Goal: Task Accomplishment & Management: Use online tool/utility

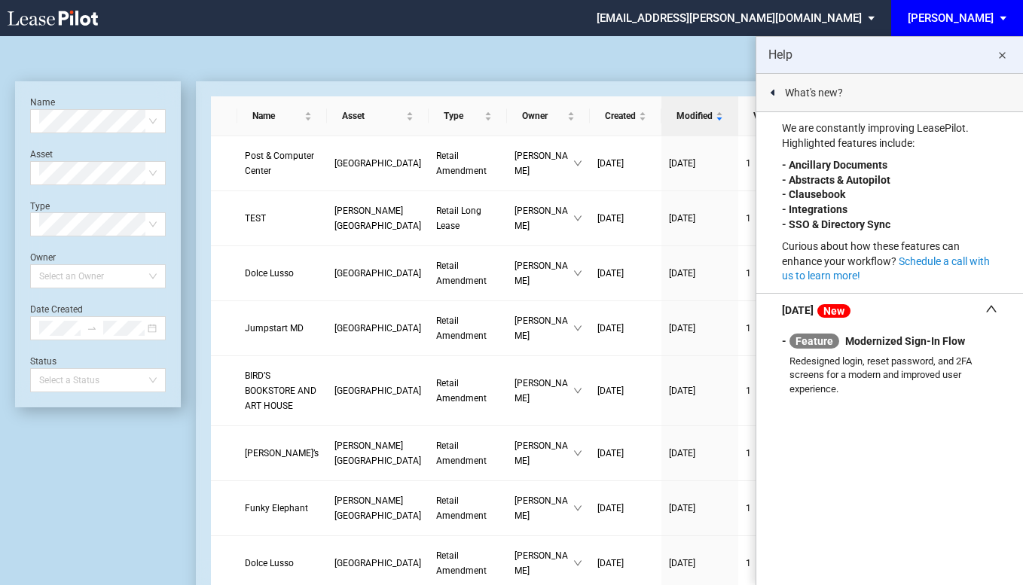
click at [1003, 54] on md-icon "close" at bounding box center [1001, 56] width 18 height 18
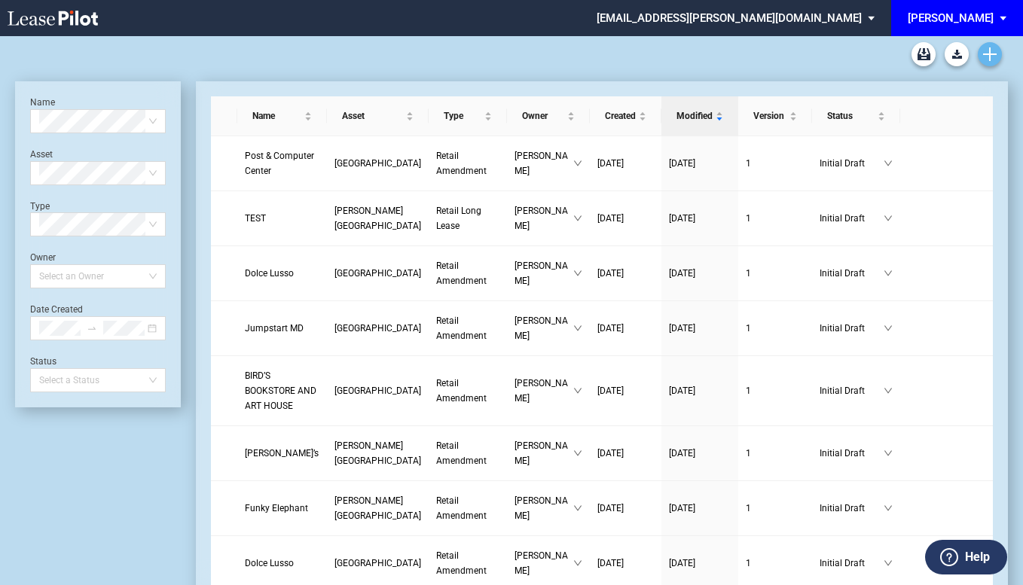
click at [992, 54] on use "Create new document" at bounding box center [990, 54] width 14 height 14
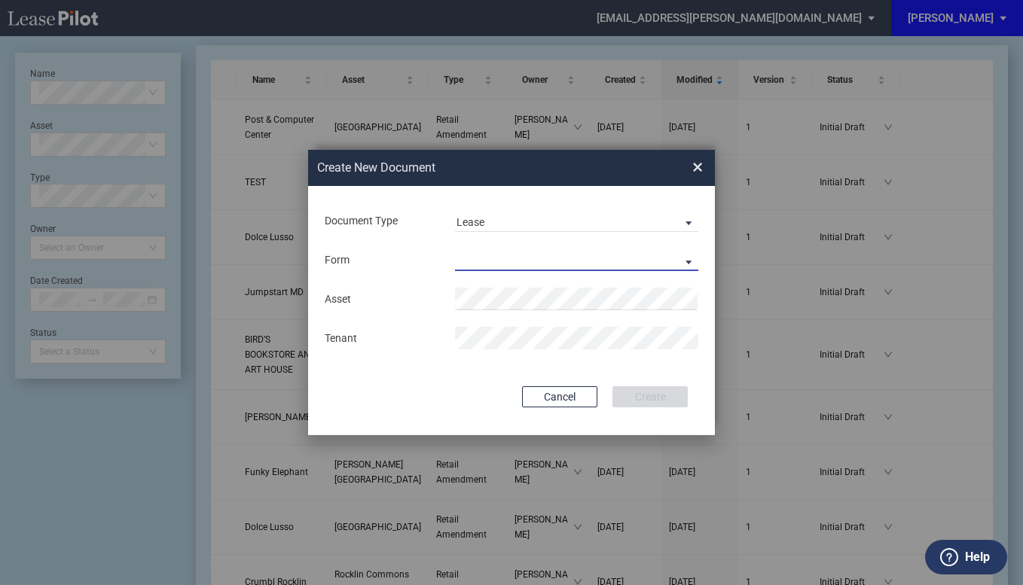
click at [694, 264] on md-select "Retail Long Lease Retail Short Lease" at bounding box center [576, 259] width 243 height 23
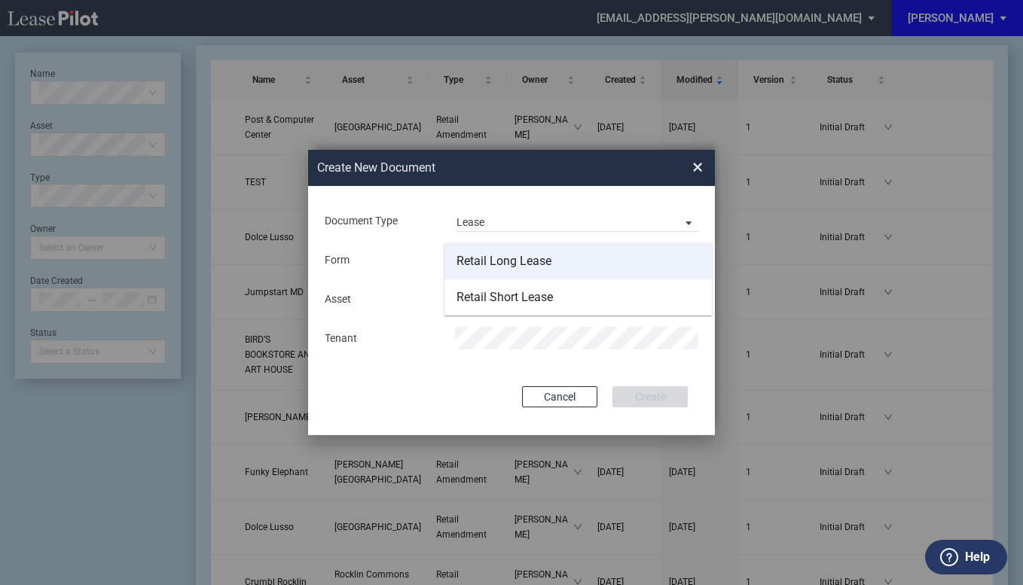
click at [501, 257] on div "Retail Long Lease" at bounding box center [503, 261] width 95 height 17
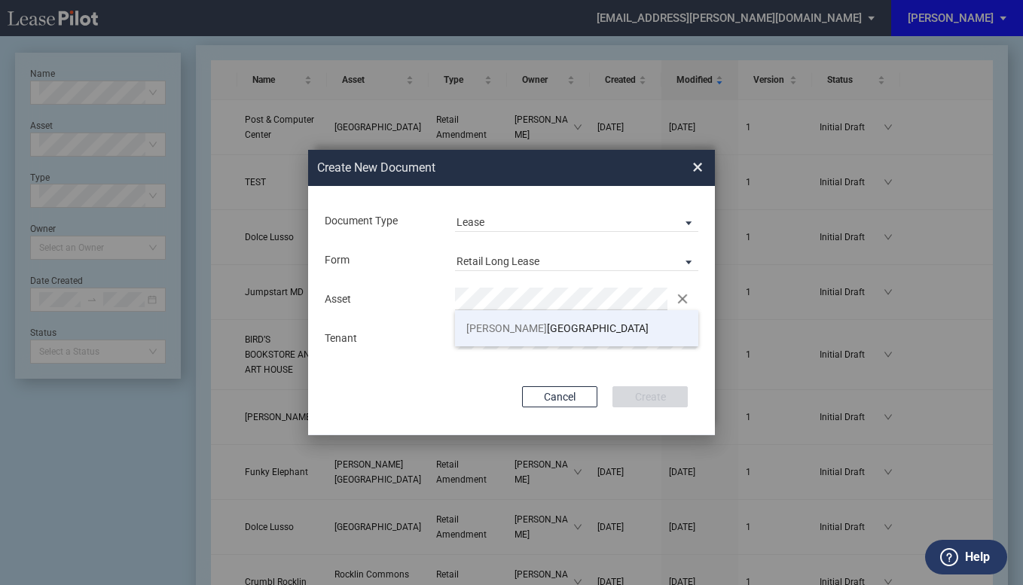
click at [507, 327] on span "Neel sville Village Center" at bounding box center [557, 328] width 182 height 12
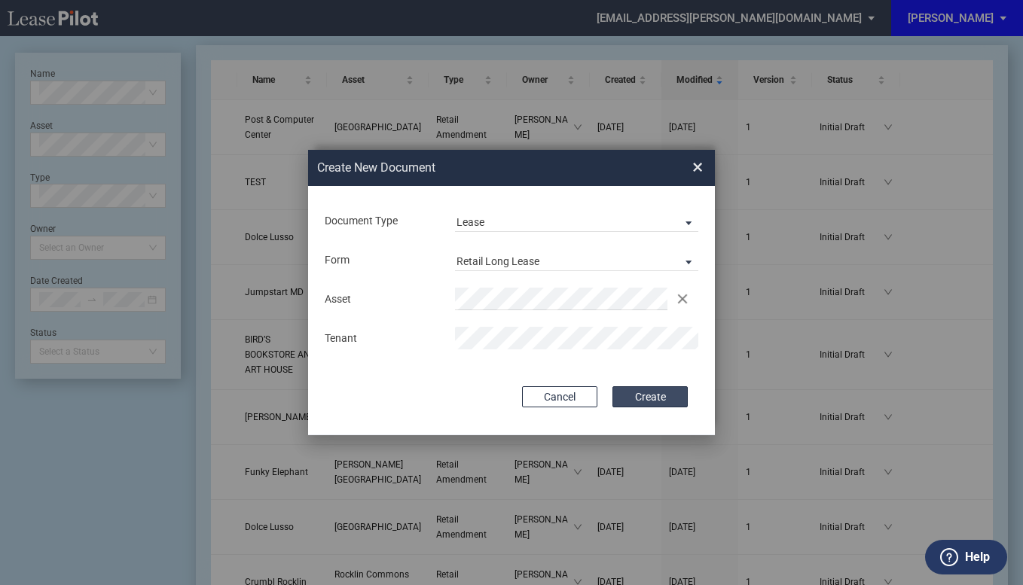
click at [643, 395] on button "Create" at bounding box center [649, 396] width 75 height 21
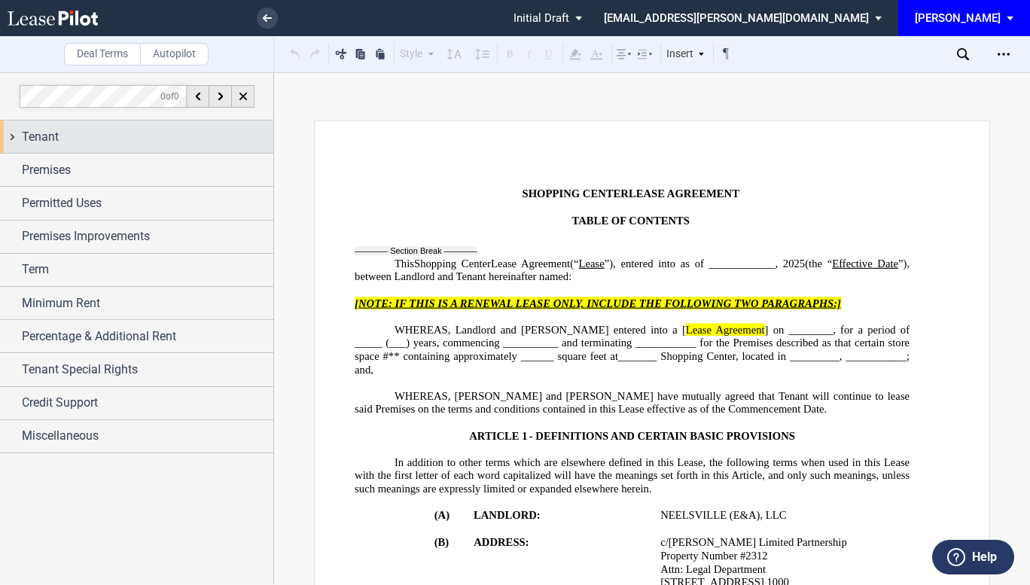
click at [91, 144] on div "Tenant" at bounding box center [147, 137] width 251 height 18
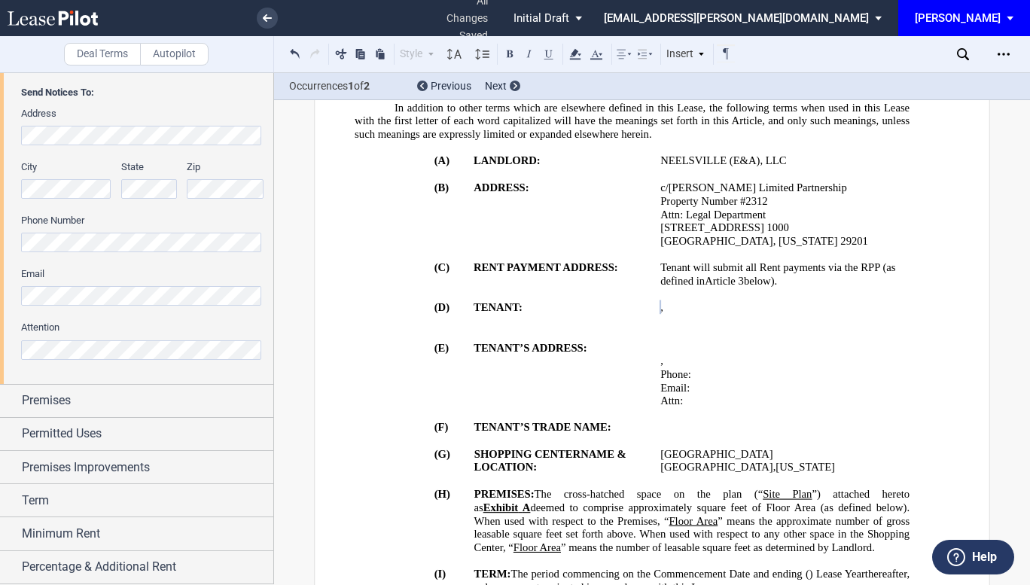
scroll to position [364, 0]
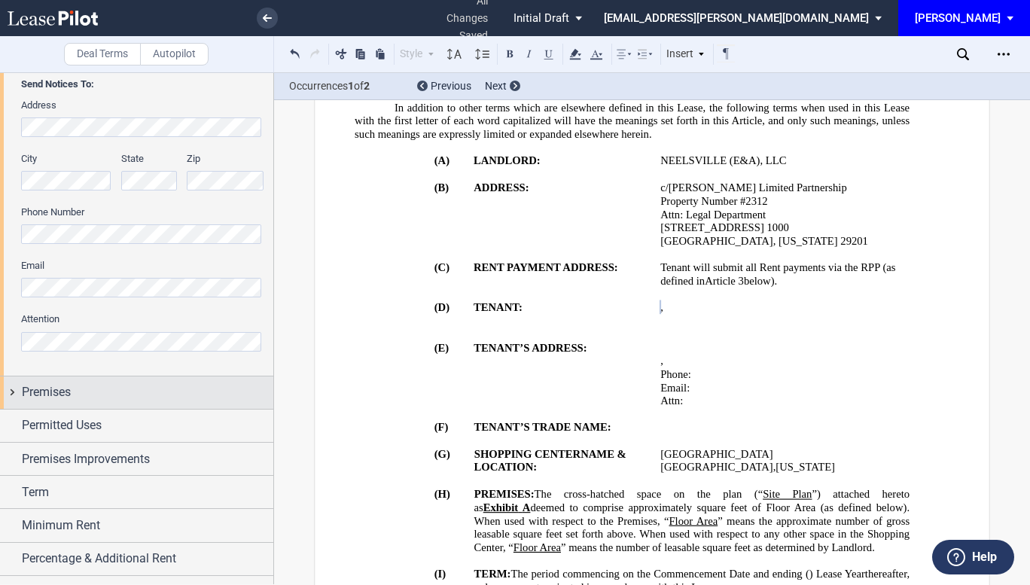
click at [75, 392] on div "Premises" at bounding box center [147, 392] width 251 height 18
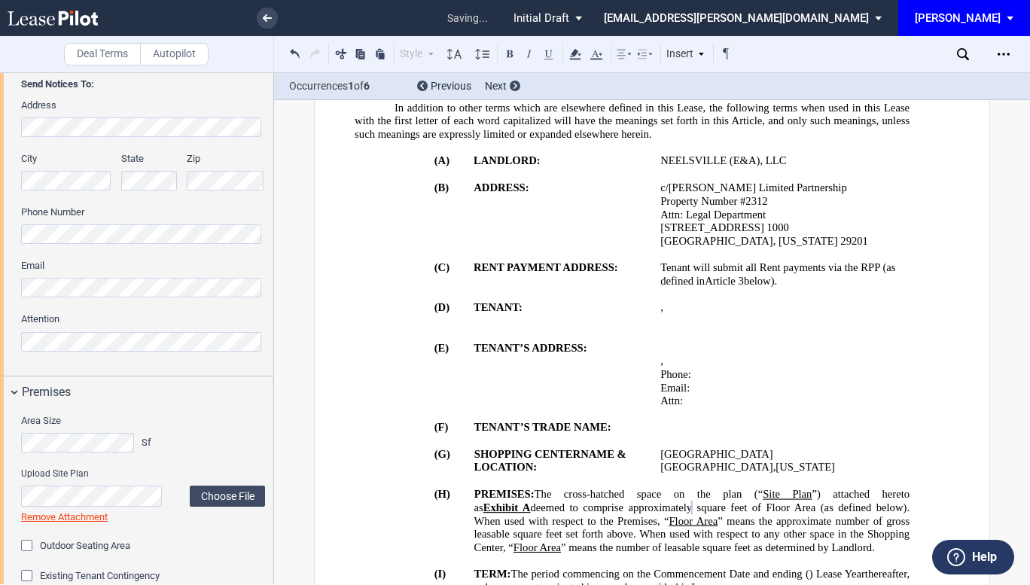
click at [210, 453] on div "Area Size Sf" at bounding box center [143, 440] width 262 height 53
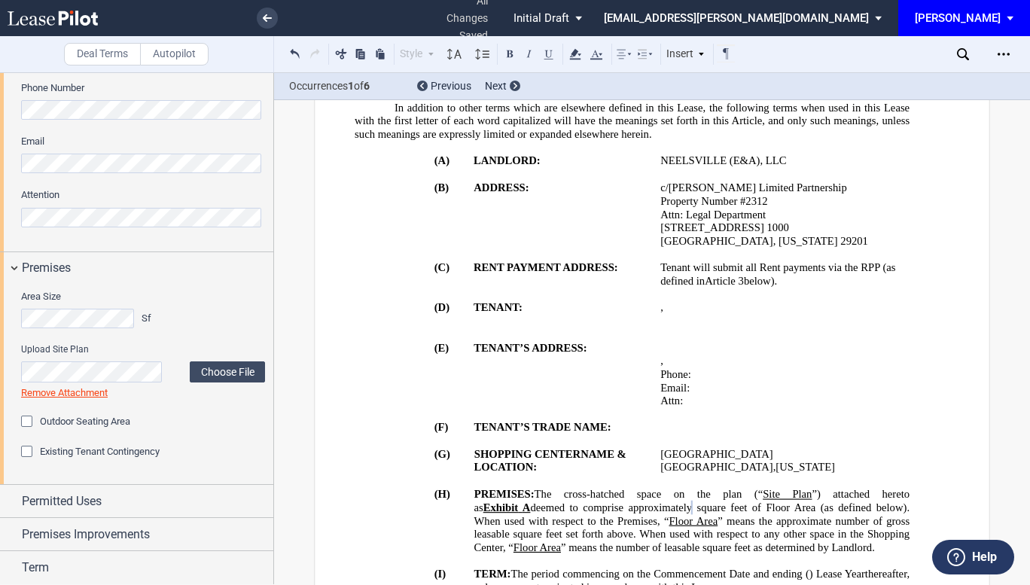
scroll to position [523, 0]
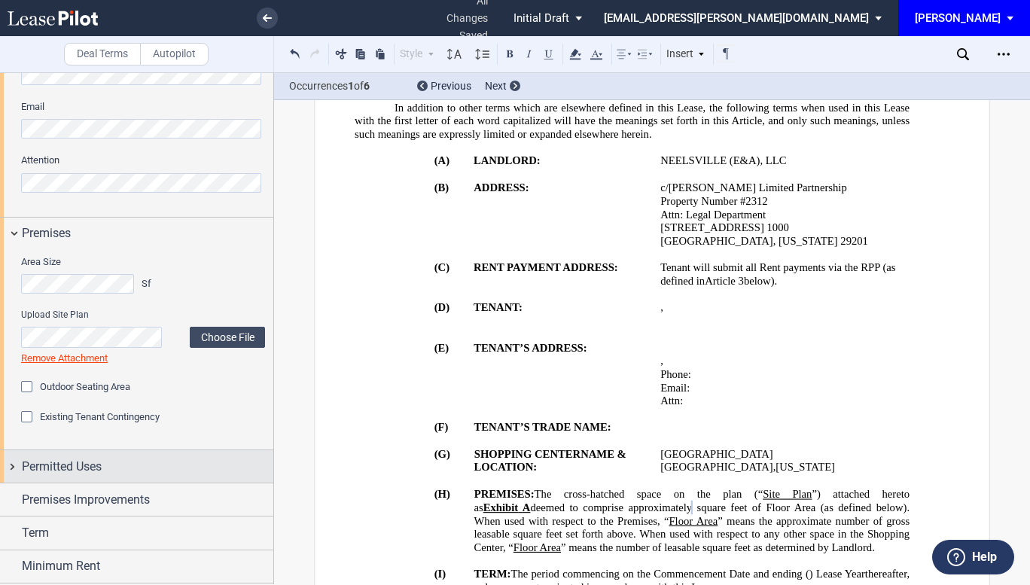
click at [82, 467] on span "Permitted Uses" at bounding box center [62, 467] width 80 height 18
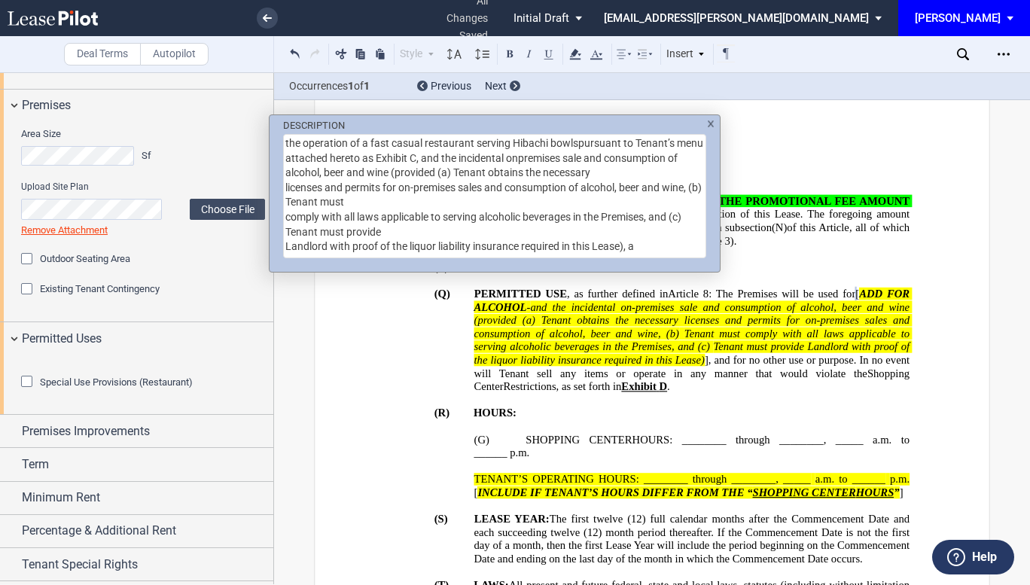
scroll to position [690, 0]
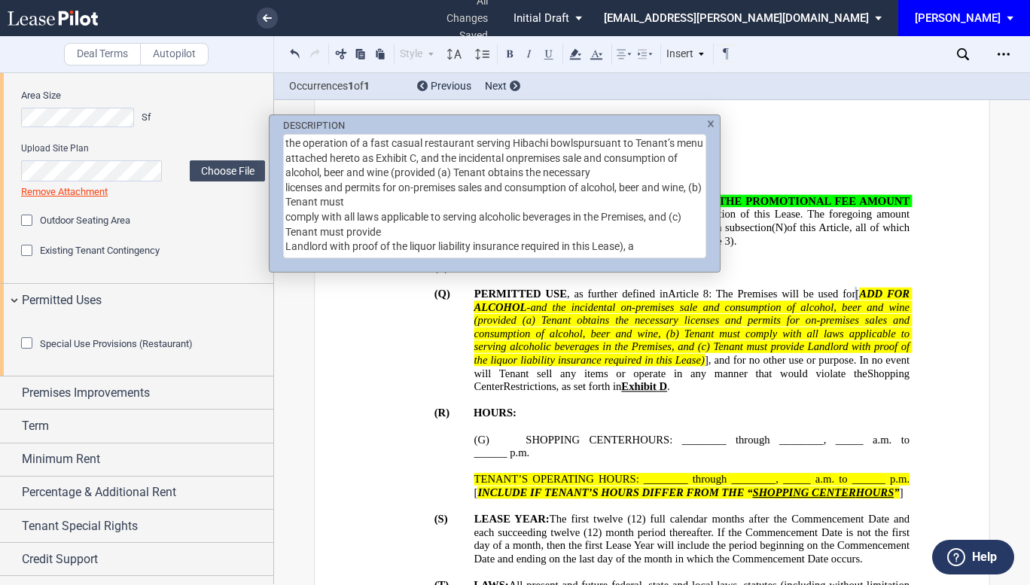
click at [774, 267] on div "DESCRIPTION the operation of a fast casual restaurant serving Hibachi bowlspurs…" at bounding box center [515, 292] width 1030 height 585
click at [695, 245] on textarea "the operation of a fast casual restaurant serving Hibachi bowlspursuant to Tena…" at bounding box center [494, 196] width 423 height 124
click at [579, 147] on textarea "the operation of a fast casual restaurant serving Hibachi bowlspursuant to Tena…" at bounding box center [494, 196] width 423 height 124
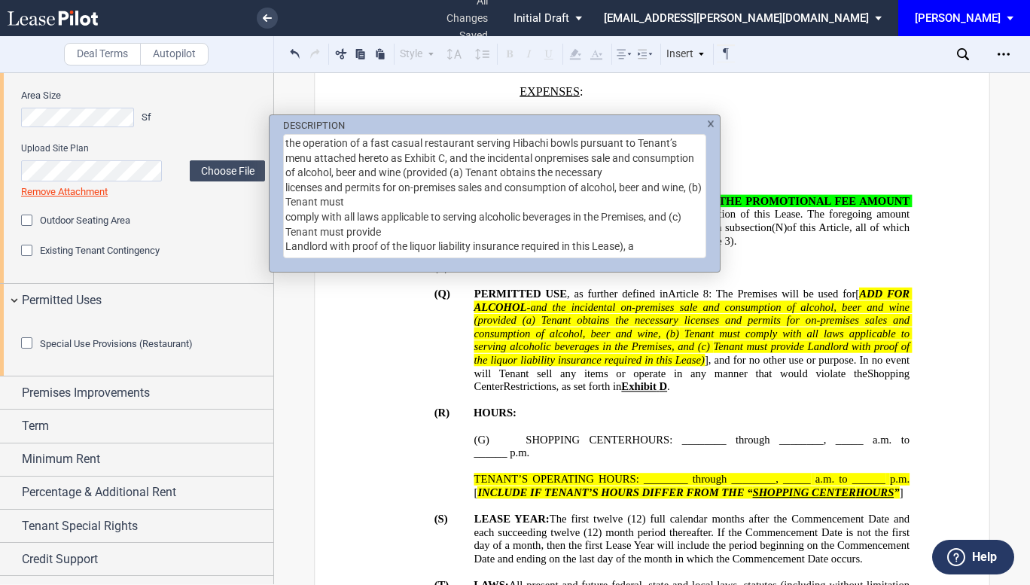
drag, startPoint x: 404, startPoint y: 158, endPoint x: 444, endPoint y: 156, distance: 40.0
click at [444, 156] on textarea "the operation of a fast casual restaurant serving Hibachi bowls pursuant to Ten…" at bounding box center [494, 196] width 423 height 124
click at [472, 139] on textarea "the operation of a fast casual restaurant serving Hibachi bowls pursuant to Ten…" at bounding box center [494, 196] width 423 height 124
click at [544, 162] on textarea "the operation of a fast casual restaurant serving Hibachi bowls pursuant to Ten…" at bounding box center [494, 196] width 423 height 124
click at [550, 159] on textarea "the operation of a fast casual restaurant serving Hibachi bowls pursuant to Ten…" at bounding box center [494, 196] width 423 height 124
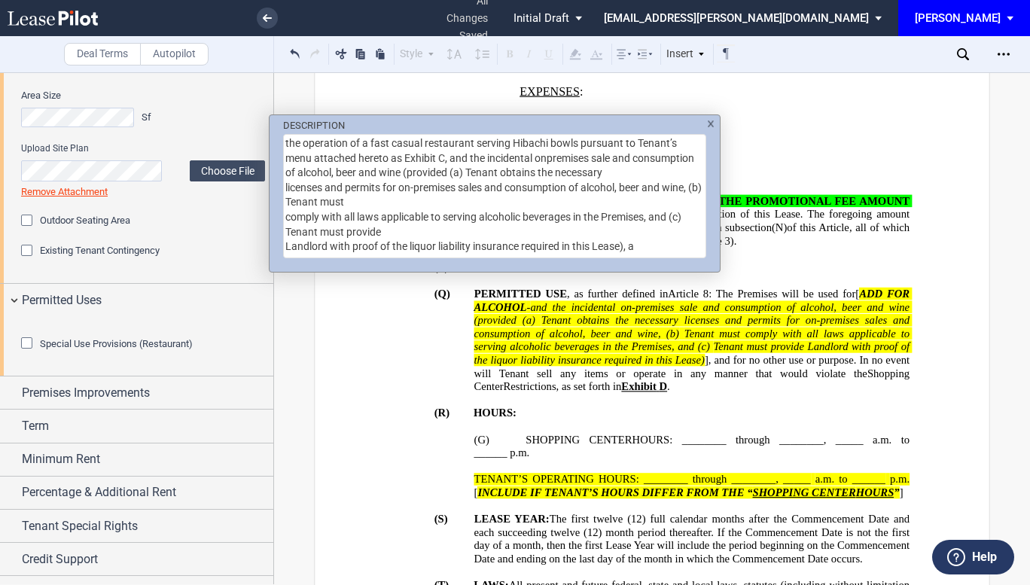
click at [544, 158] on textarea "the operation of a fast casual restaurant serving Hibachi bowls pursuant to Ten…" at bounding box center [494, 196] width 423 height 124
click at [632, 159] on textarea "the operation of a fast casual restaurant serving Hibachi bowls pursuant to Ten…" at bounding box center [494, 196] width 423 height 124
click at [392, 205] on textarea "the operation of a fast casual restaurant serving Hibachi bowls pursuant to Ten…" at bounding box center [494, 196] width 423 height 124
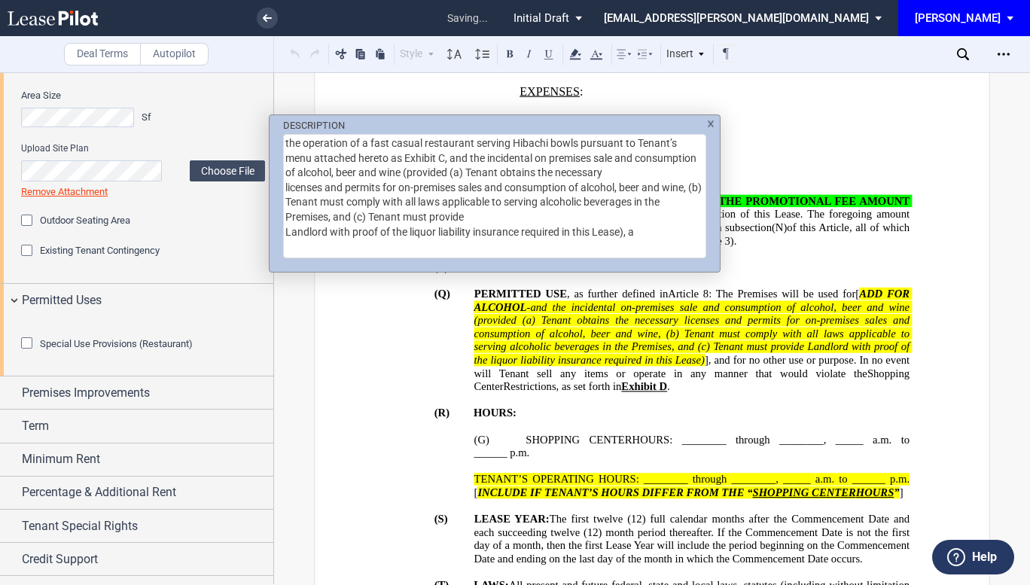
click at [478, 215] on textarea "the operation of a fast casual restaurant serving Hibachi bowls pursuant to Ten…" at bounding box center [494, 196] width 423 height 124
type textarea "the operation of a fast casual restaurant serving Hibachi bowls pursuant to Ten…"
click at [459, 325] on div "DESCRIPTION the operation of a fast casual restaurant serving Hibachi bowls pur…" at bounding box center [515, 292] width 1030 height 585
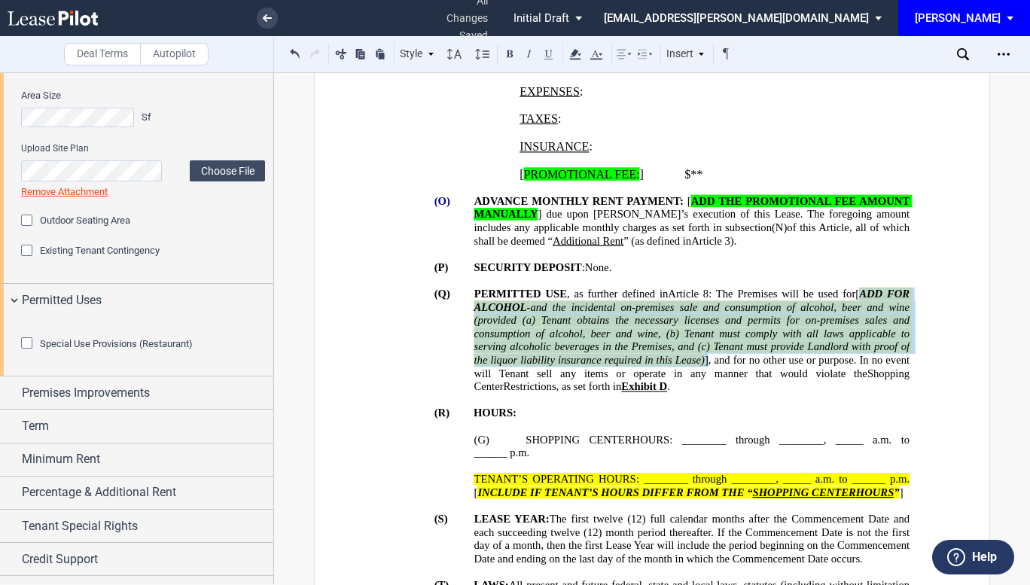
drag, startPoint x: 470, startPoint y: 320, endPoint x: 705, endPoint y: 376, distance: 241.4
click at [705, 376] on span "[ ADD FOR ALCOHOL - and the incidental on-premises sale and consumption of alco…" at bounding box center [693, 334] width 438 height 92
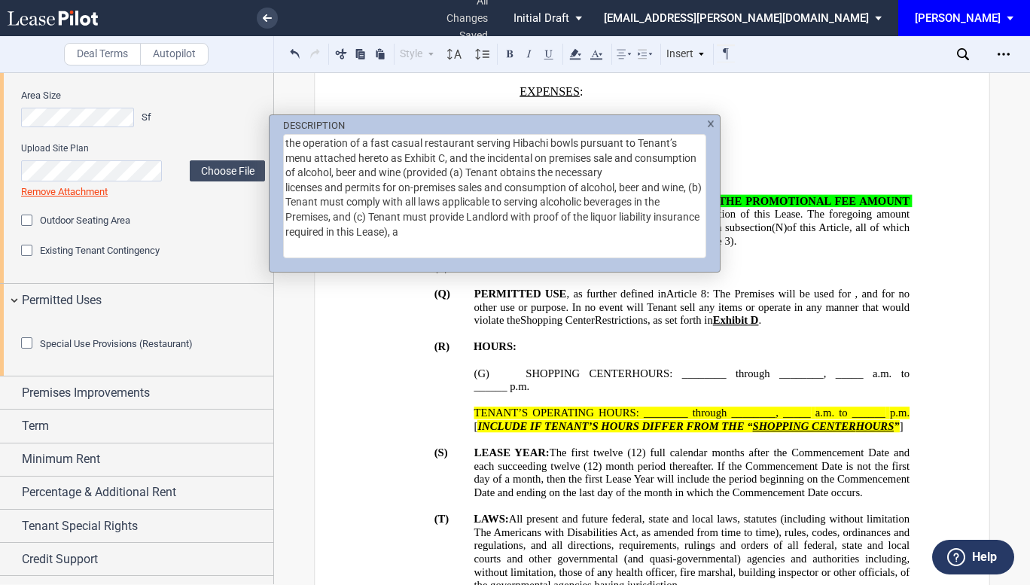
click at [709, 118] on div "DESCRIPTION the operation of a fast casual restaurant serving Hibachi bowls pur…" at bounding box center [495, 187] width 450 height 145
click at [754, 276] on div "DESCRIPTION the operation of a fast casual restaurant serving Hibachi bowls pur…" at bounding box center [515, 292] width 1030 height 585
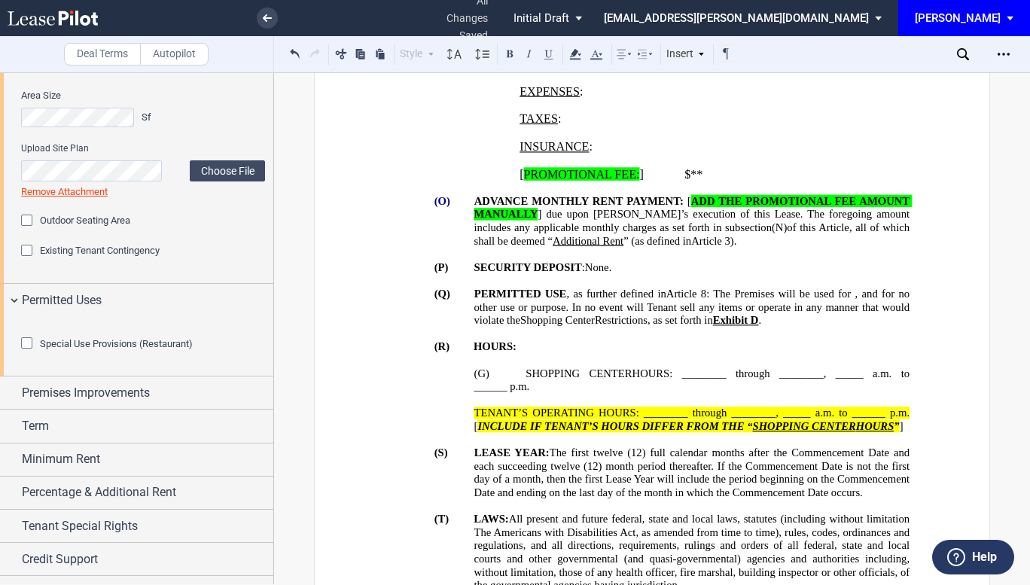
click at [700, 288] on p "(Q) PERMITTED USE , as further defined in ﻿ Article 8 ﻿ : The Premises will be …" at bounding box center [692, 308] width 436 height 40
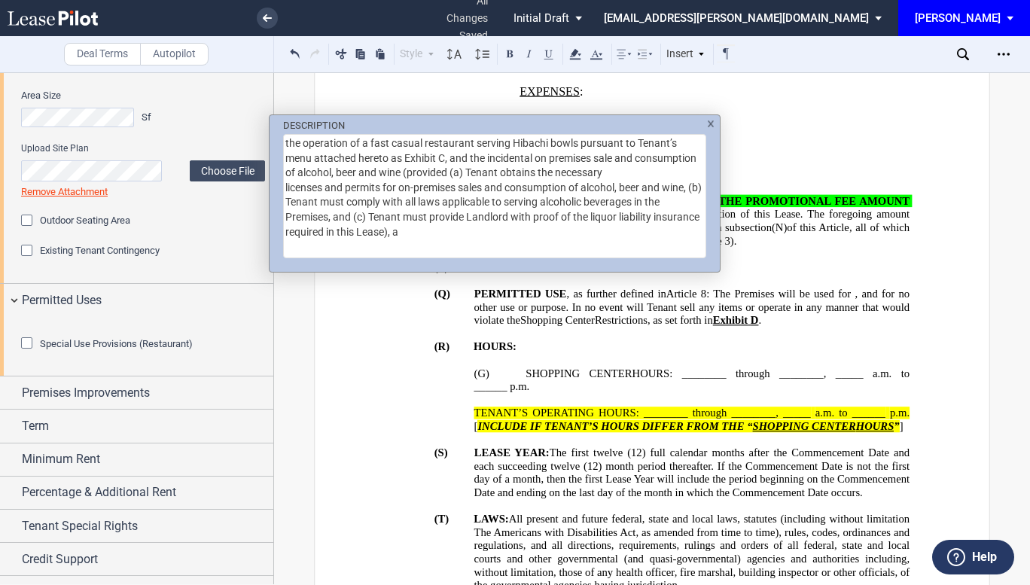
click at [651, 301] on div "DESCRIPTION the operation of a fast casual restaurant serving Hibachi bowls pur…" at bounding box center [515, 292] width 1030 height 585
click at [536, 158] on textarea "the operation of a fast casual restaurant serving Hibachi bowls pursuant to Ten…" at bounding box center [494, 196] width 423 height 124
type textarea "the operation of a fast casual restaurant serving Hibachi bowls pursuant to Ten…"
click at [737, 306] on div "DESCRIPTION the operation of a fast casual restaurant serving Hibachi bowls pur…" at bounding box center [515, 292] width 1030 height 585
click at [762, 270] on div "DESCRIPTION the operation of a fast casual restaurant serving Hibachi bowls pur…" at bounding box center [515, 292] width 1030 height 585
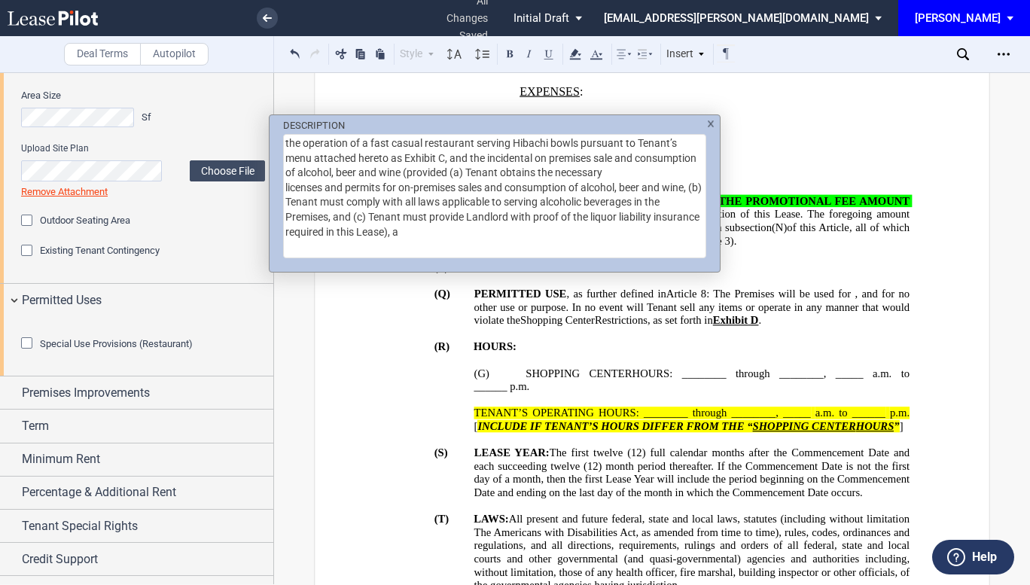
drag, startPoint x: 257, startPoint y: 383, endPoint x: 256, endPoint y: 343, distance: 40.7
click at [256, 343] on div "DESCRIPTION the operation of a fast casual restaurant serving Hibachi bowls pur…" at bounding box center [515, 292] width 1030 height 585
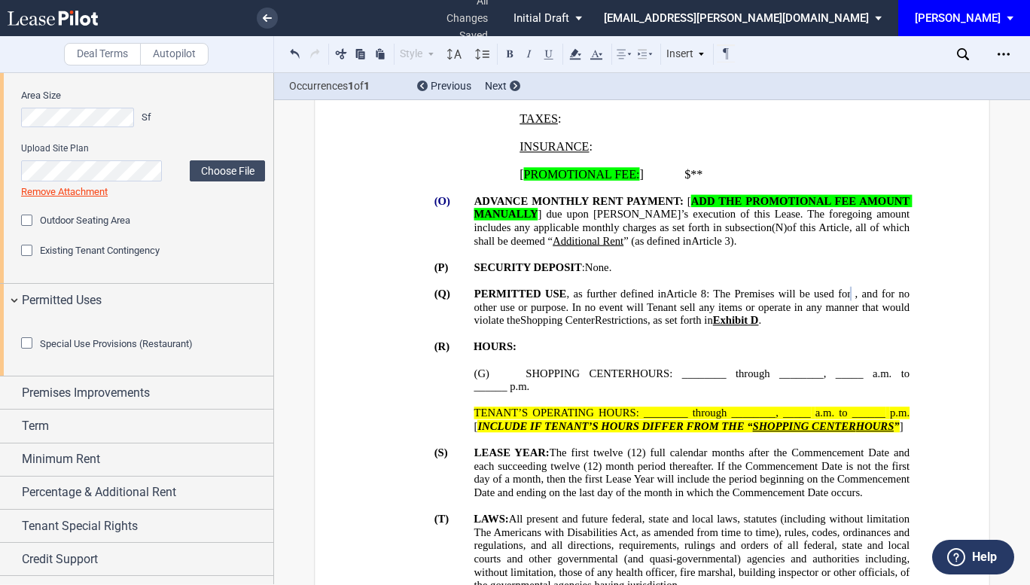
click at [728, 313] on span ", and for no other use or purpose. In no event will Tenant sell any items or op…" at bounding box center [693, 307] width 438 height 39
click at [251, 367] on div "Special Use Provisions (Restaurant) Restaurant Restaurant" at bounding box center [143, 344] width 244 height 45
click at [294, 50] on button at bounding box center [295, 53] width 18 height 18
click at [727, 314] on span "and for no other use or purpose. In no event will Tenant sell any items or oper…" at bounding box center [693, 307] width 438 height 39
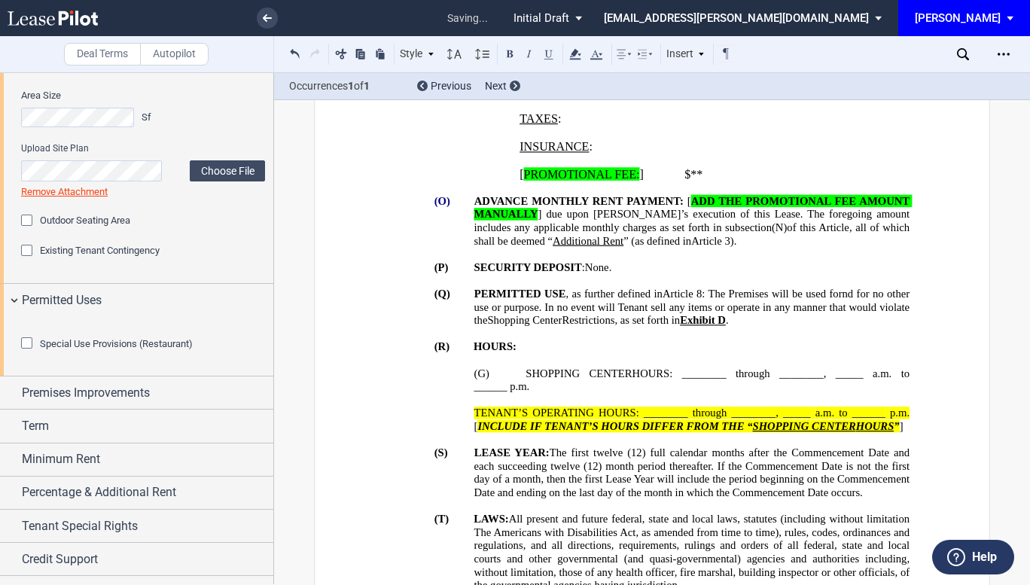
click at [752, 341] on p "﻿" at bounding box center [632, 335] width 555 height 14
click at [28, 352] on div "Special Use Provisions (Restaurant)" at bounding box center [28, 344] width 15 height 15
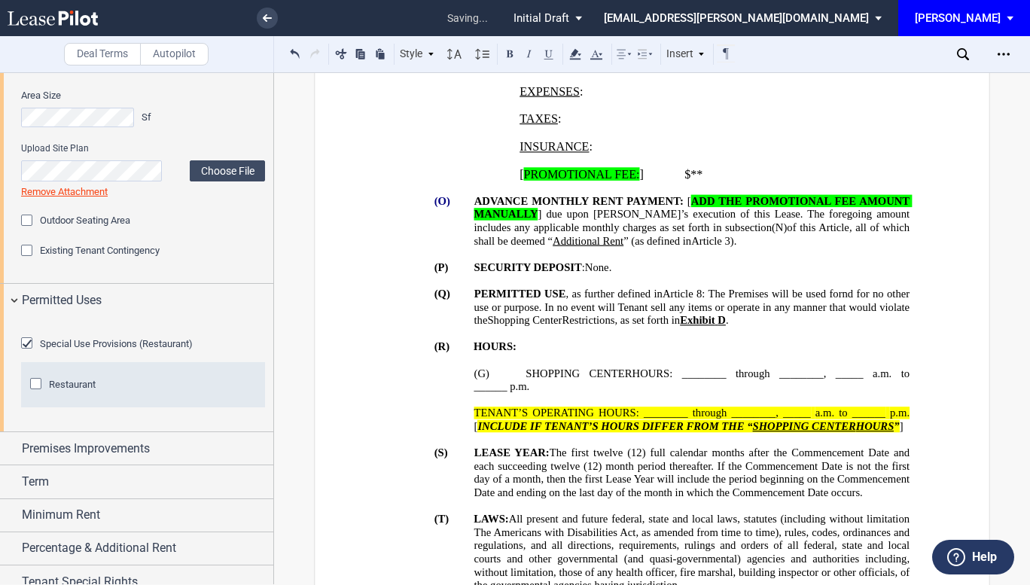
click at [35, 393] on div "Restaurant" at bounding box center [37, 385] width 15 height 15
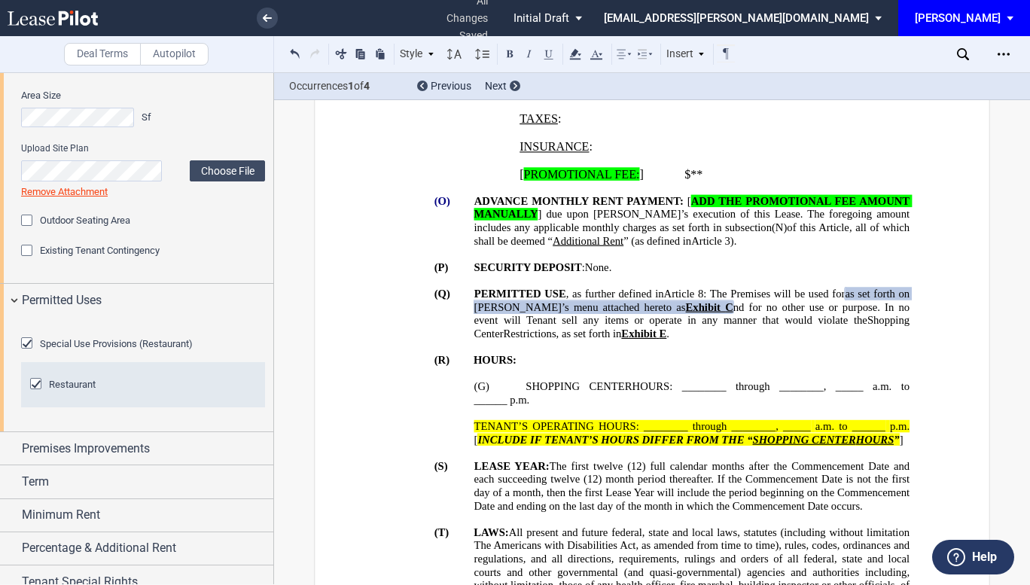
click at [728, 312] on span "as set forth on [PERSON_NAME]’s menu attached hereto as" at bounding box center [693, 301] width 438 height 26
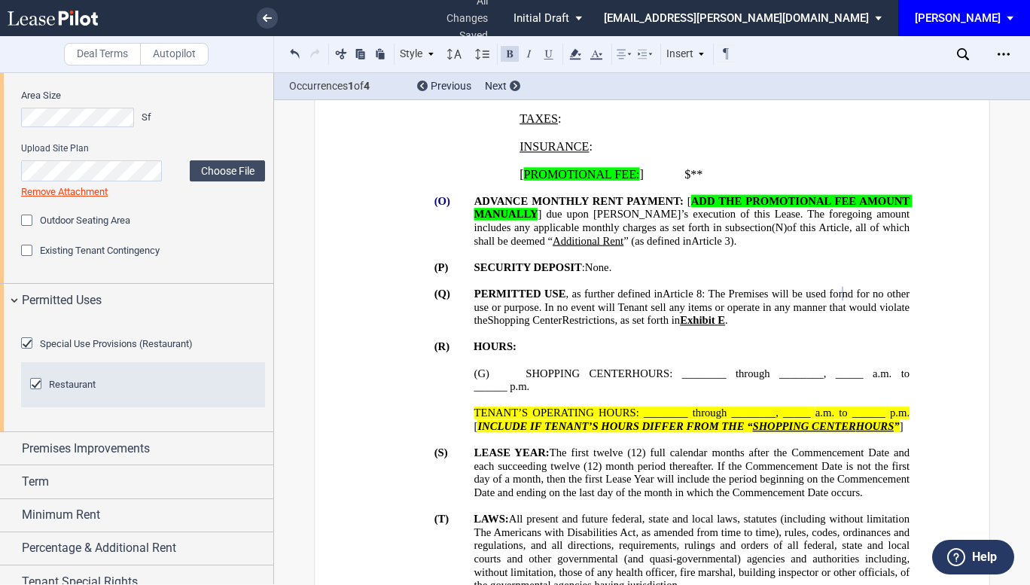
click at [753, 328] on p "(Q) PERMITTED USE , as further defined in ﻿ Article 8 ﻿ : The Premises will be …" at bounding box center [692, 308] width 436 height 40
click at [588, 394] on p "(G) DEVELOPMENT SHOPPING CENTER HOURS: ________ through ________, _____ a.m. to…" at bounding box center [692, 380] width 436 height 26
click at [521, 381] on span at bounding box center [507, 374] width 35 height 14
click at [526, 380] on span "SHOPPING CENTER" at bounding box center [579, 373] width 106 height 13
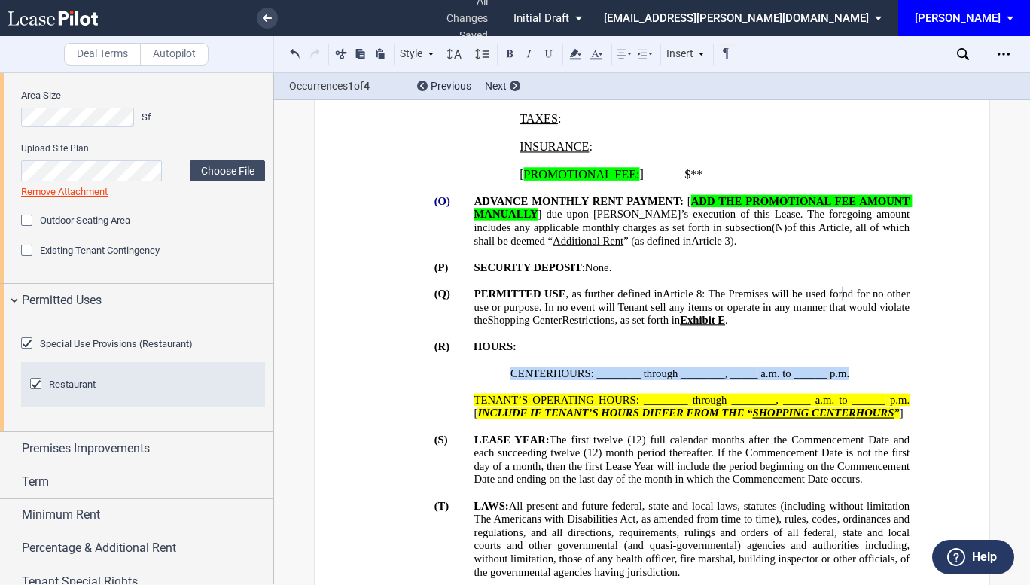
drag, startPoint x: 864, startPoint y: 390, endPoint x: 467, endPoint y: 389, distance: 396.8
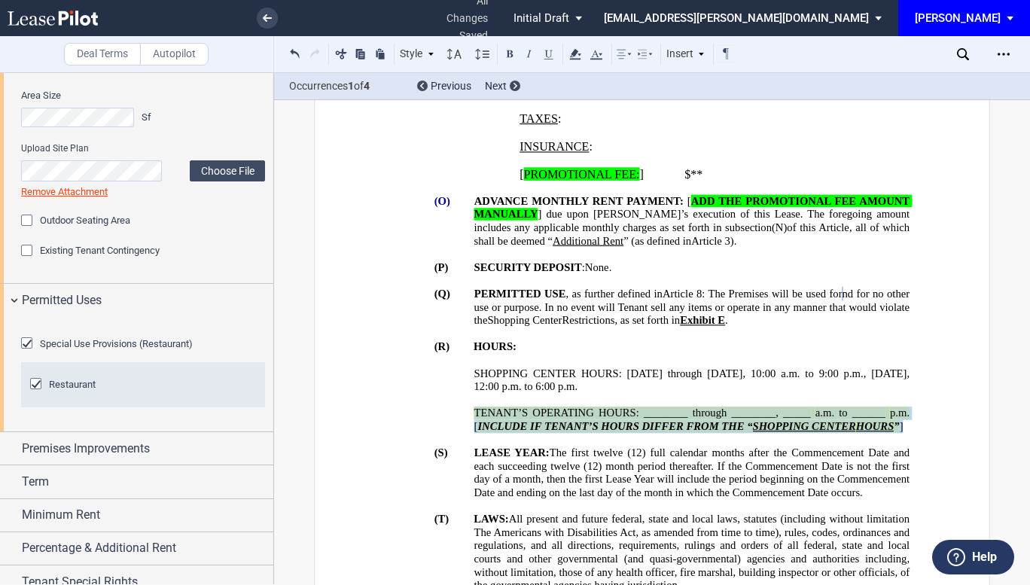
drag, startPoint x: 469, startPoint y: 423, endPoint x: 919, endPoint y: 440, distance: 449.9
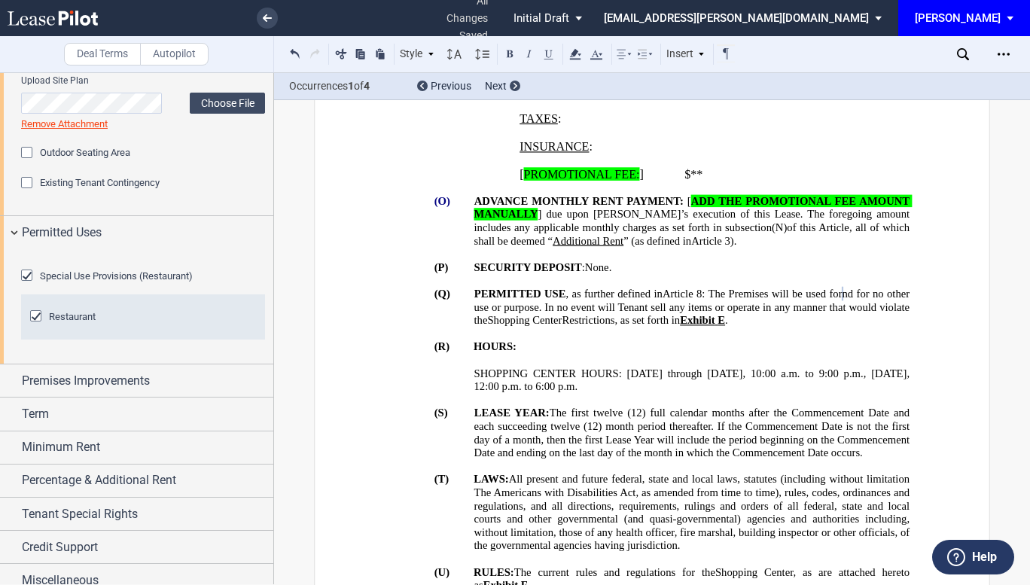
scroll to position [784, 0]
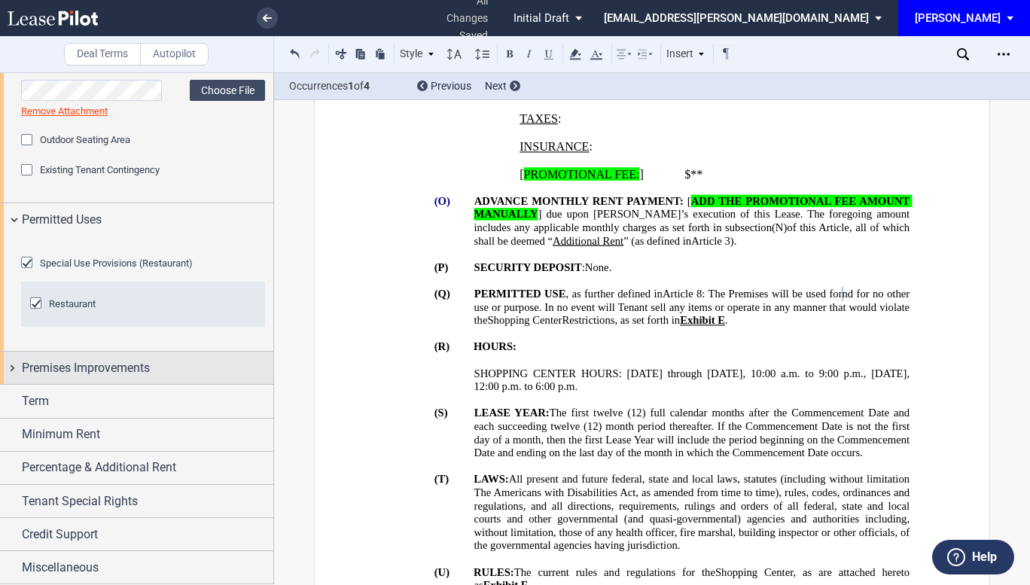
click at [88, 377] on span "Premises Improvements" at bounding box center [86, 368] width 128 height 18
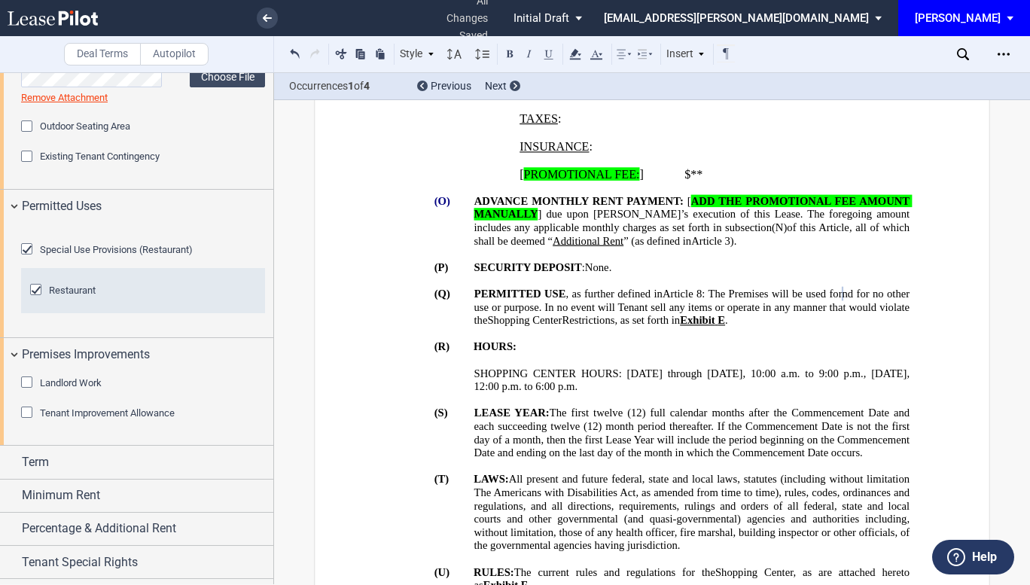
click at [25, 392] on div "Landlord Work" at bounding box center [28, 383] width 15 height 15
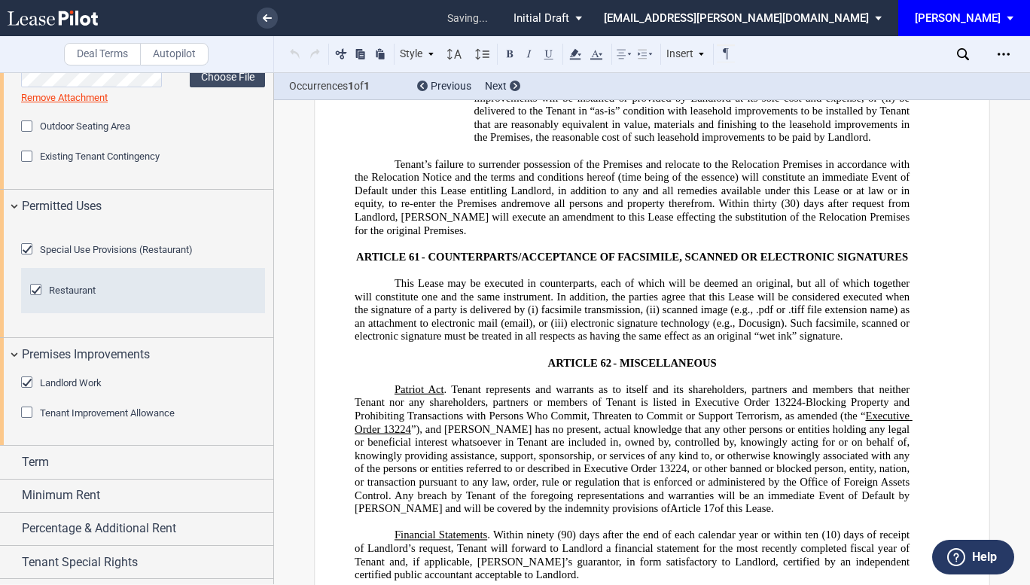
scroll to position [24905, 0]
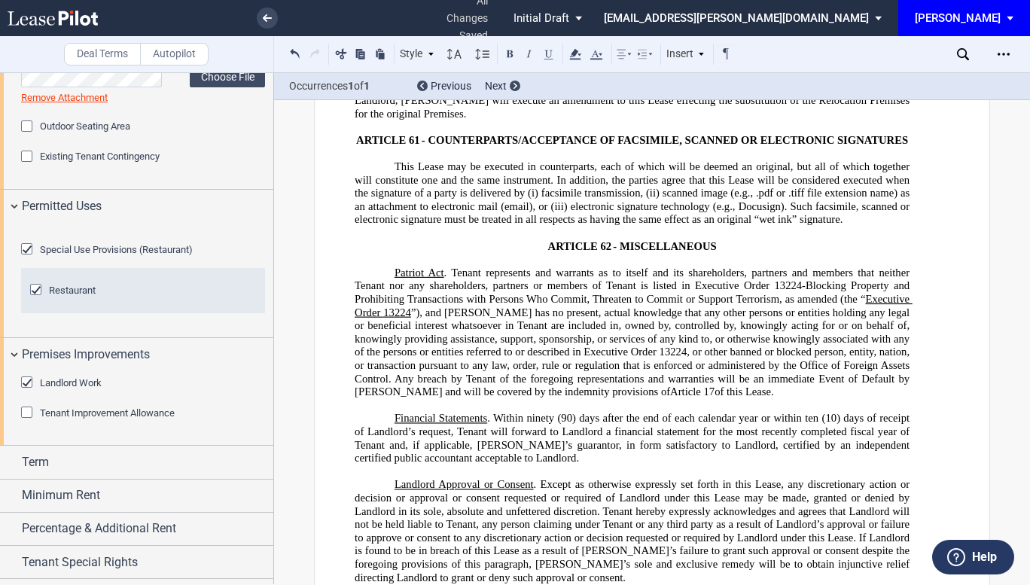
click at [27, 422] on div "Tenant Improvement Allowance" at bounding box center [28, 414] width 15 height 15
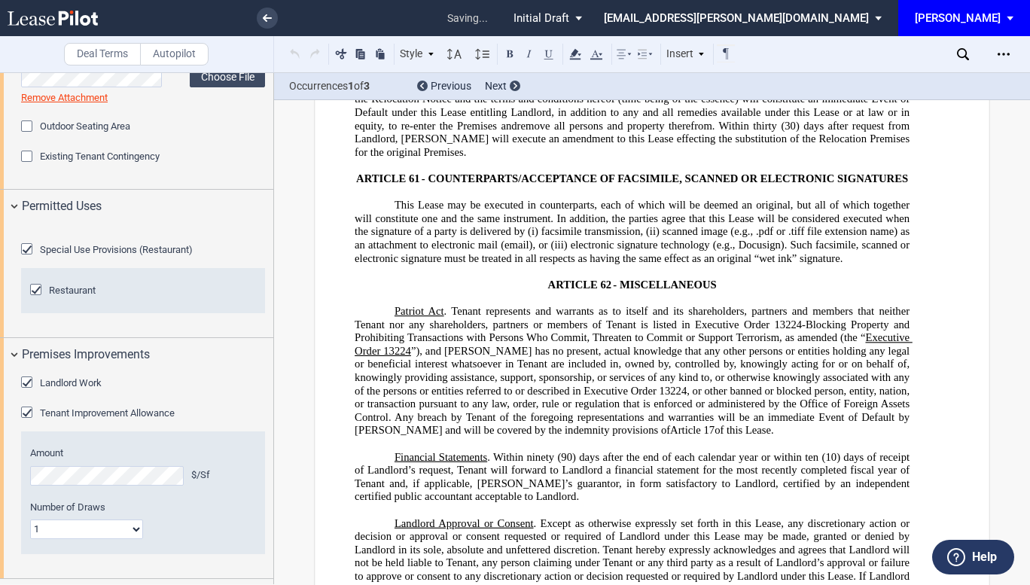
scroll to position [2253, 0]
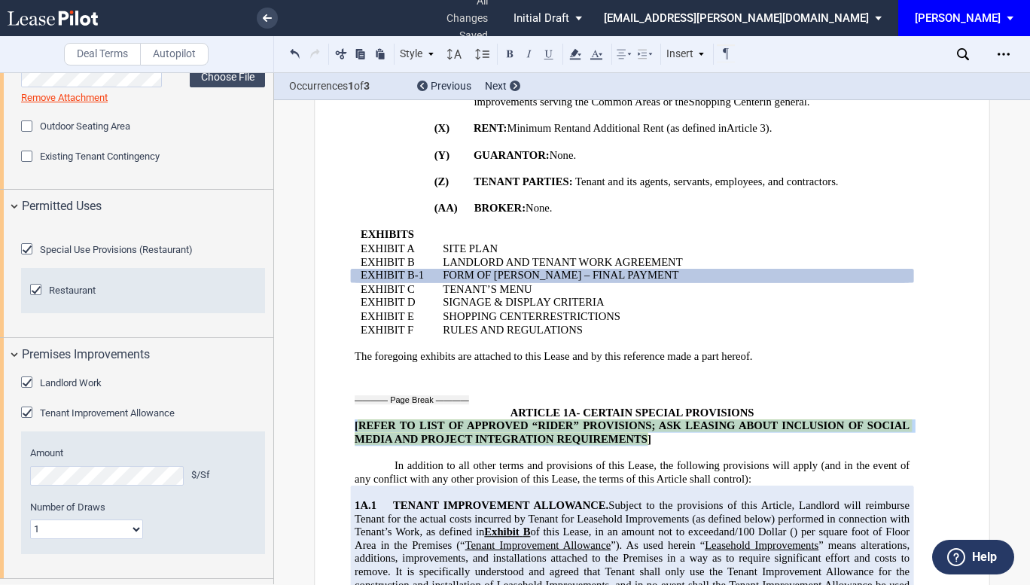
drag, startPoint x: 350, startPoint y: 428, endPoint x: 643, endPoint y: 440, distance: 293.1
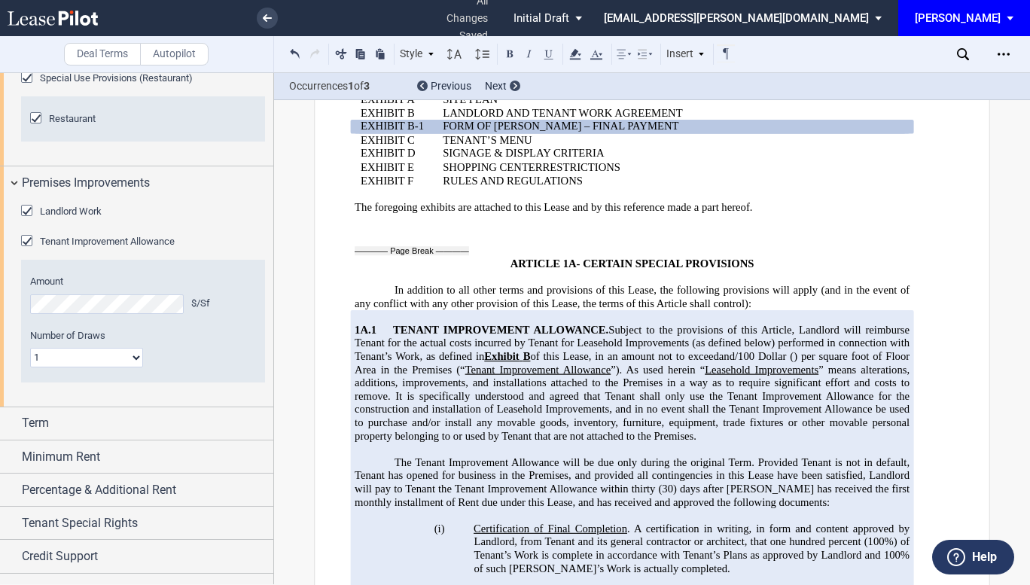
scroll to position [992, 0]
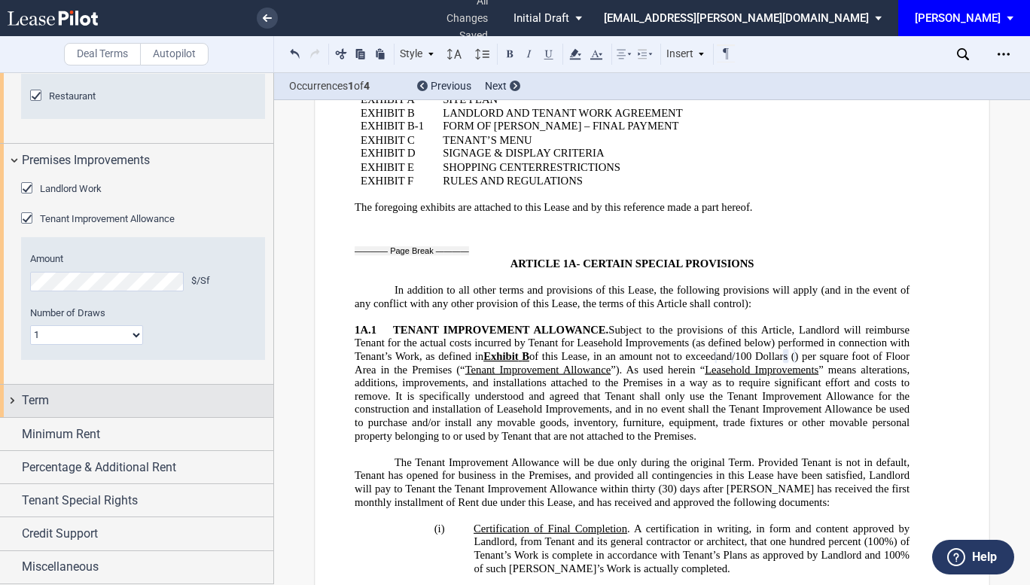
click at [98, 410] on div "Term" at bounding box center [147, 401] width 251 height 18
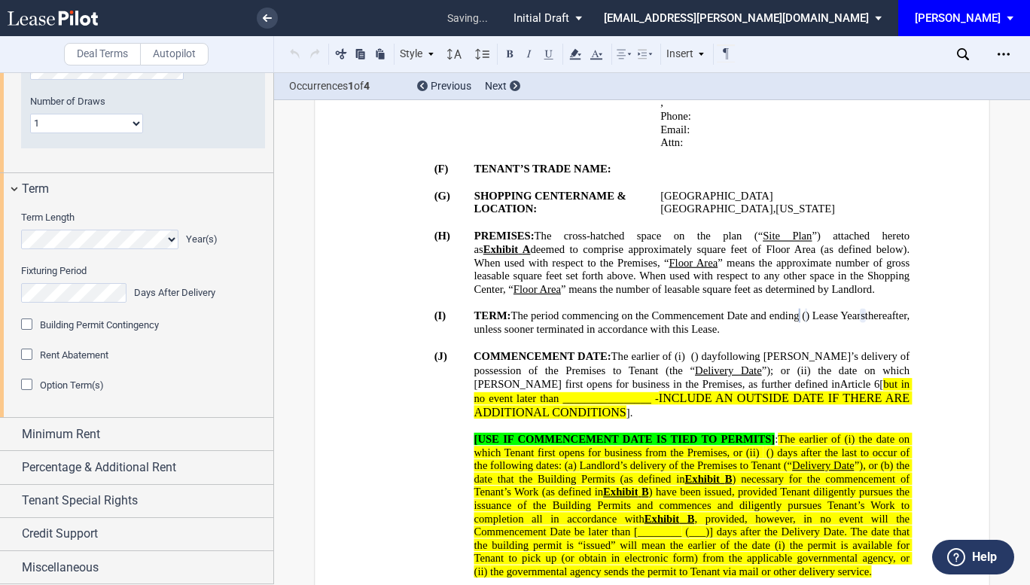
scroll to position [1224, 0]
click at [26, 334] on div "Building Permit Contingency" at bounding box center [28, 326] width 15 height 15
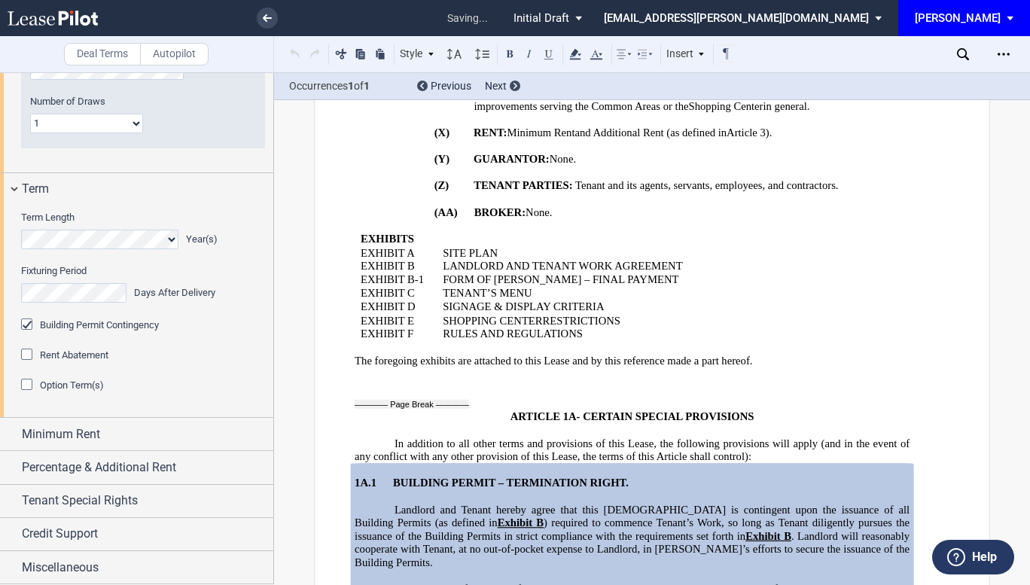
scroll to position [2605, 0]
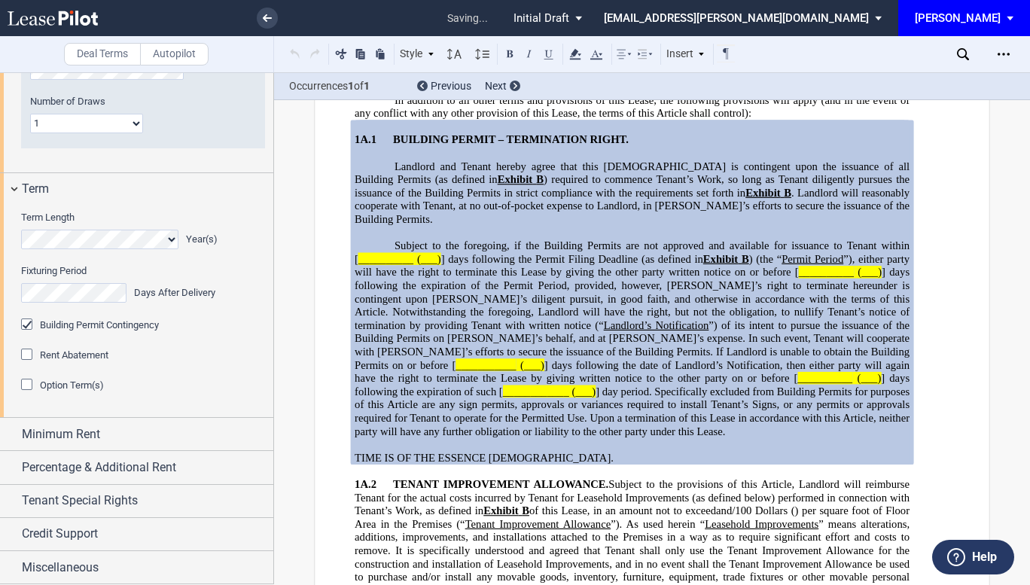
click at [26, 334] on div "Building Permit Contingency" at bounding box center [28, 326] width 15 height 15
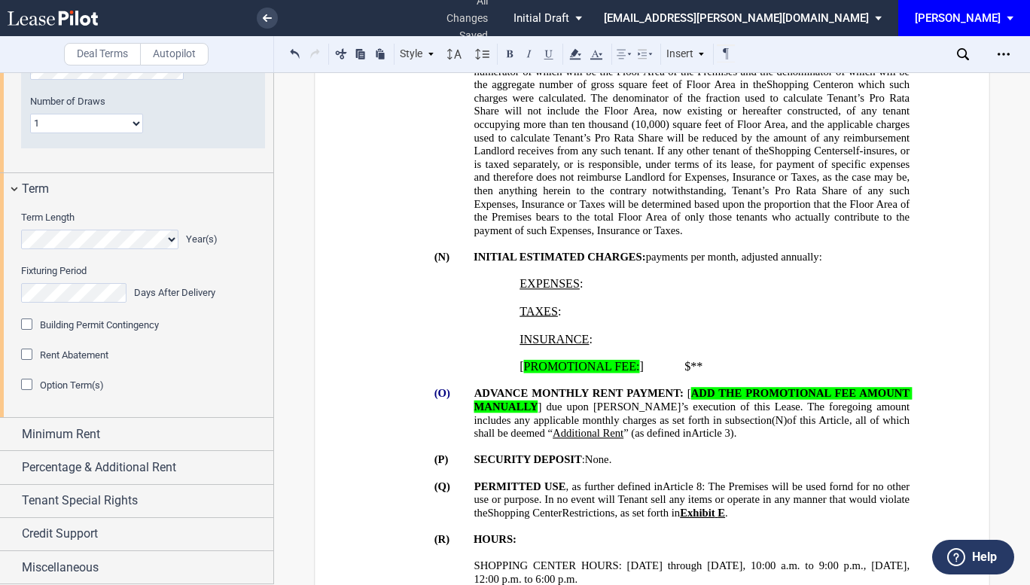
scroll to position [810, 0]
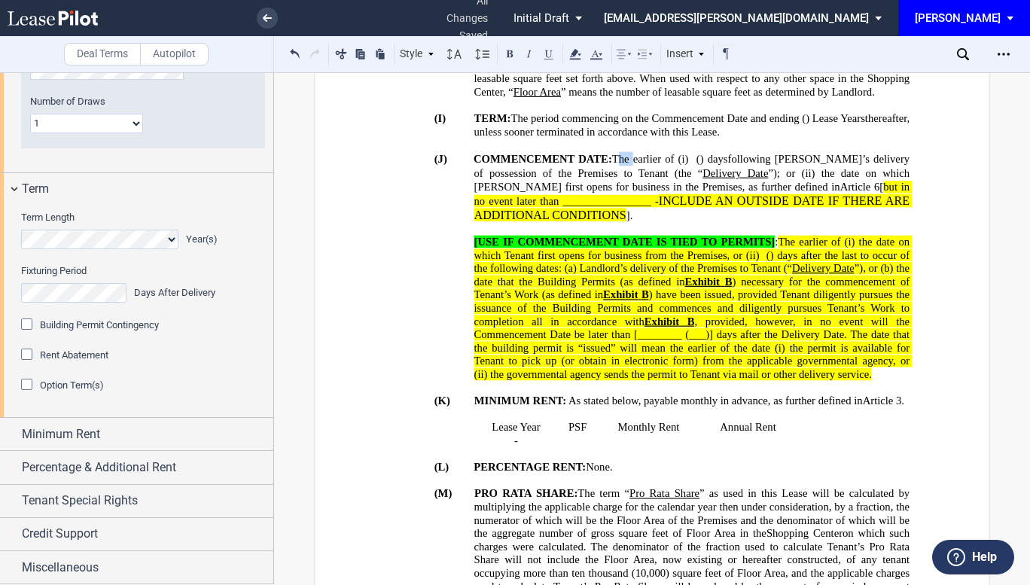
drag, startPoint x: 621, startPoint y: 121, endPoint x: 634, endPoint y: 129, distance: 14.9
click at [634, 152] on span "The earlier of (i)" at bounding box center [650, 158] width 77 height 13
click at [651, 175] on p "(J) COMMENCEMENT DATE: The earlier of (i) ﻿ ﻿ ( ﻿ ﻿ ) day s following [PERSON_N…" at bounding box center [692, 186] width 436 height 71
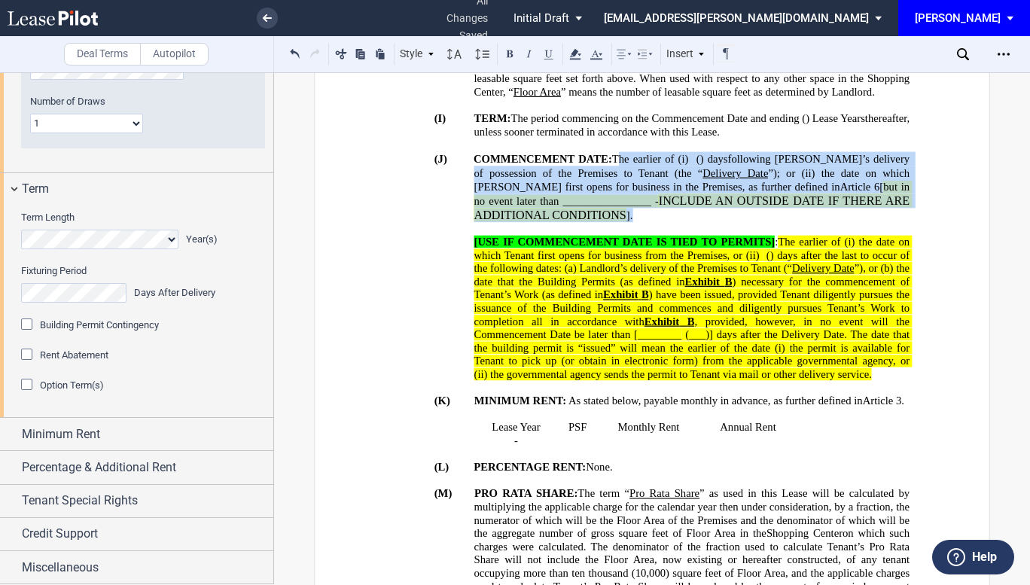
drag, startPoint x: 651, startPoint y: 175, endPoint x: 621, endPoint y: 125, distance: 58.8
click at [621, 151] on p "(J) COMMENCEMENT DATE: The earlier of (i) ﻿ ﻿ ( ﻿ ﻿ ) day s following [PERSON_N…" at bounding box center [692, 186] width 436 height 71
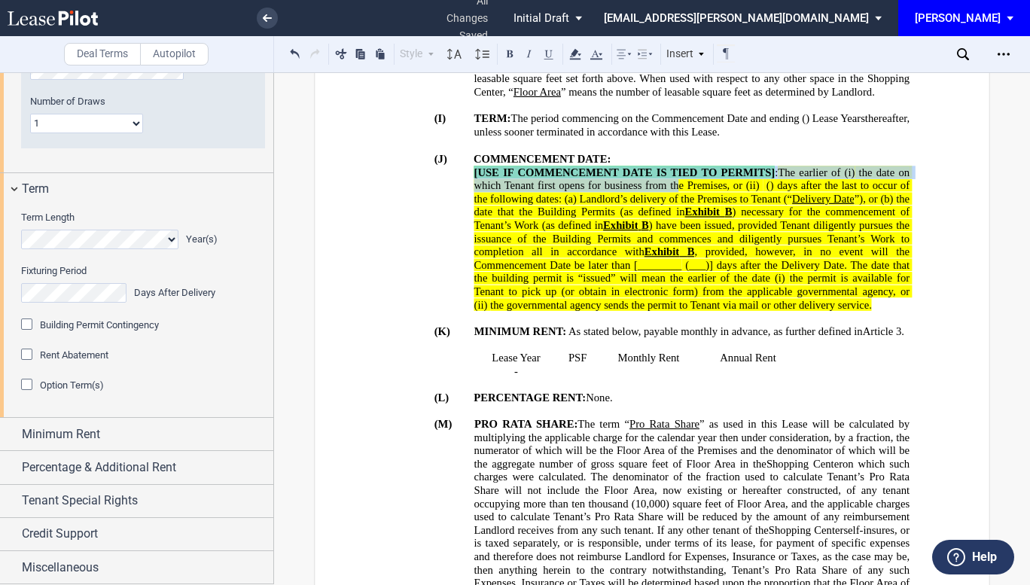
click at [778, 166] on span "The earlier of (i)" at bounding box center [816, 172] width 77 height 13
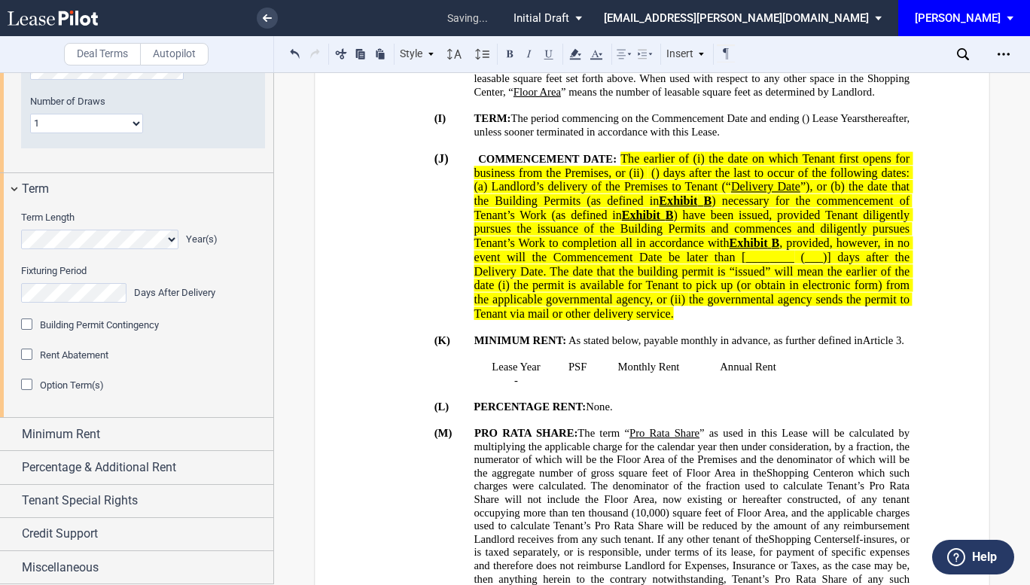
click at [474, 236] on span ", provided, however, in no event will the Commencement Date be later than [____…" at bounding box center [693, 249] width 439 height 27
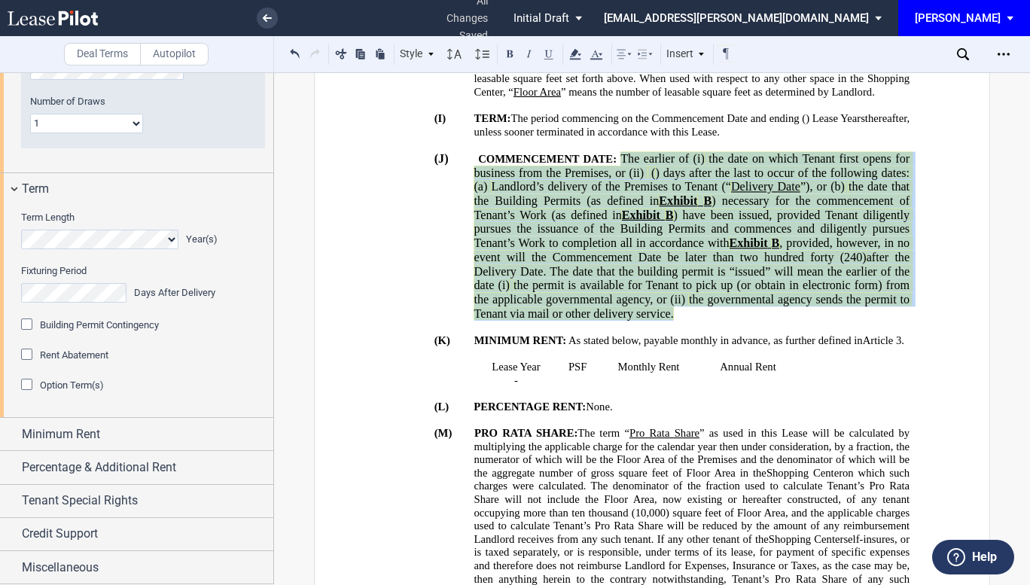
drag, startPoint x: 841, startPoint y: 270, endPoint x: 615, endPoint y: 122, distance: 270.2
click at [615, 151] on p "(J) COMMENCEMENT DATE: ﻿ ﻿ The earlier of (i) the date on which Tenant first op…" at bounding box center [692, 235] width 436 height 169
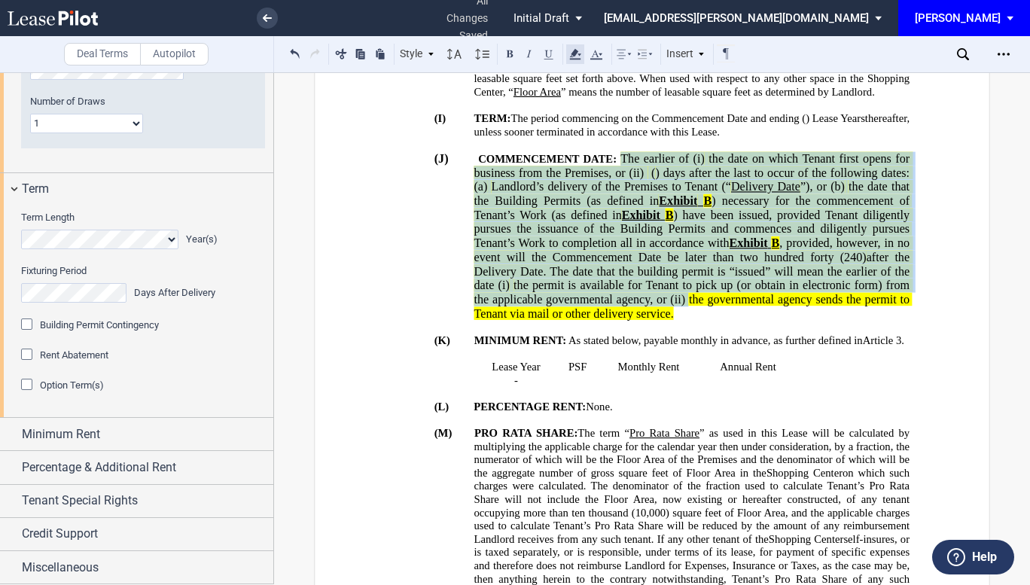
click at [582, 54] on icon at bounding box center [575, 54] width 18 height 18
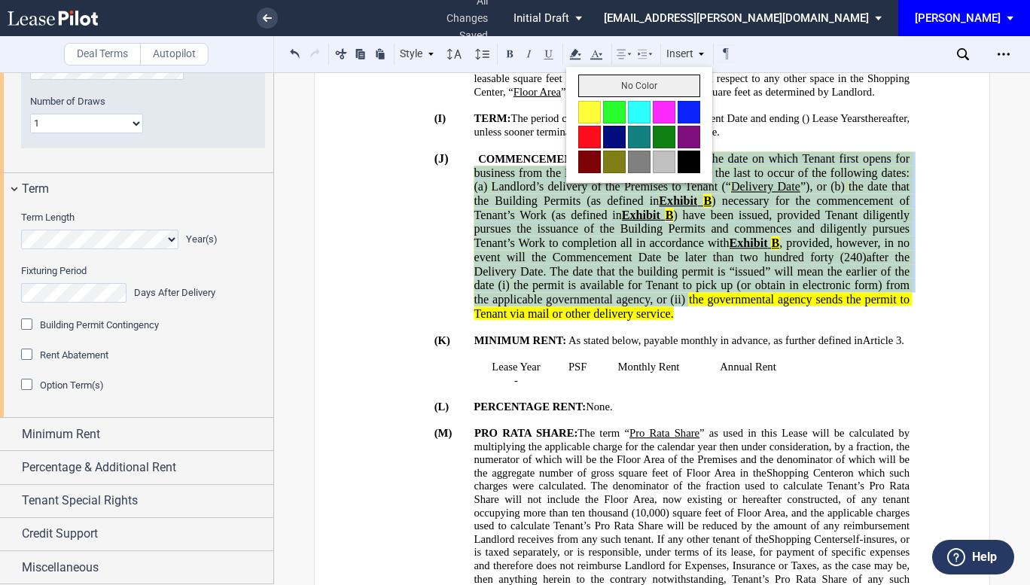
click at [601, 81] on button "No Color" at bounding box center [639, 86] width 122 height 23
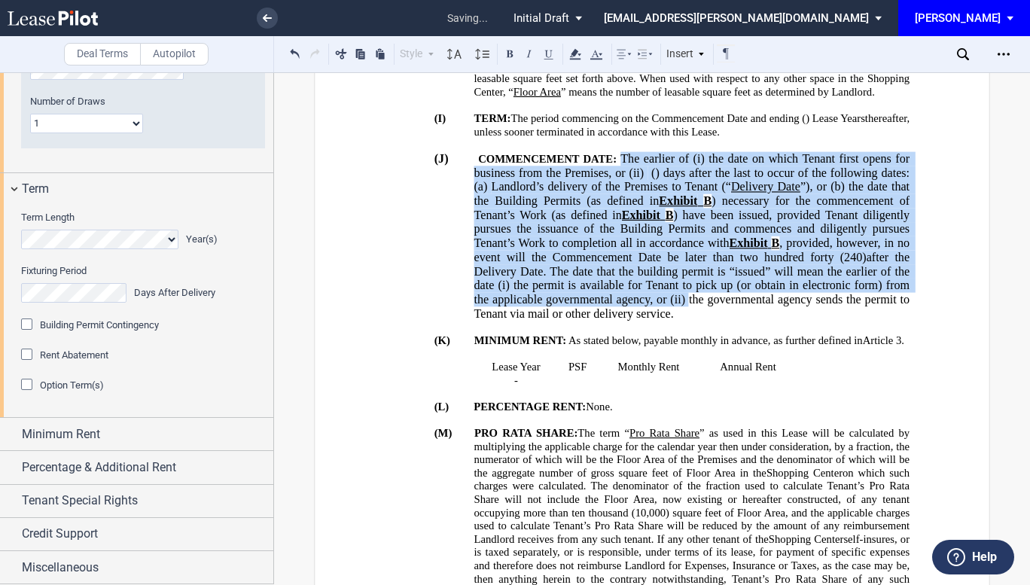
click at [851, 347] on p "﻿" at bounding box center [632, 354] width 555 height 14
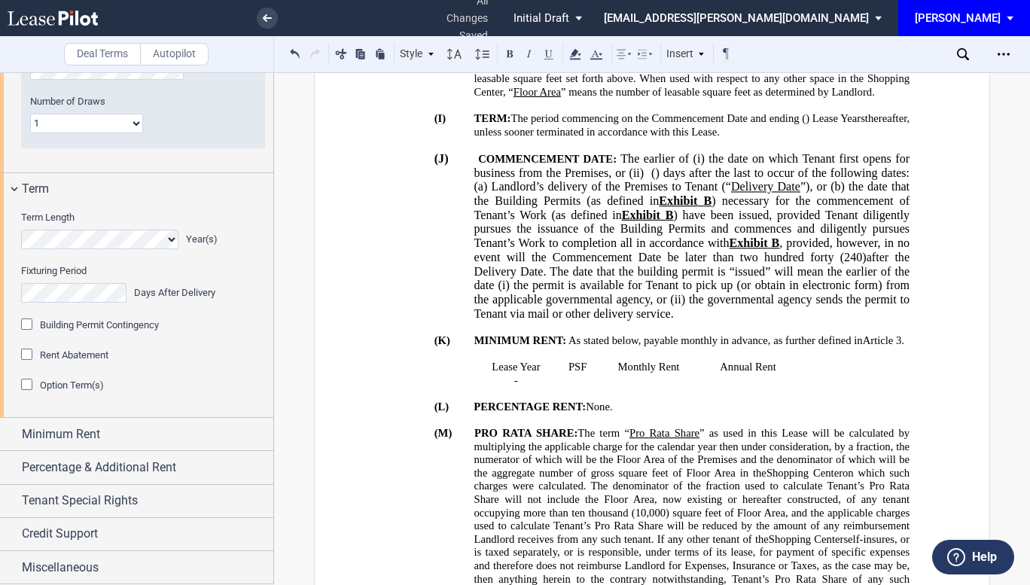
click at [24, 394] on div "Option Term(s)" at bounding box center [28, 386] width 15 height 15
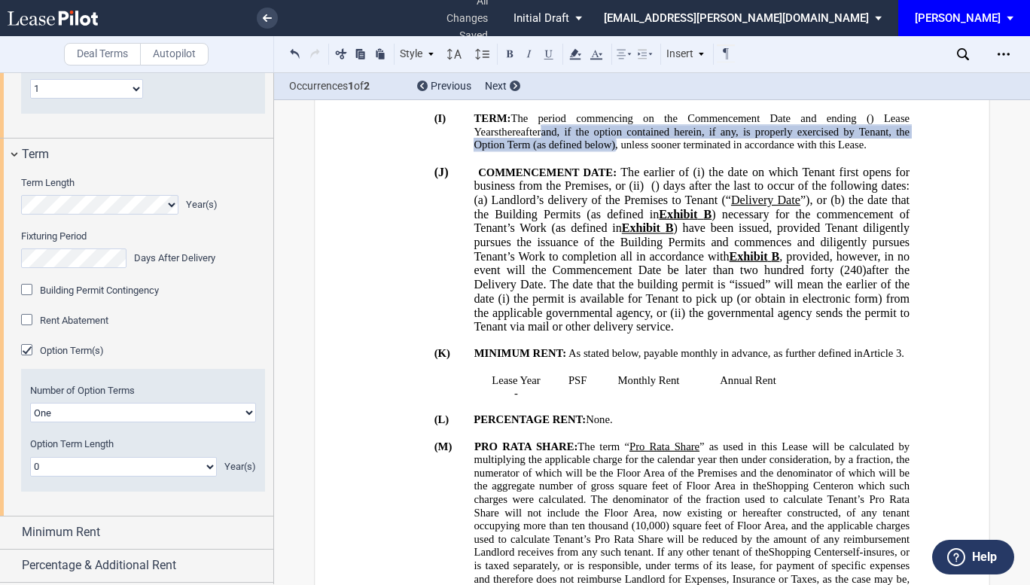
click at [128, 477] on select "0 1 2 3 4 5 6 7 8 9 10 11 12 13 14 15 16 17 18 19 20" at bounding box center [123, 467] width 187 height 20
select select "number:5"
click at [30, 477] on select "0 1 2 3 4 5 6 7 8 9 10 11 12 13 14 15 16 17 18 19 20" at bounding box center [123, 467] width 187 height 20
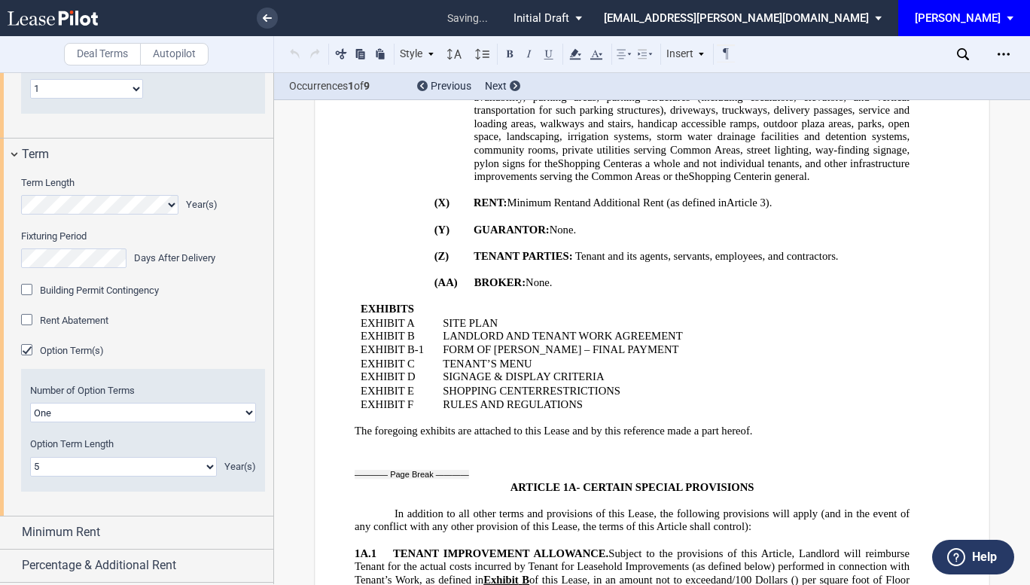
scroll to position [3266, 0]
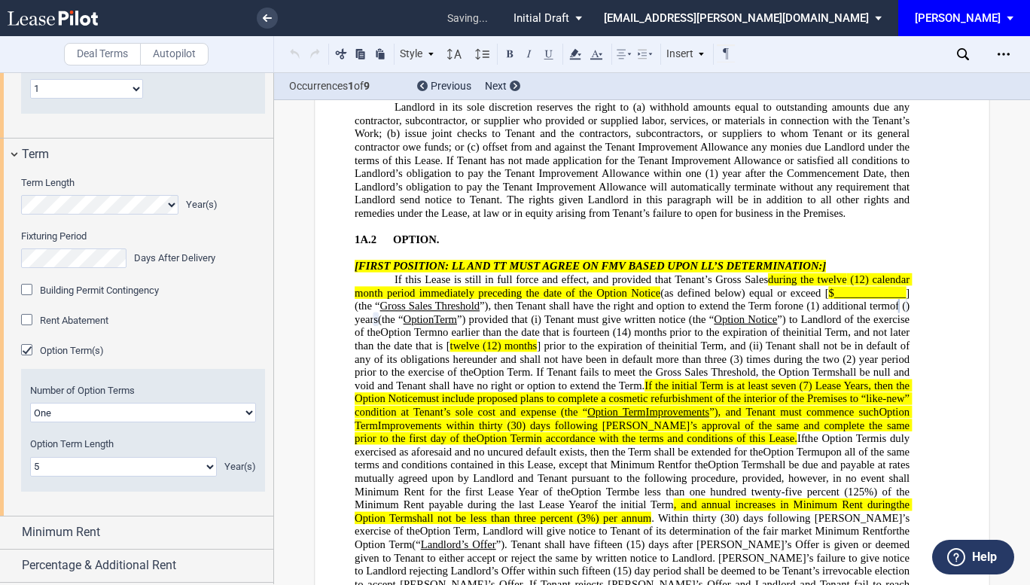
drag, startPoint x: 269, startPoint y: 481, endPoint x: 270, endPoint y: 511, distance: 29.4
click at [270, 511] on div at bounding box center [137, 328] width 274 height 512
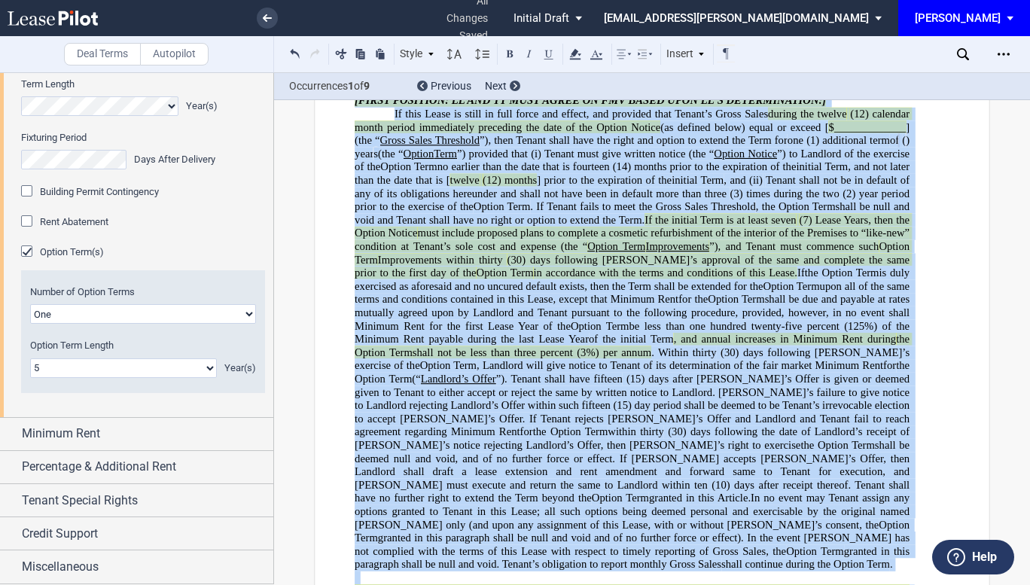
scroll to position [3511, 0]
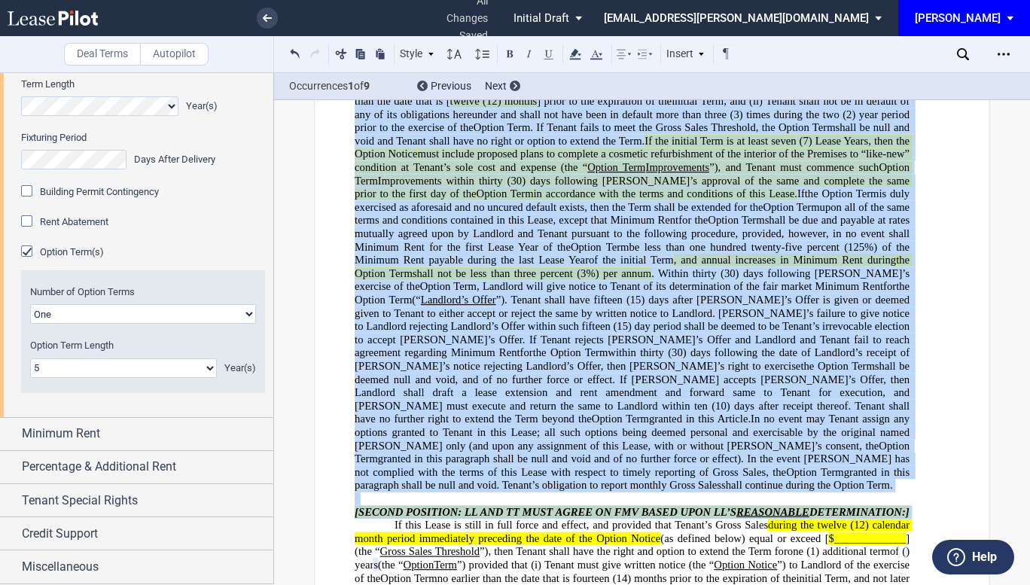
drag, startPoint x: 348, startPoint y: 203, endPoint x: 461, endPoint y: 459, distance: 279.1
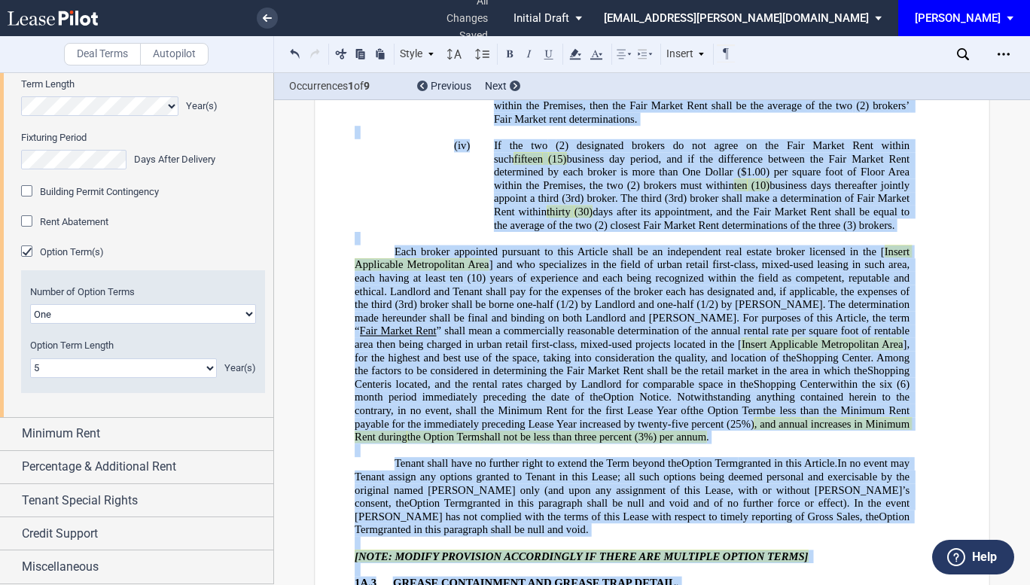
scroll to position [4625, 0]
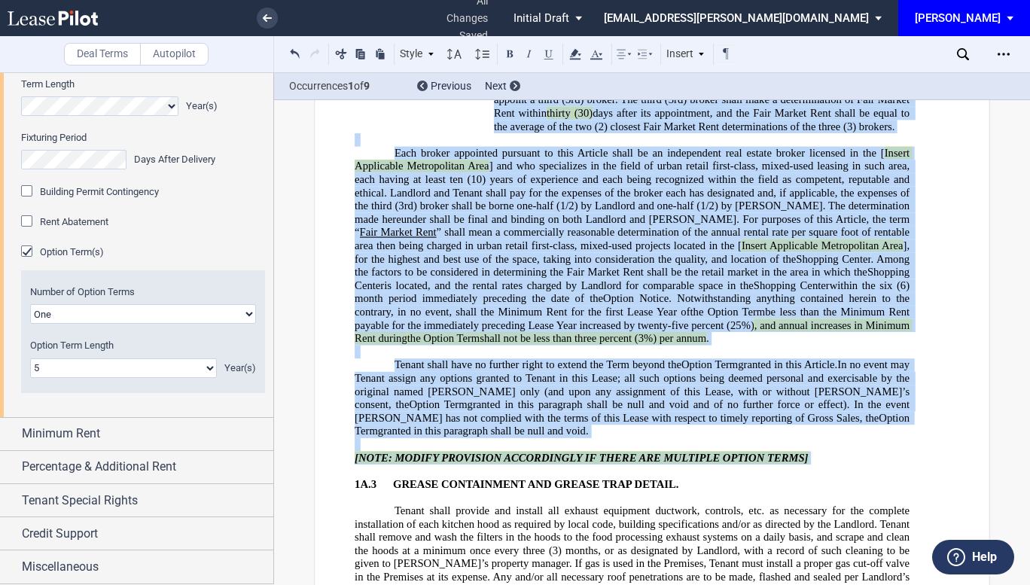
drag, startPoint x: 340, startPoint y: 260, endPoint x: 815, endPoint y: 345, distance: 482.7
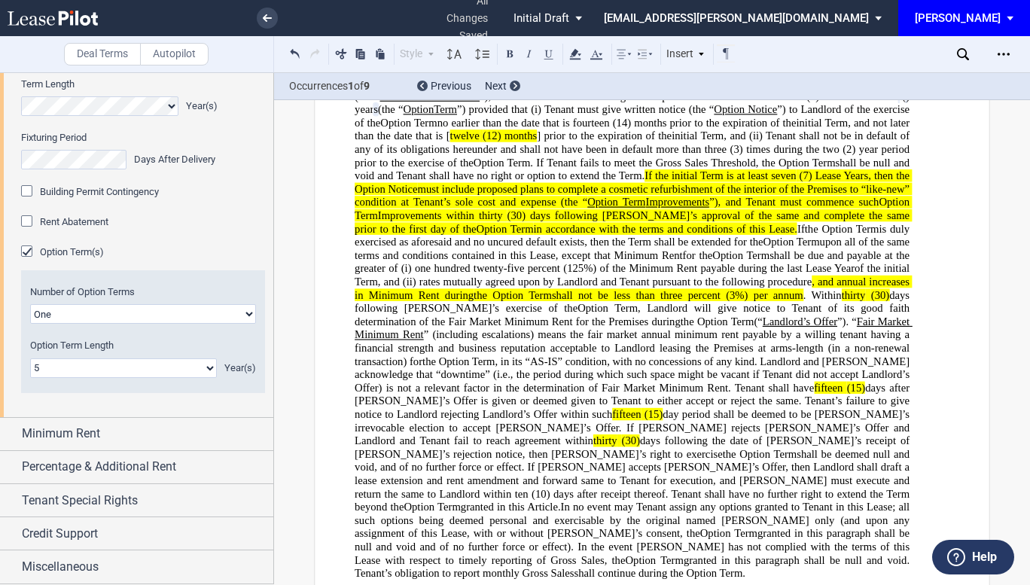
scroll to position [3462, 0]
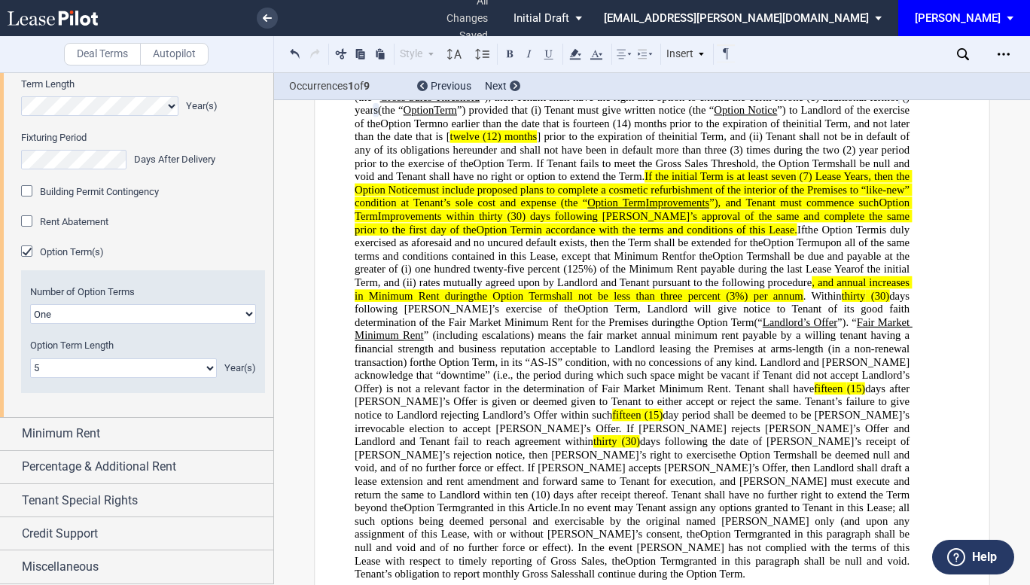
click at [745, 356] on span ", in its “AS-IS” condition, with no concessions of any kind. Landlord and [PERS…" at bounding box center [634, 375] width 558 height 39
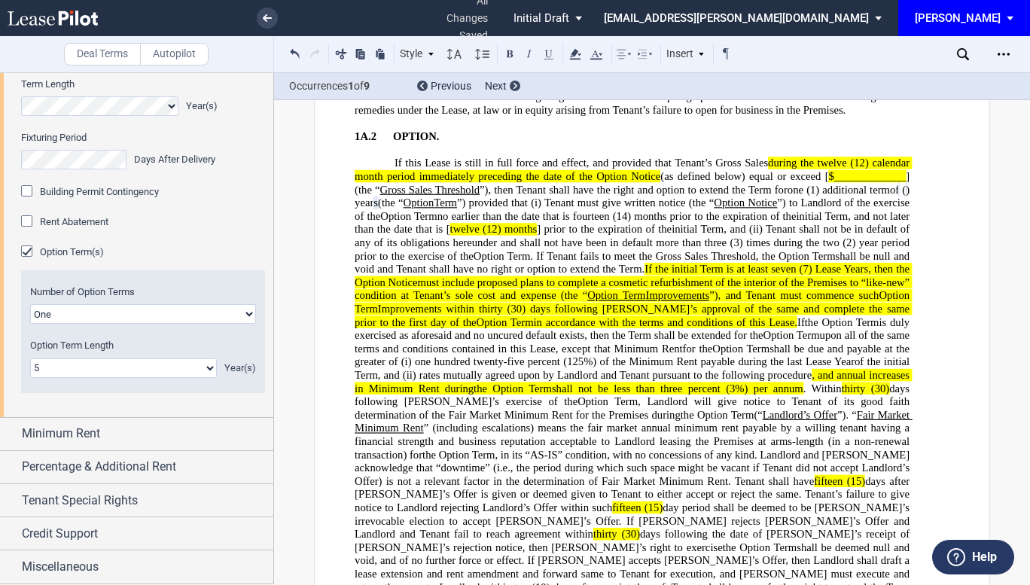
scroll to position [3367, 0]
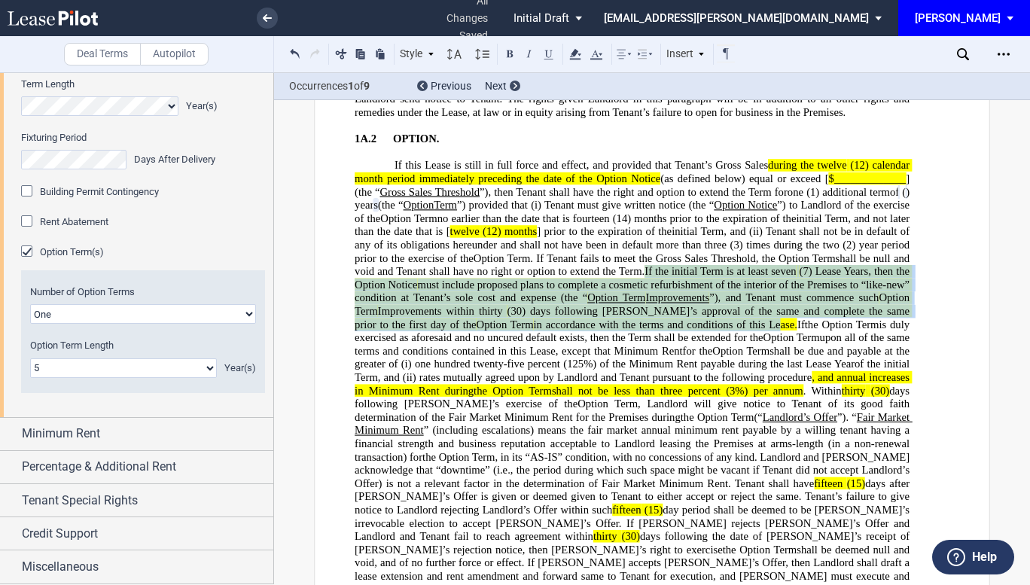
drag, startPoint x: 705, startPoint y: 233, endPoint x: 827, endPoint y: 281, distance: 131.2
click at [827, 281] on p "If this Lease is still in full force and effect, and provided that Tenant’s Gro…" at bounding box center [632, 417] width 555 height 517
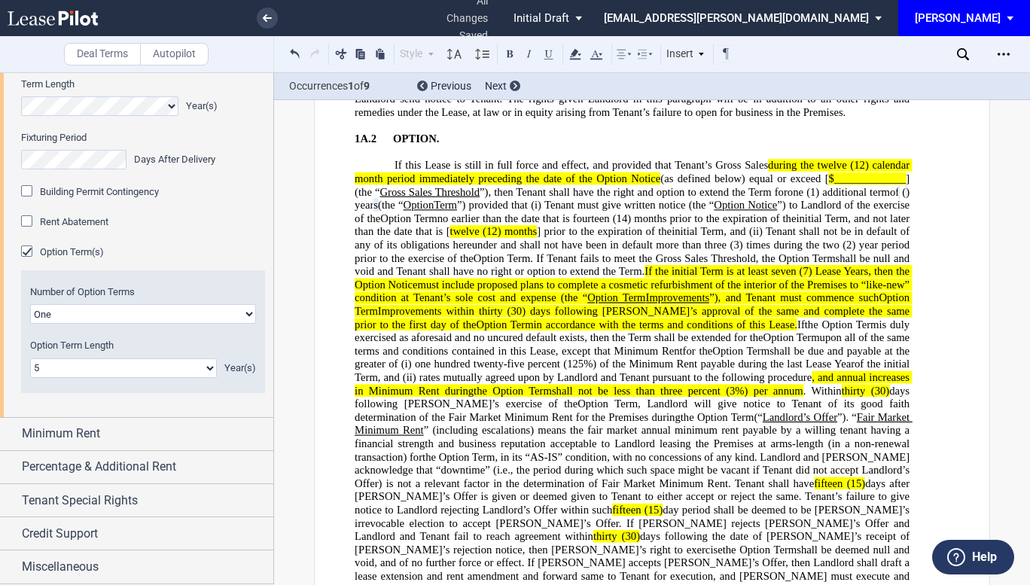
click at [701, 252] on span ". If Tenant fails to meet the Gross Sales Threshold" at bounding box center [642, 258] width 225 height 13
drag, startPoint x: 705, startPoint y: 233, endPoint x: 410, endPoint y: 249, distance: 295.6
click at [410, 252] on span "shall be null and void and Tenant shall have no right or option to extend the T…" at bounding box center [634, 271] width 558 height 39
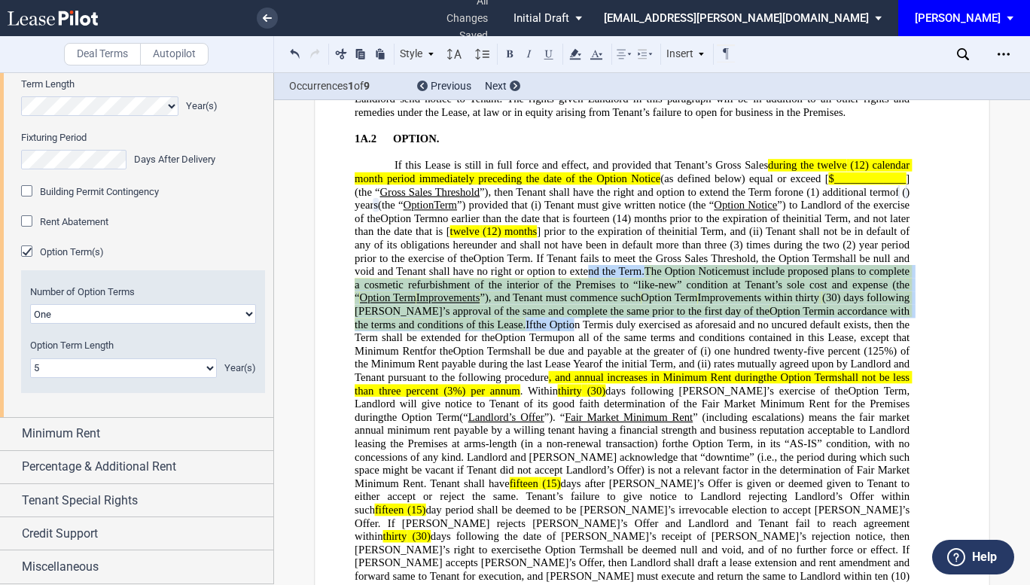
drag, startPoint x: 631, startPoint y: 230, endPoint x: 657, endPoint y: 280, distance: 55.9
click at [657, 280] on p "If this Lease is still in full force and effect, and provided that Tenant’s Gro…" at bounding box center [632, 417] width 555 height 517
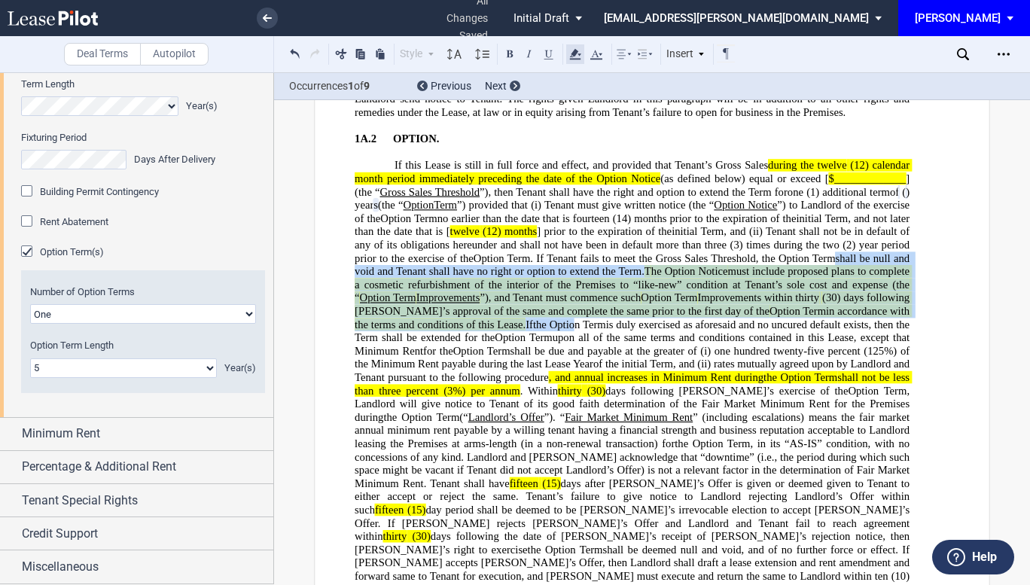
click at [581, 54] on icon at bounding box center [575, 54] width 18 height 18
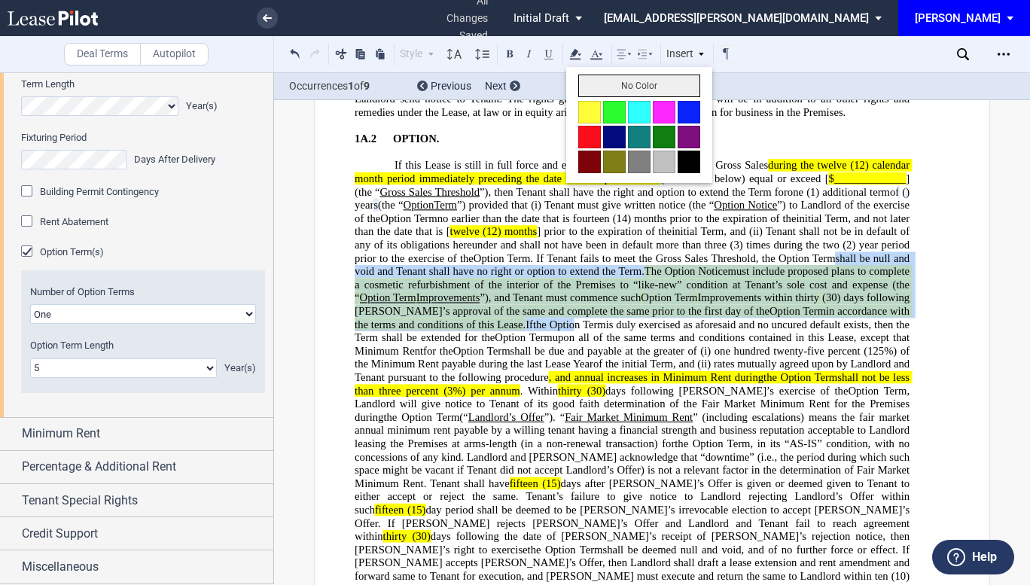
click at [607, 78] on button "No Color" at bounding box center [639, 86] width 122 height 23
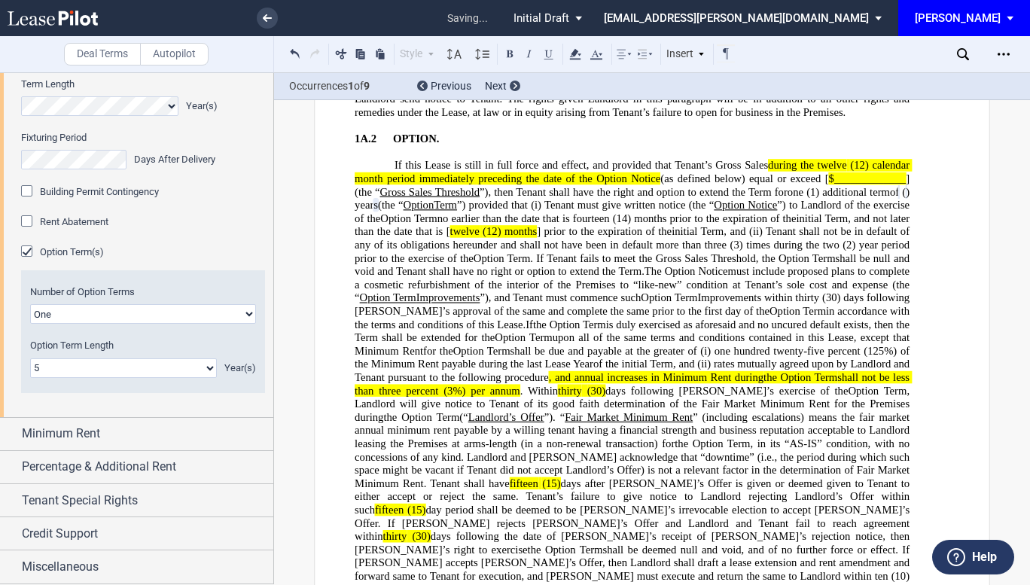
click at [535, 345] on span "one hundred twenty-five percent (125%) of the Minimum Rent payable during the l…" at bounding box center [634, 358] width 558 height 26
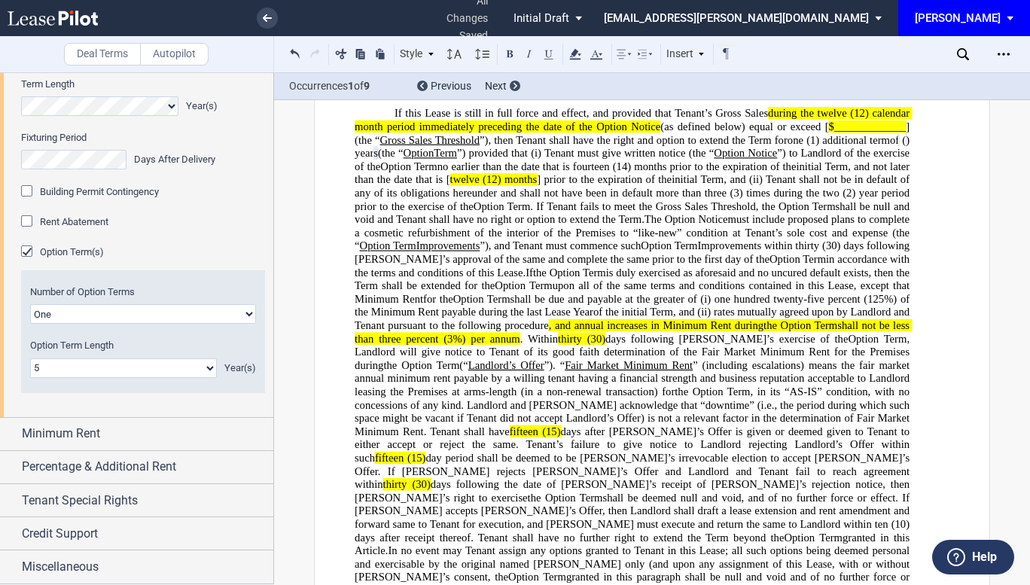
scroll to position [3421, 0]
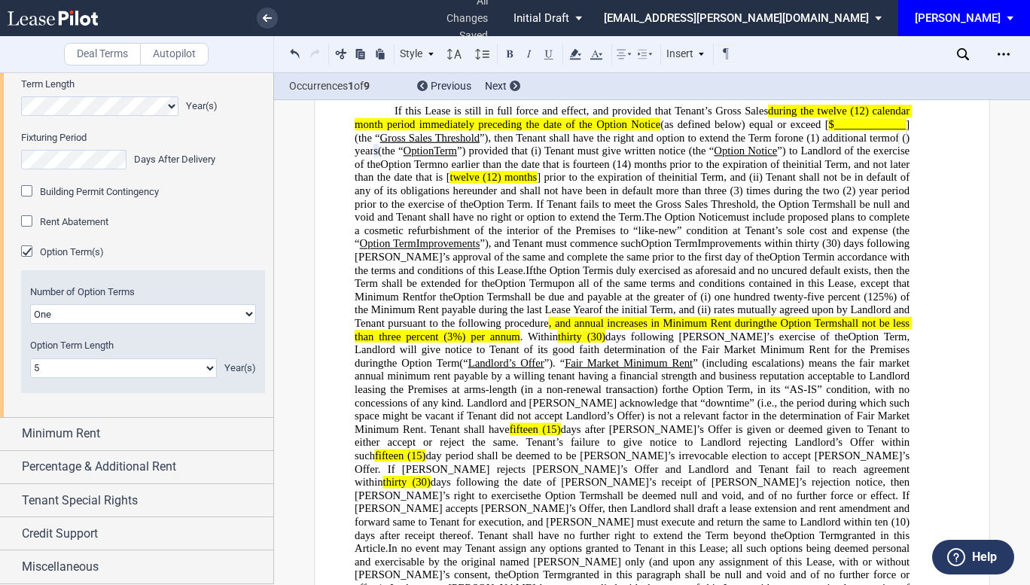
click at [882, 291] on span "one hundred twenty-five percent (125%) of the Minimum Rent payable during the l…" at bounding box center [634, 304] width 558 height 26
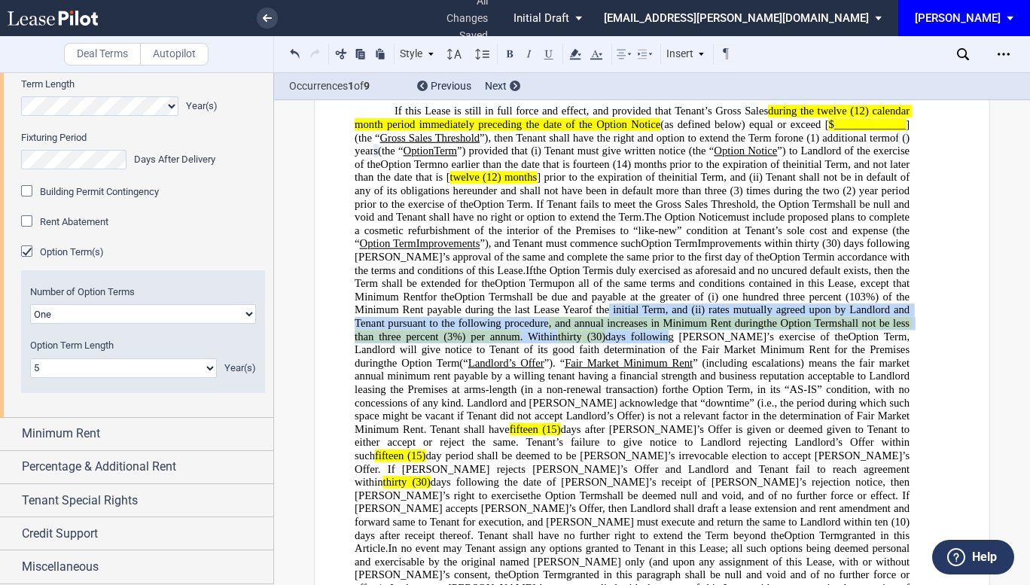
drag, startPoint x: 703, startPoint y: 269, endPoint x: 753, endPoint y: 296, distance: 56.6
click at [753, 296] on p "If this Lease is still in full force and effect, and provided that Tenant’s Gro…" at bounding box center [632, 363] width 555 height 517
click at [580, 53] on icon at bounding box center [575, 54] width 18 height 18
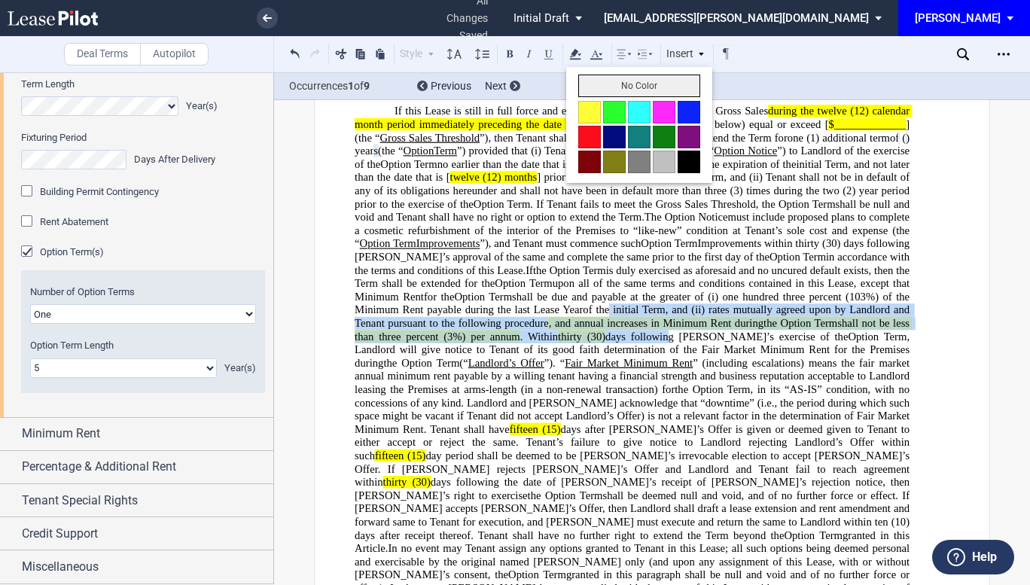
click at [612, 93] on button "No Color" at bounding box center [639, 86] width 122 height 23
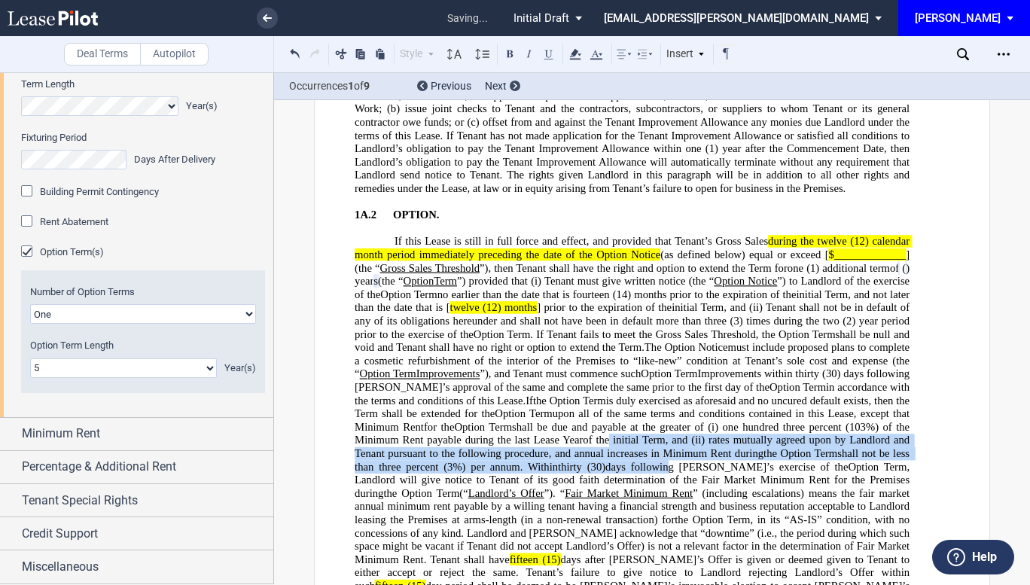
scroll to position [3290, 0]
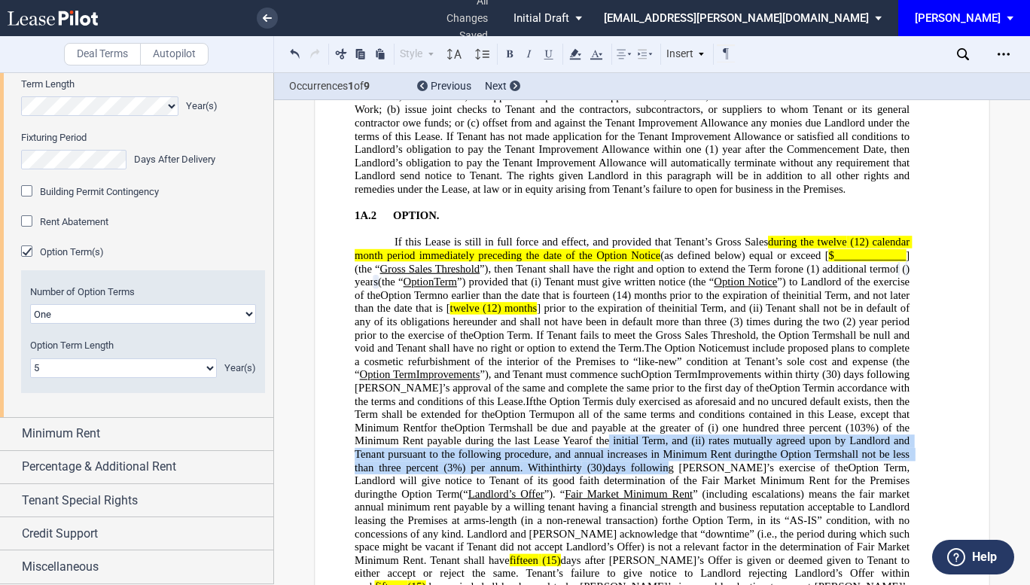
click at [706, 329] on span ". If Tenant fails to meet the Gross Sales Threshold" at bounding box center [642, 335] width 225 height 13
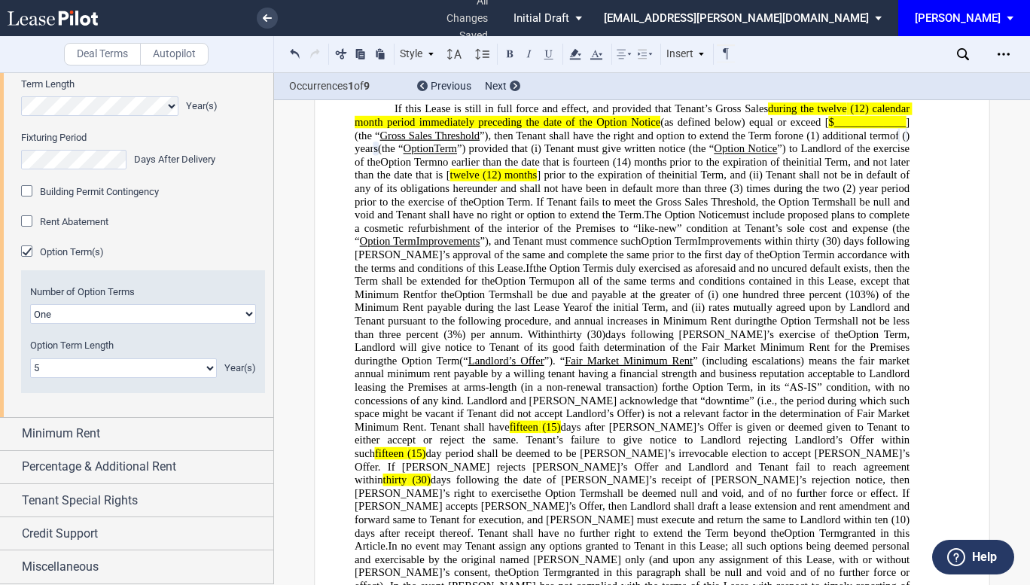
scroll to position [3427, 0]
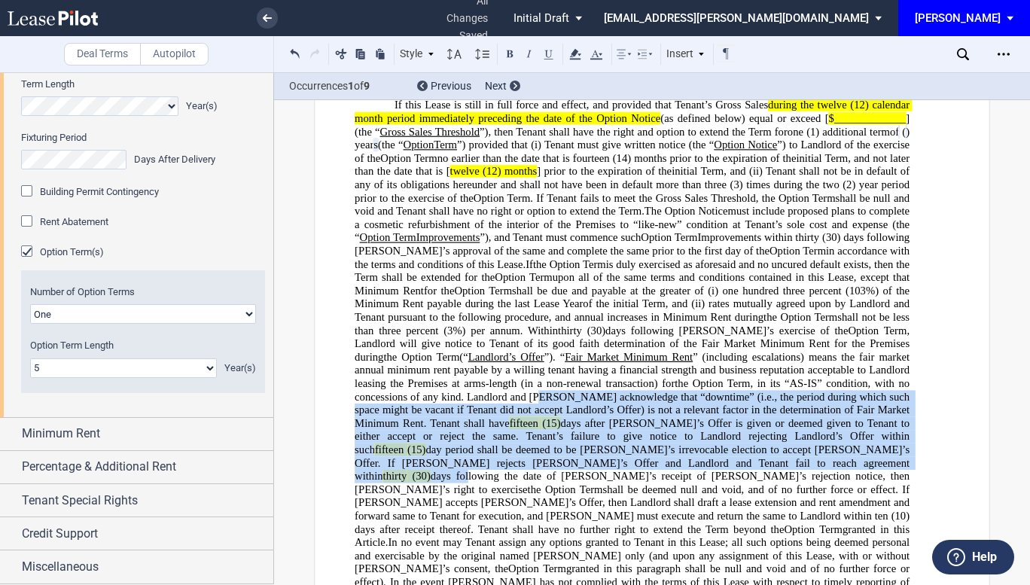
drag, startPoint x: 537, startPoint y: 347, endPoint x: 606, endPoint y: 416, distance: 98.0
click at [606, 416] on span ", in its “AS-IS” condition, with no concessions of any kind. Landlord and [PERS…" at bounding box center [634, 436] width 558 height 118
click at [581, 51] on icon at bounding box center [575, 54] width 18 height 18
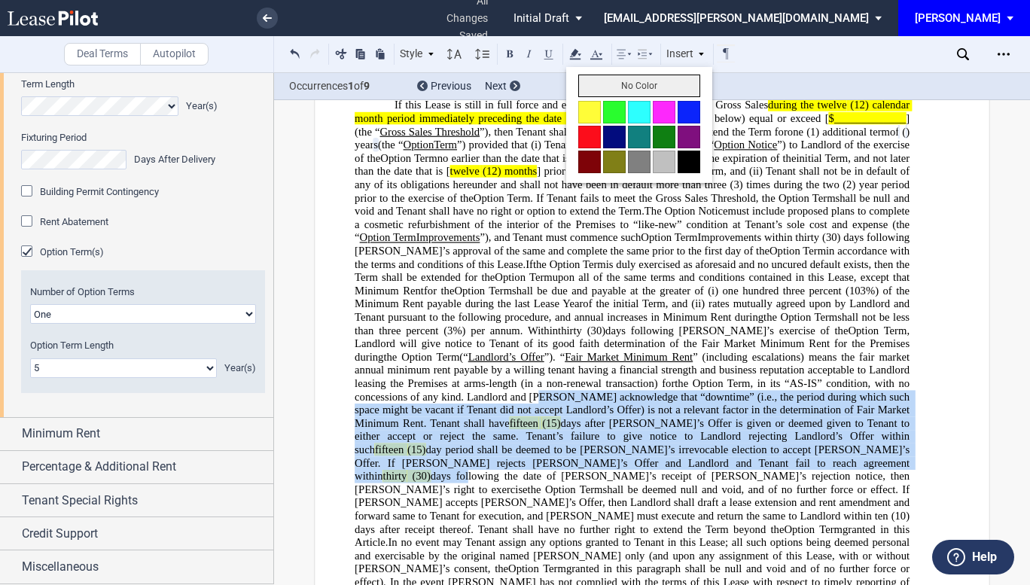
click at [603, 81] on button "No Color" at bounding box center [639, 86] width 122 height 23
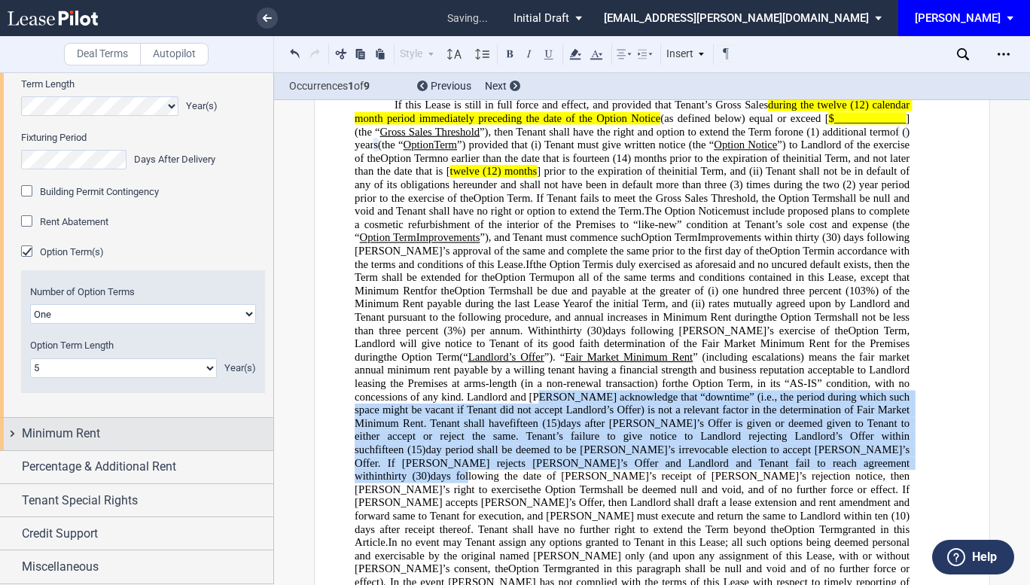
click at [56, 431] on span "Minimum Rent" at bounding box center [61, 434] width 78 height 18
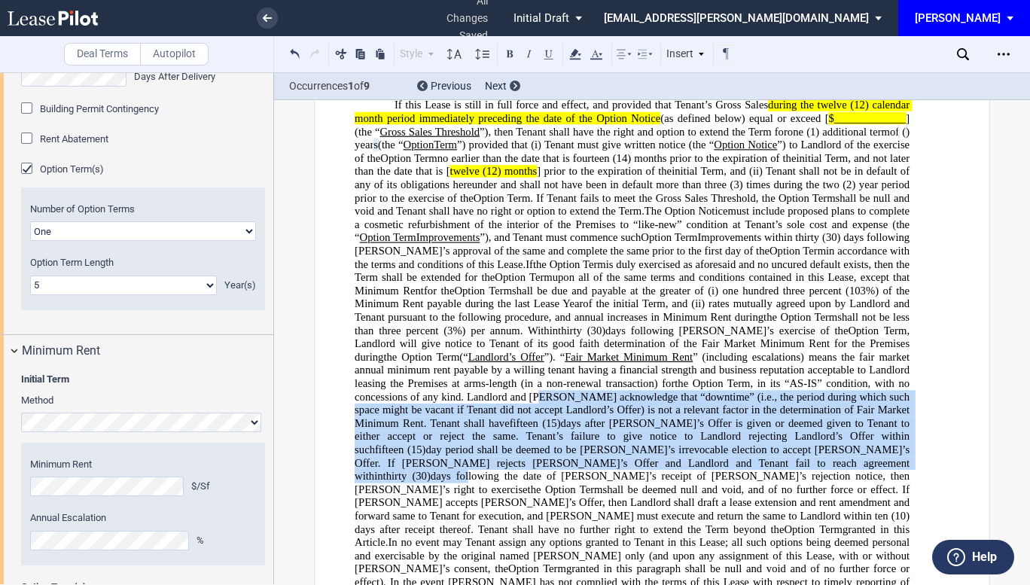
drag, startPoint x: 269, startPoint y: 425, endPoint x: 274, endPoint y: 449, distance: 23.9
click at [274, 449] on div "Deal Terms Autopilot Style ARTICLE 1 (A) Section 1A.1 Subsection (a) Subsection…" at bounding box center [515, 328] width 1030 height 513
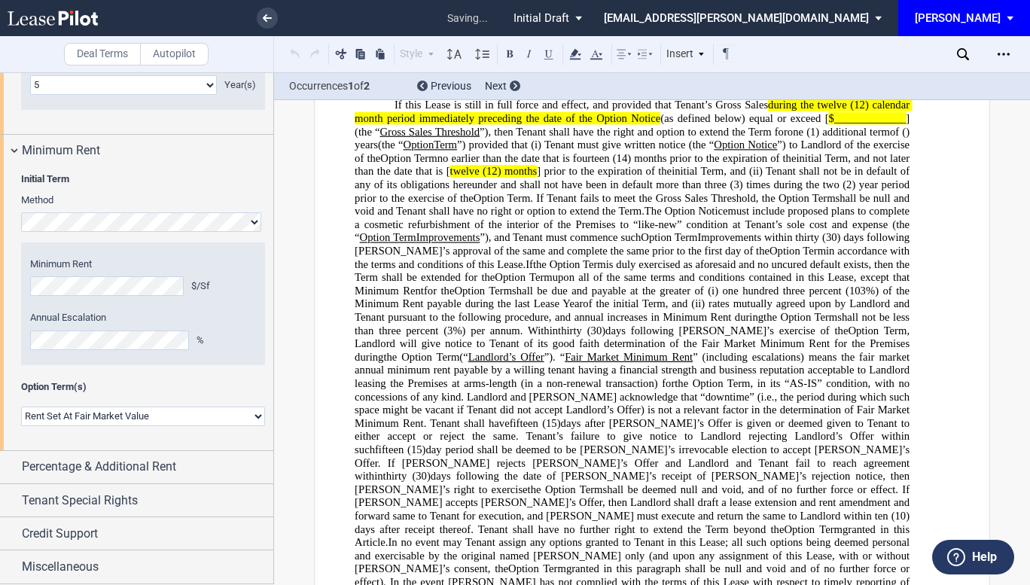
scroll to position [873, 0]
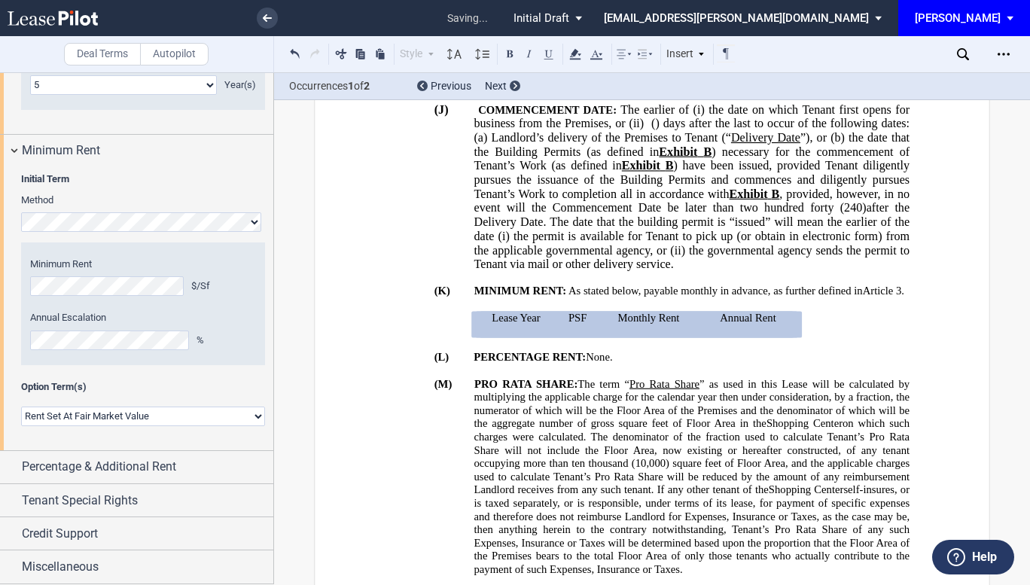
click at [207, 379] on div "Year 1 $/Sf Year 2 $/Sf Year 3 $/Sf Year 4 $/Sf Year 5 $/Sf Year 6 $/Sf Year 7 …" at bounding box center [143, 313] width 244 height 133
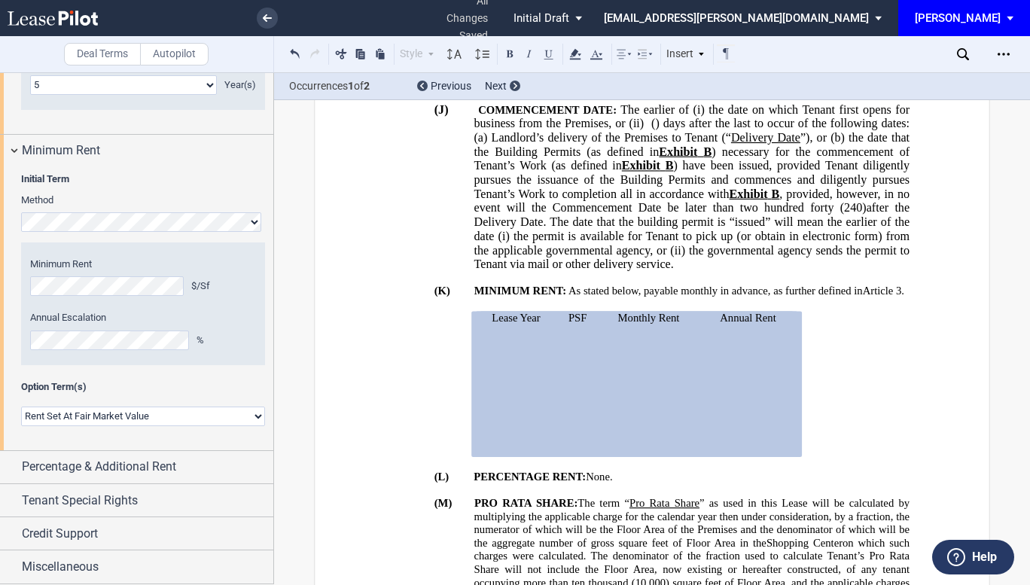
scroll to position [1689, 0]
click at [255, 417] on select "Rent Set At Fair Market Value Rent Specified in [GEOGRAPHIC_DATA]" at bounding box center [143, 417] width 244 height 20
click at [178, 468] on div "Percentage & Additional Rent" at bounding box center [147, 467] width 251 height 18
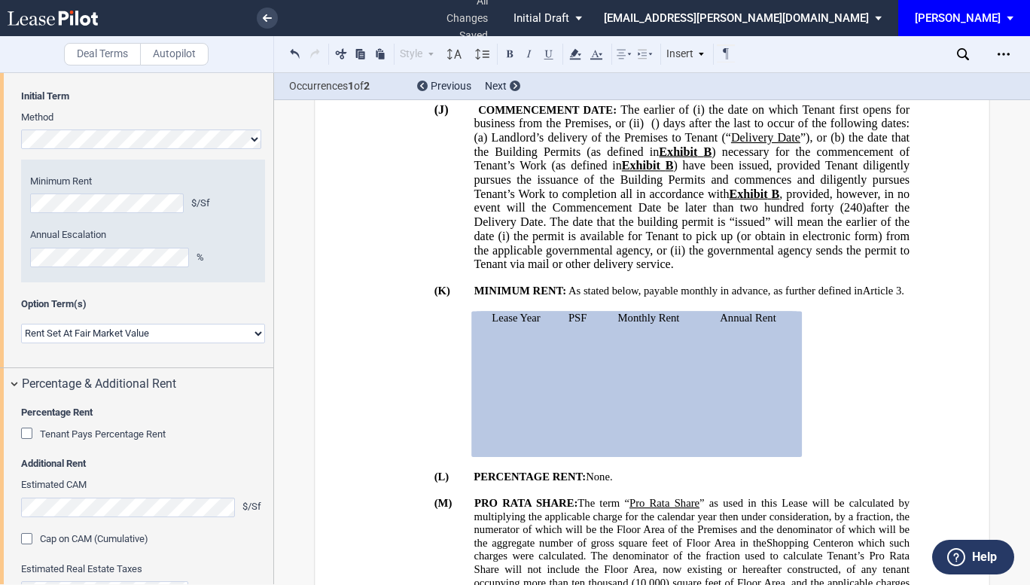
drag, startPoint x: 269, startPoint y: 440, endPoint x: 273, endPoint y: 474, distance: 34.1
click at [273, 474] on div at bounding box center [137, 328] width 274 height 512
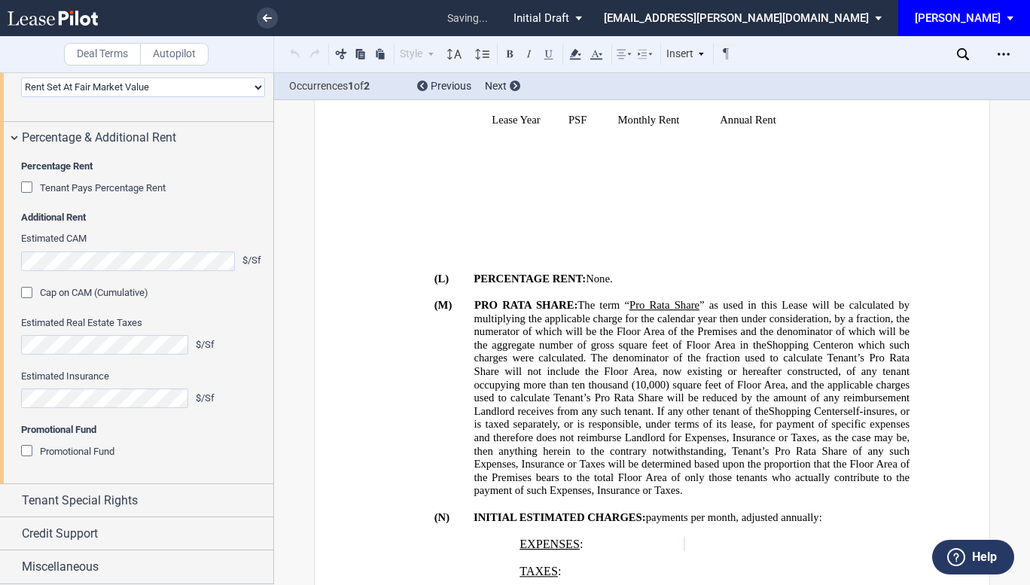
scroll to position [1278, 0]
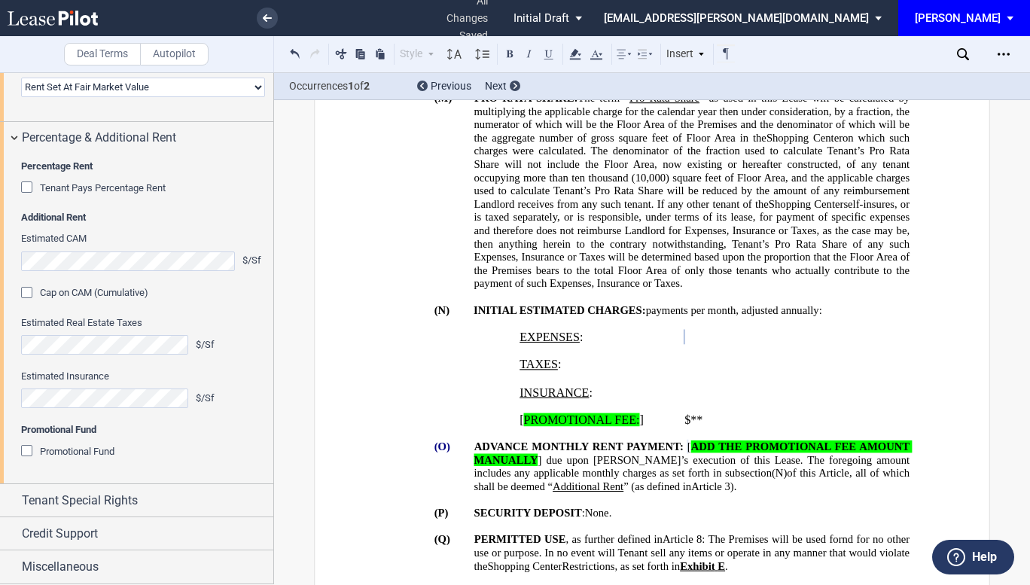
click at [29, 302] on div "Cap on CAM (Cumulative)" at bounding box center [28, 294] width 15 height 15
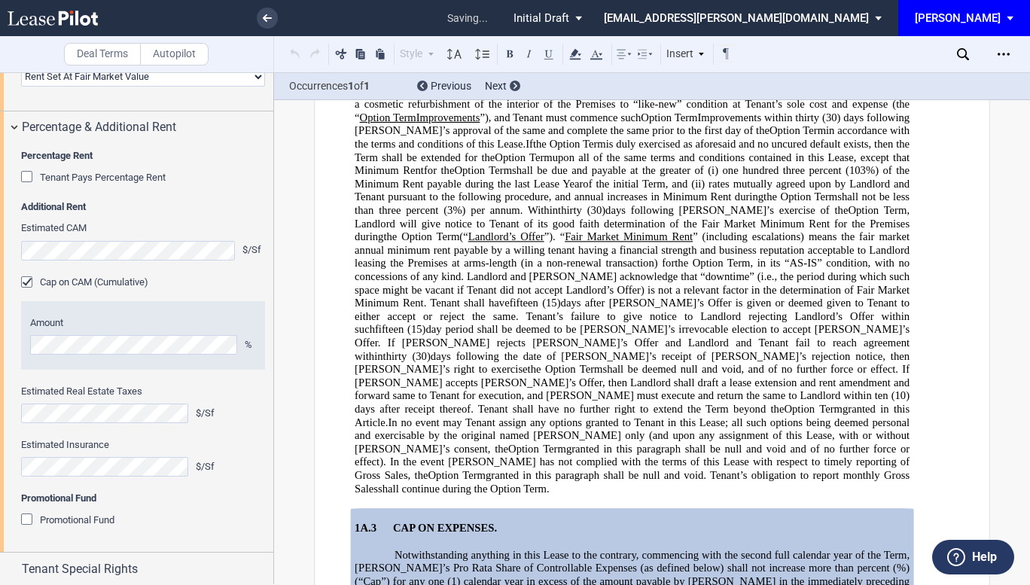
scroll to position [3947, 0]
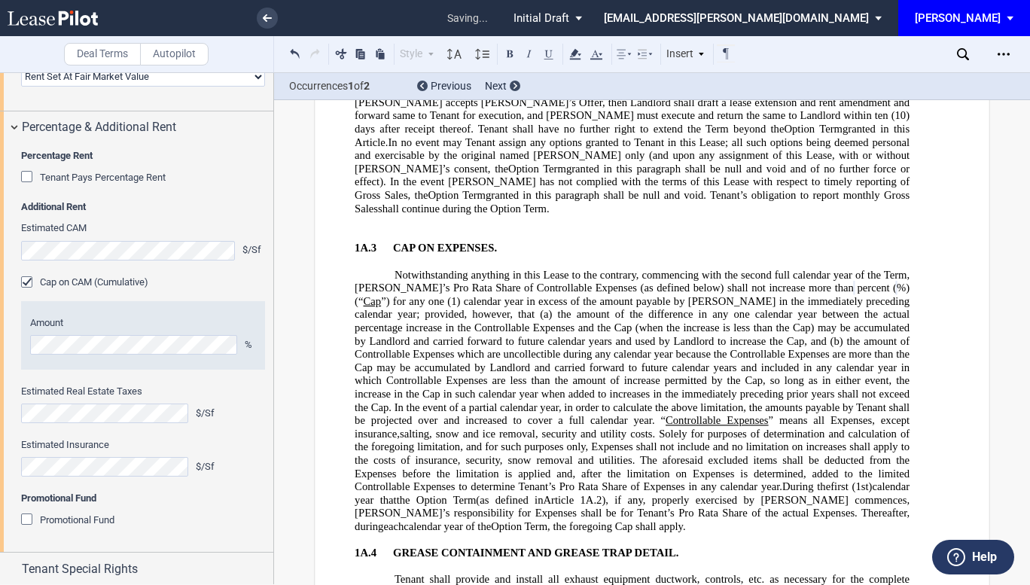
click at [489, 335] on span "the amount of Controllable Expenses which are uncollectible during any calendar…" at bounding box center [634, 381] width 558 height 92
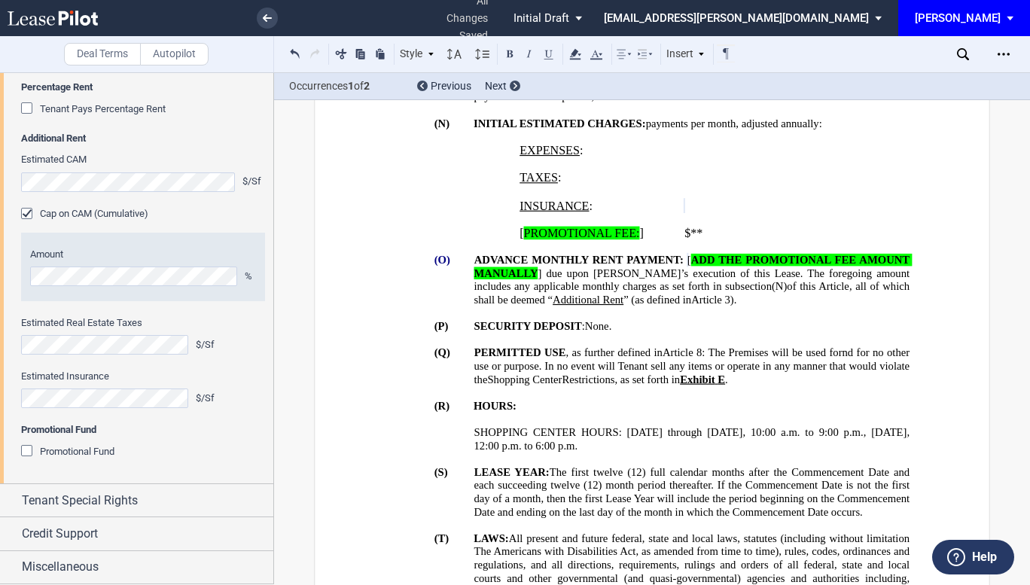
scroll to position [1399, 0]
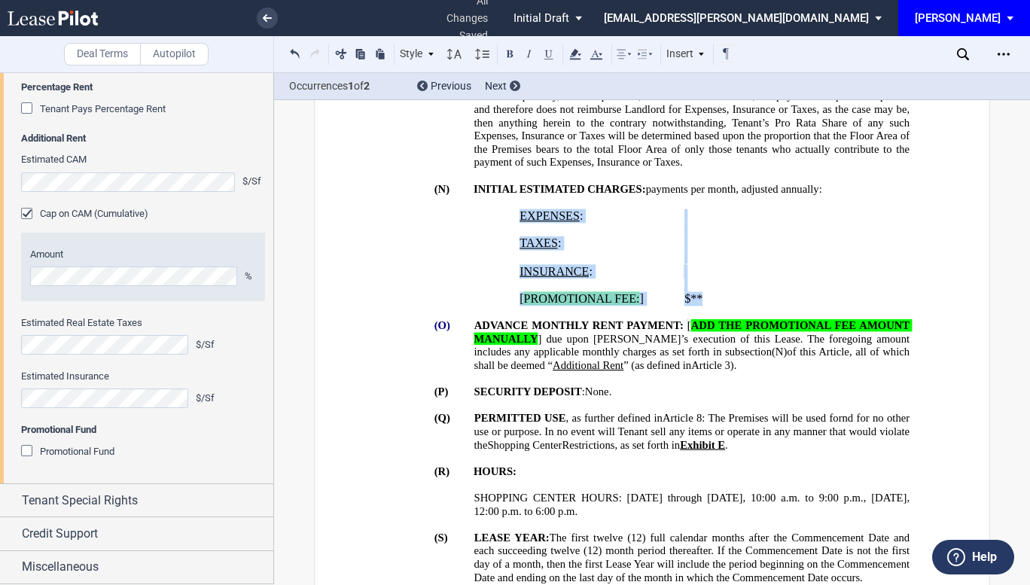
drag, startPoint x: 504, startPoint y: 239, endPoint x: 715, endPoint y: 239, distance: 210.1
click at [715, 292] on p "$**" at bounding box center [782, 299] width 197 height 14
drag, startPoint x: 715, startPoint y: 239, endPoint x: 520, endPoint y: 242, distance: 194.3
click at [520, 291] on tr "[ PROMOTIONAL FEE: ] $**" at bounding box center [700, 298] width 373 height 14
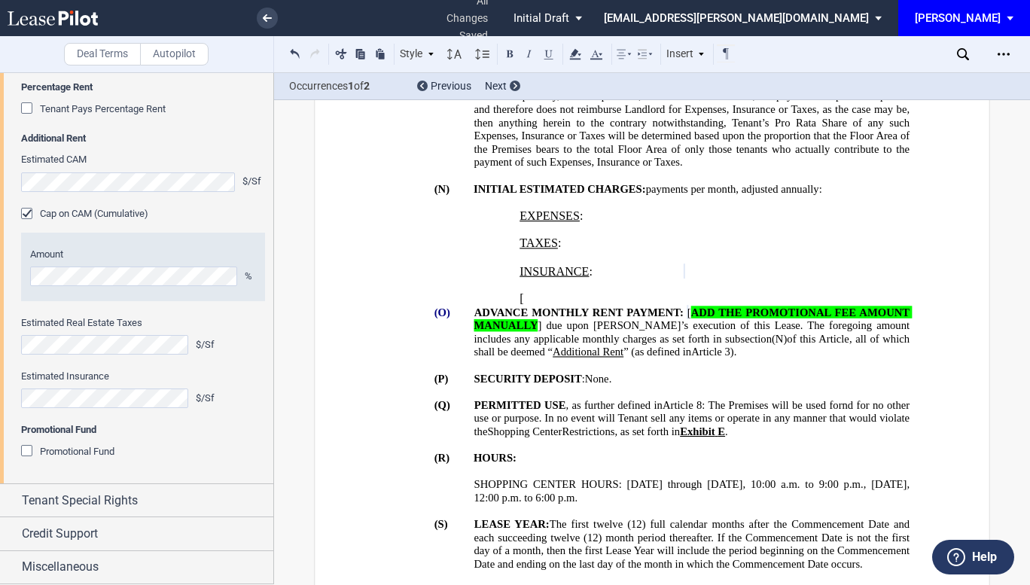
click at [575, 292] on p "[" at bounding box center [596, 299] width 153 height 14
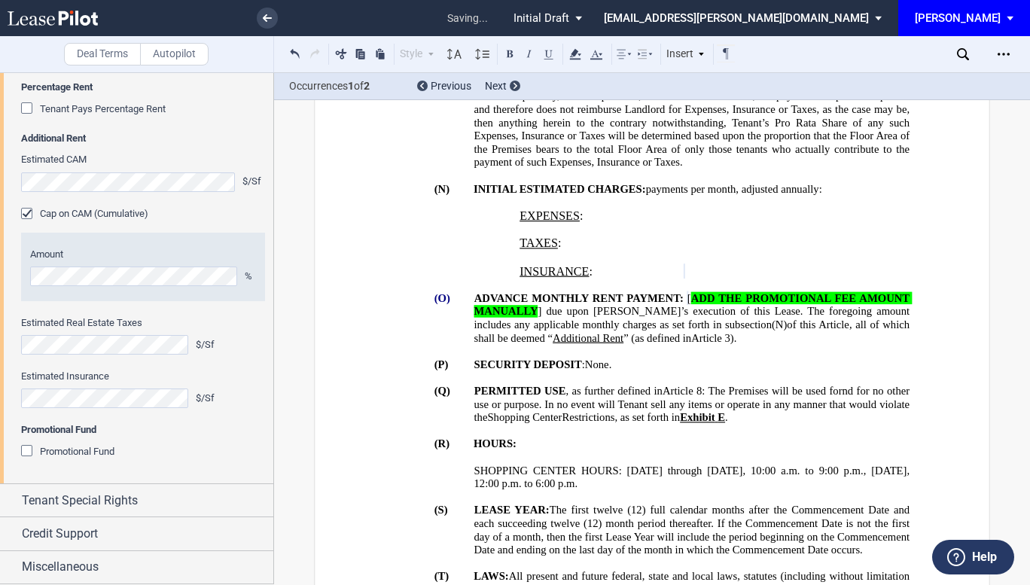
click at [691, 292] on span "[" at bounding box center [689, 298] width 4 height 13
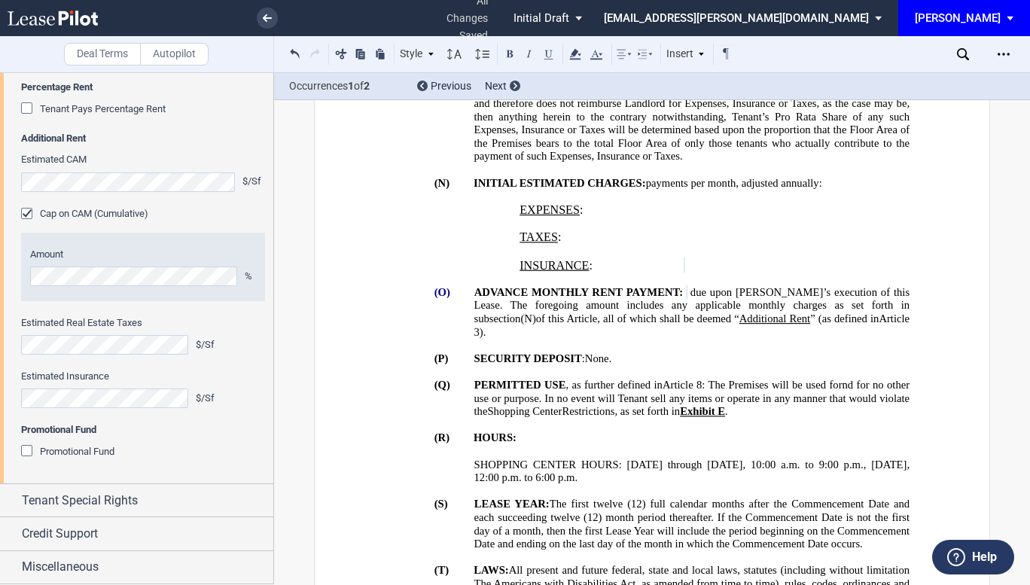
scroll to position [1405, 0]
click at [586, 352] on span "None" at bounding box center [597, 358] width 24 height 13
click at [593, 352] on span "None" at bounding box center [597, 358] width 24 height 13
click at [586, 352] on span "$10,963.25" at bounding box center [610, 358] width 50 height 13
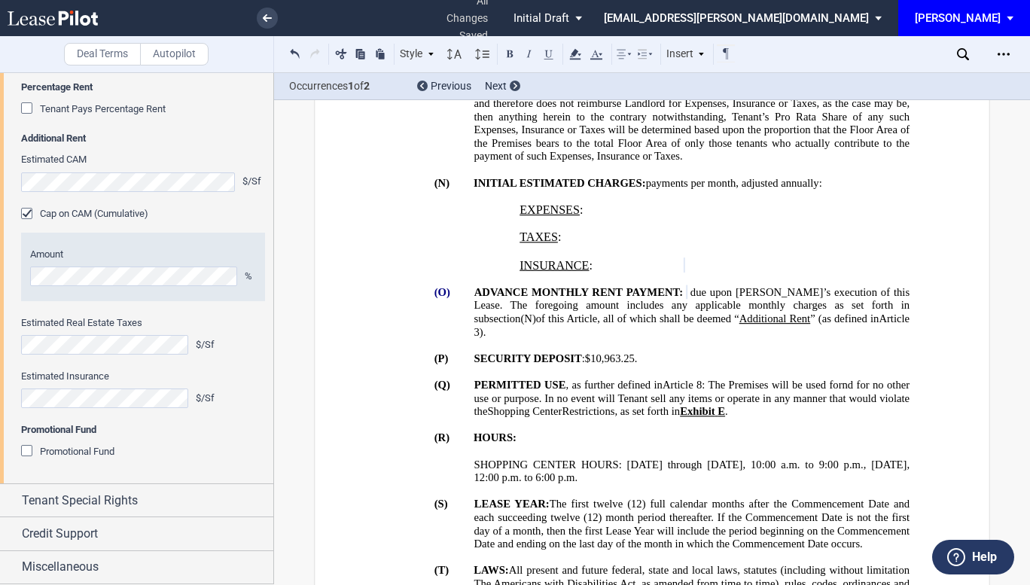
click at [693, 442] on p "(R) HOURS:" at bounding box center [692, 438] width 436 height 14
click at [108, 499] on span "Tenant Special Rights" at bounding box center [80, 501] width 116 height 18
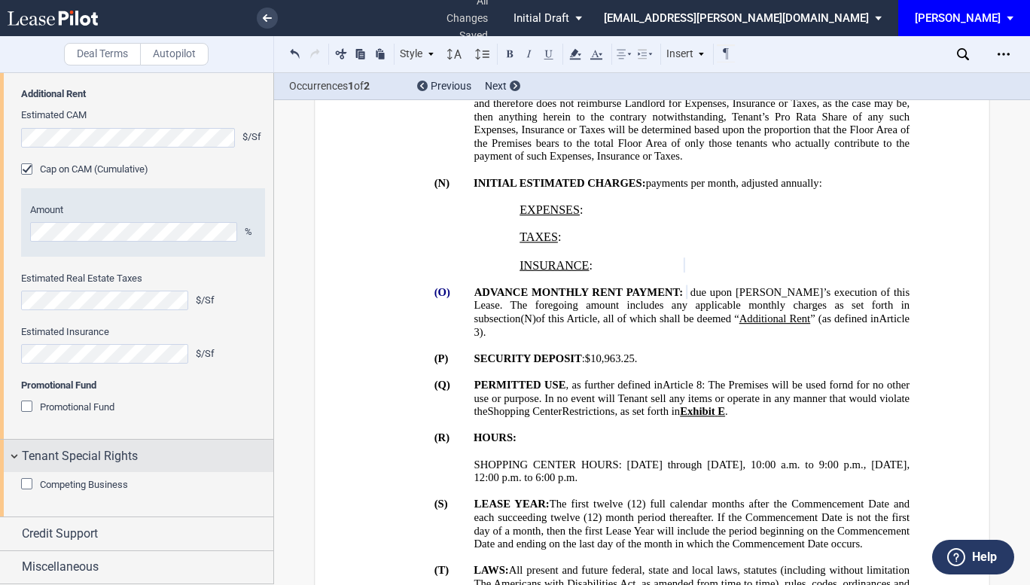
scroll to position [2141, 0]
click at [844, 437] on p "(R) HOURS:" at bounding box center [692, 438] width 436 height 14
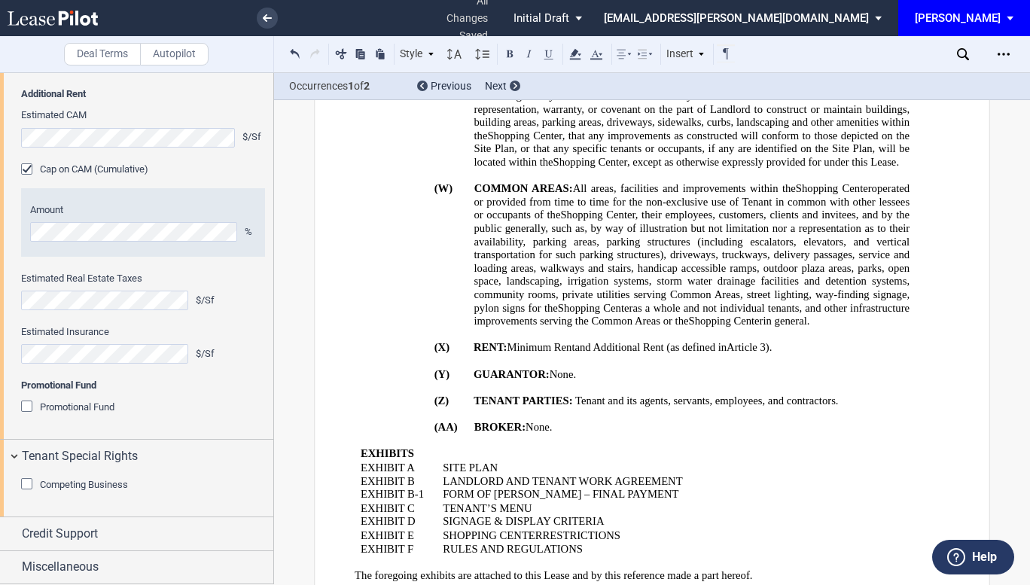
scroll to position [2092, 0]
click at [110, 531] on div "Credit Support" at bounding box center [147, 534] width 251 height 18
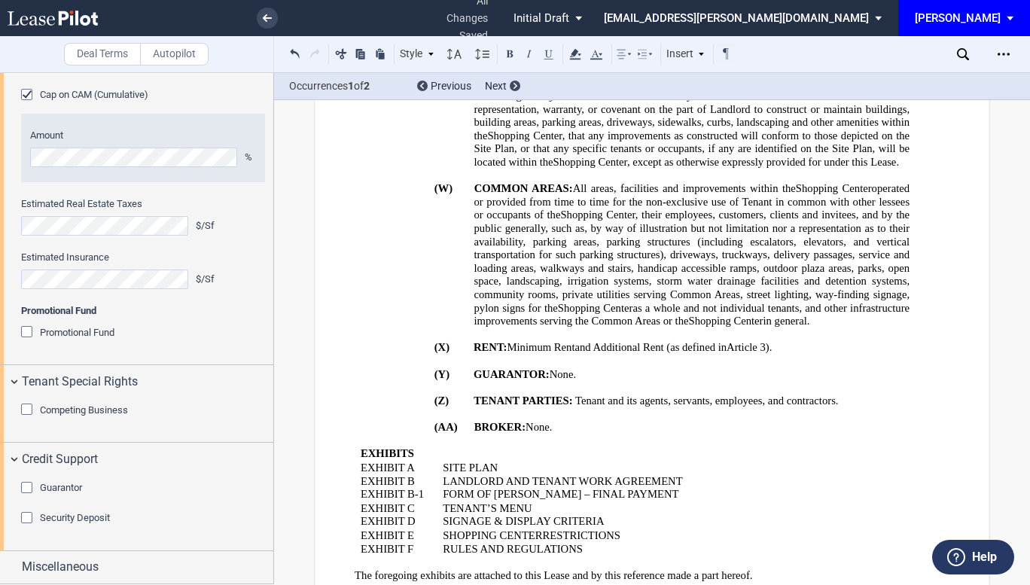
scroll to position [2216, 0]
click at [27, 486] on div "Guarantor" at bounding box center [28, 489] width 15 height 15
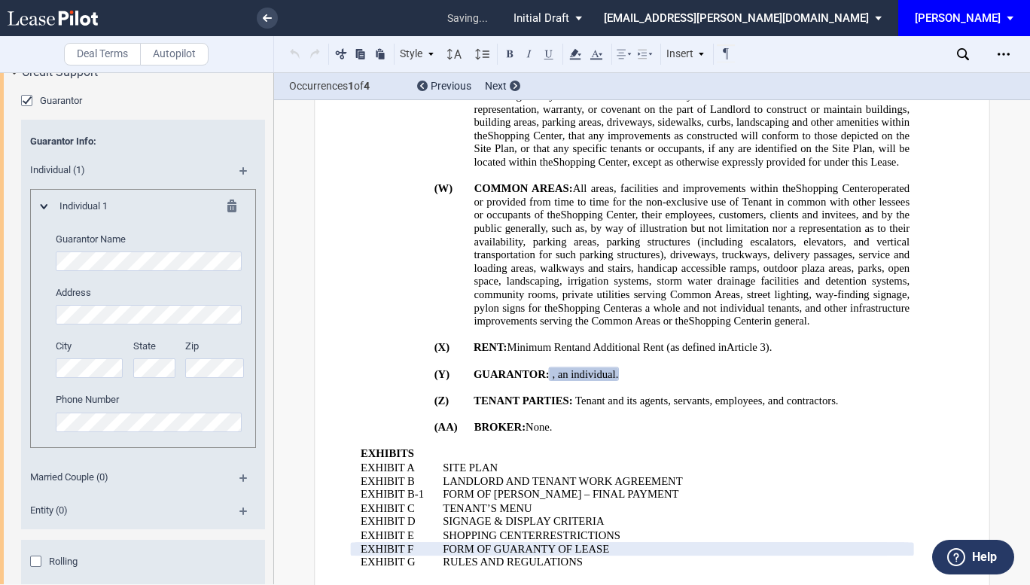
scroll to position [2579, 0]
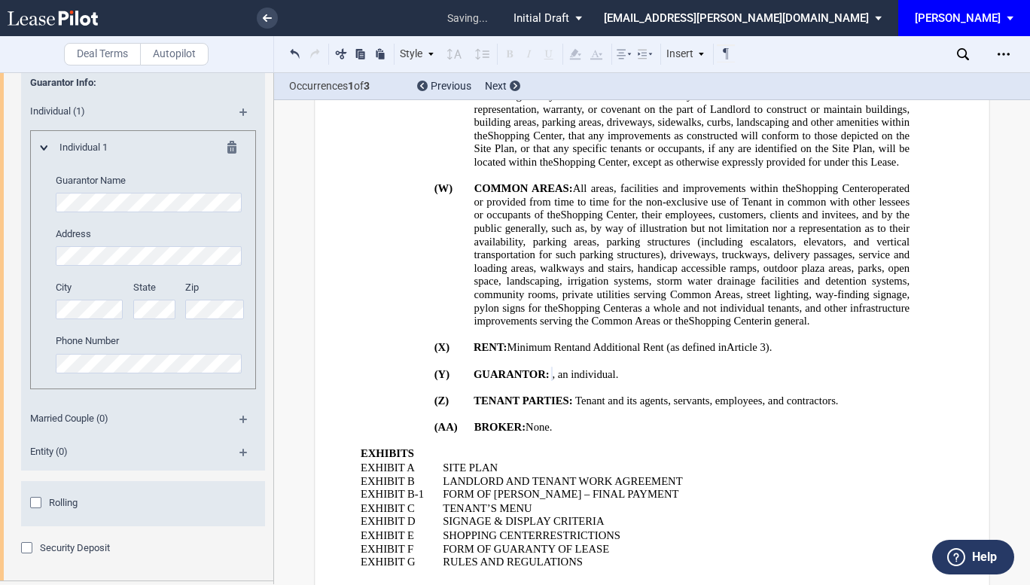
click at [0, 346] on div "Guarantor Guarantor Info: Individual (1) Individual 1 Guarantor Name Address Ci…" at bounding box center [136, 305] width 273 height 550
click at [241, 434] on md-icon at bounding box center [249, 425] width 20 height 18
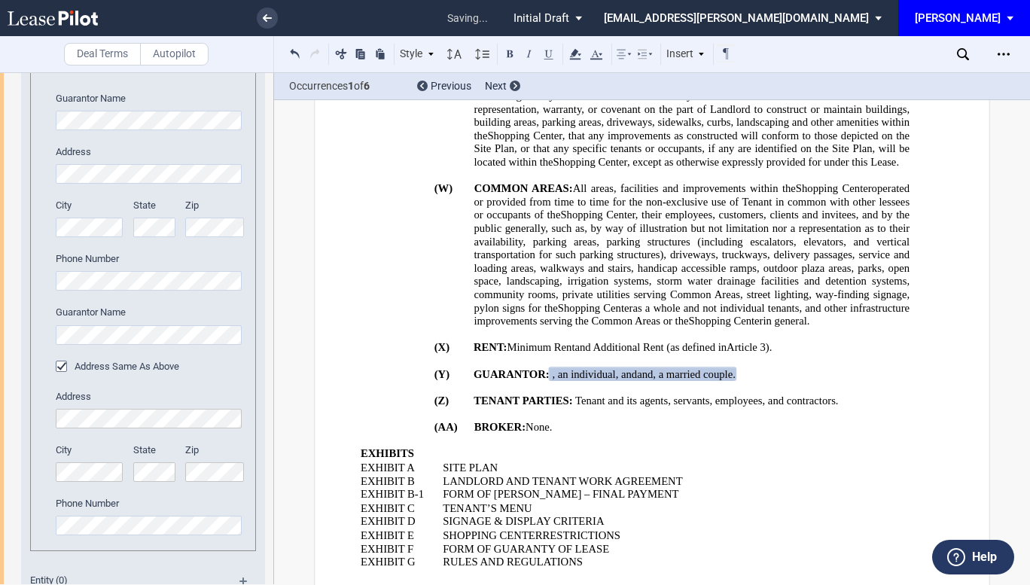
scroll to position [2970, 0]
click at [752, 395] on p "﻿" at bounding box center [632, 388] width 555 height 14
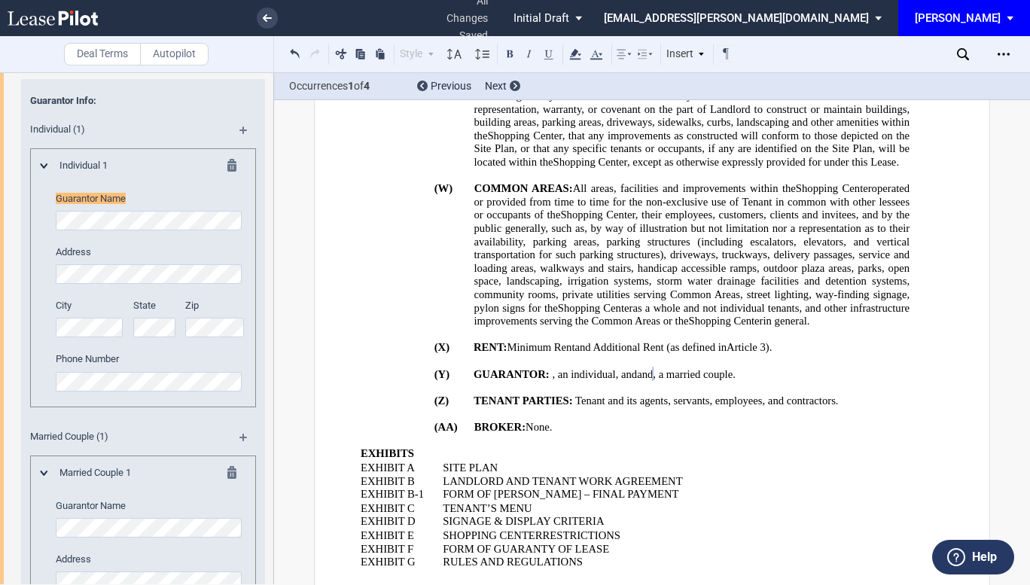
scroll to position [2514, 0]
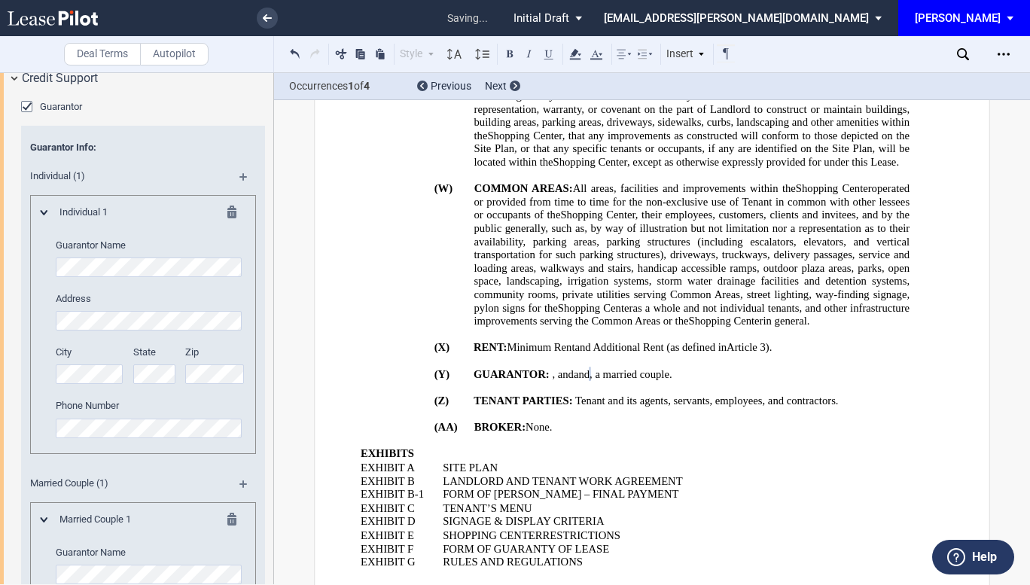
click at [678, 407] on p "﻿" at bounding box center [632, 414] width 555 height 14
click at [139, 87] on div "Credit Support" at bounding box center [147, 78] width 251 height 18
click at [670, 381] on p "﻿" at bounding box center [632, 388] width 555 height 14
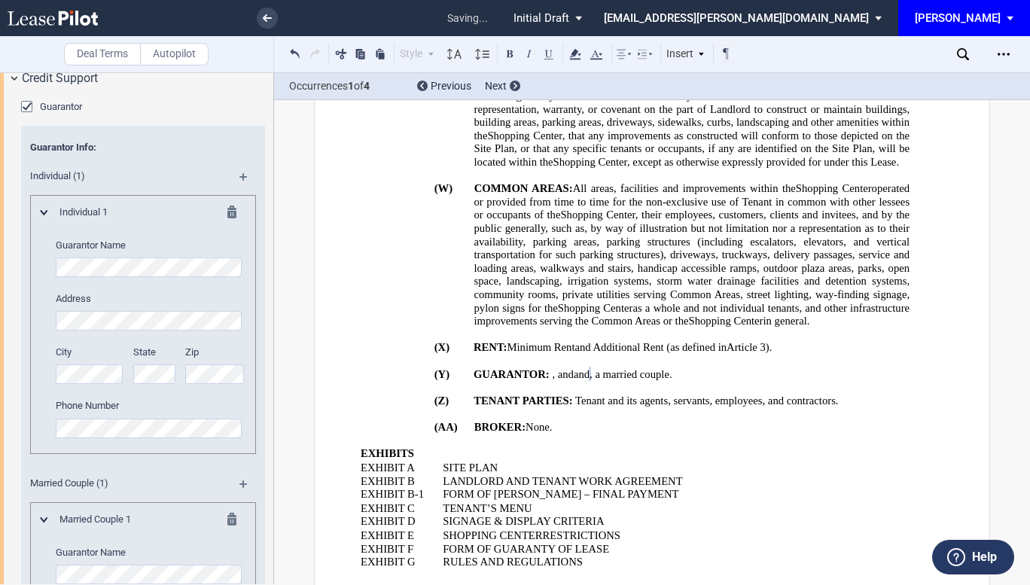
click at [670, 381] on p "﻿" at bounding box center [632, 388] width 555 height 14
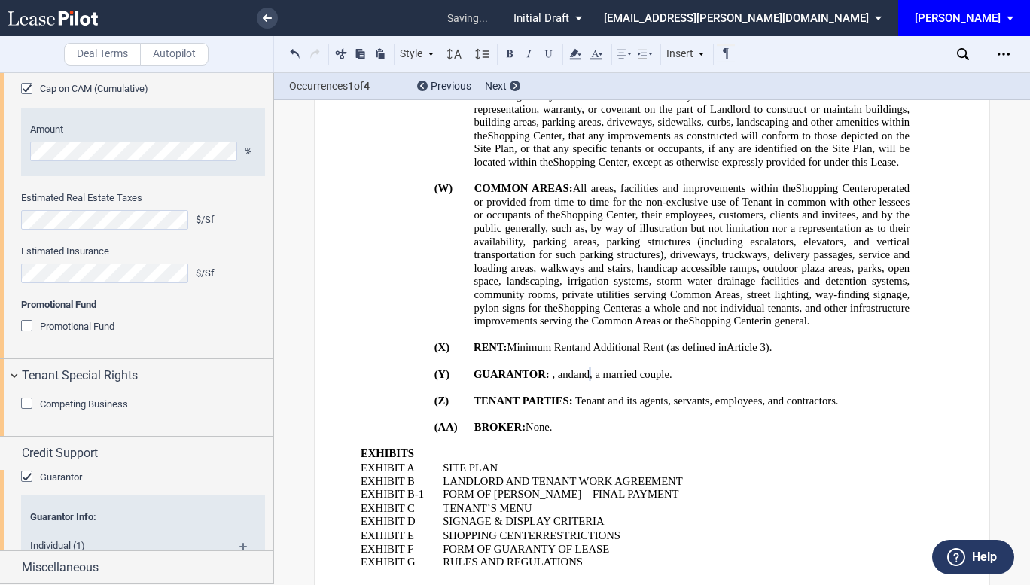
scroll to position [2141, 0]
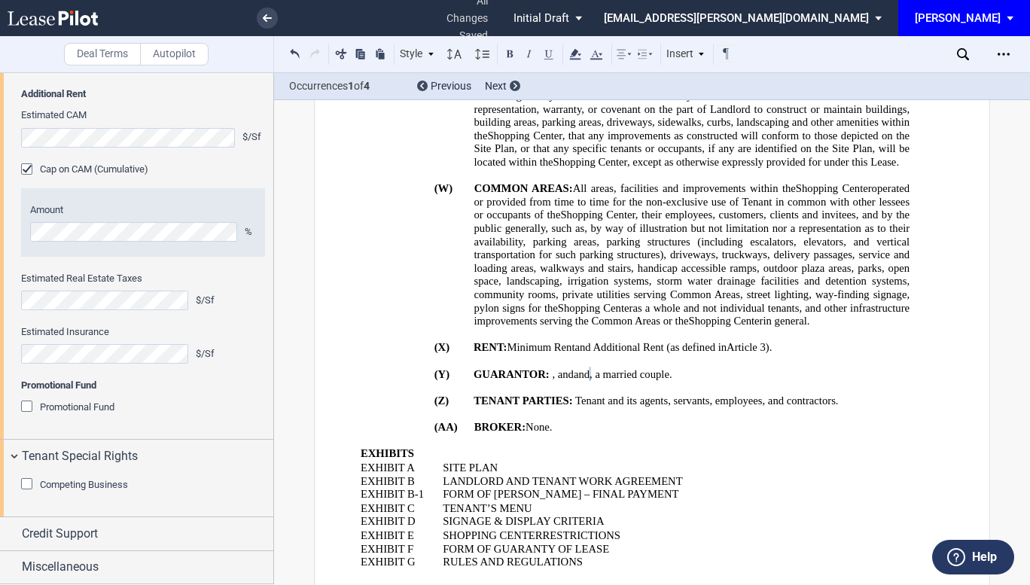
click at [751, 368] on p "(Y) GUARANTOR: None. ﻿ and , a married couple , , , , and , an individual and ,…" at bounding box center [692, 375] width 436 height 14
click at [291, 55] on button at bounding box center [295, 53] width 18 height 18
click at [552, 368] on span "individual" at bounding box center [574, 374] width 44 height 13
click at [712, 407] on p "﻿" at bounding box center [632, 414] width 555 height 14
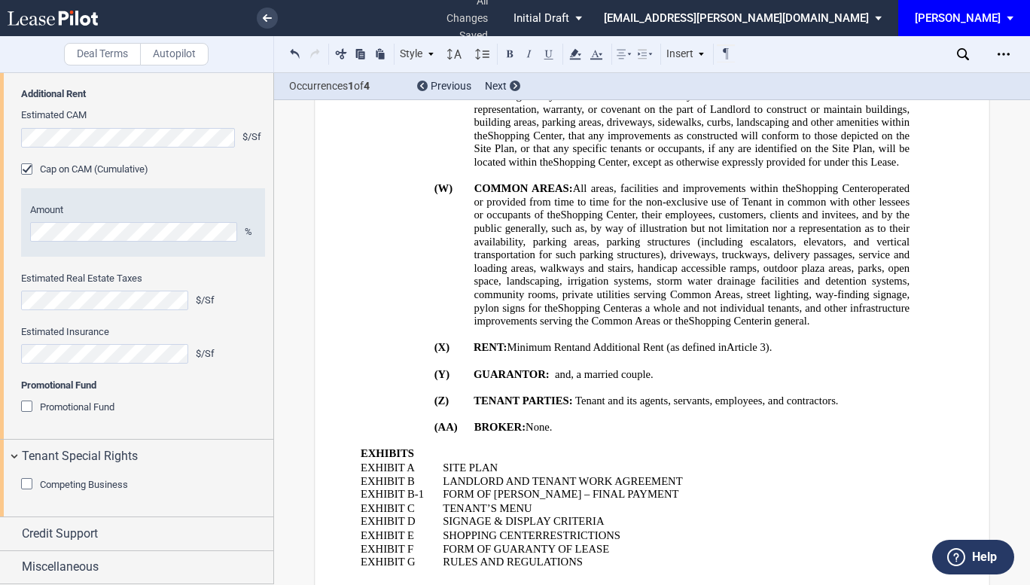
click at [537, 421] on span "None" at bounding box center [538, 427] width 24 height 13
click at [526, 421] on span "Diamond Hill, LLC" at bounding box center [569, 427] width 87 height 13
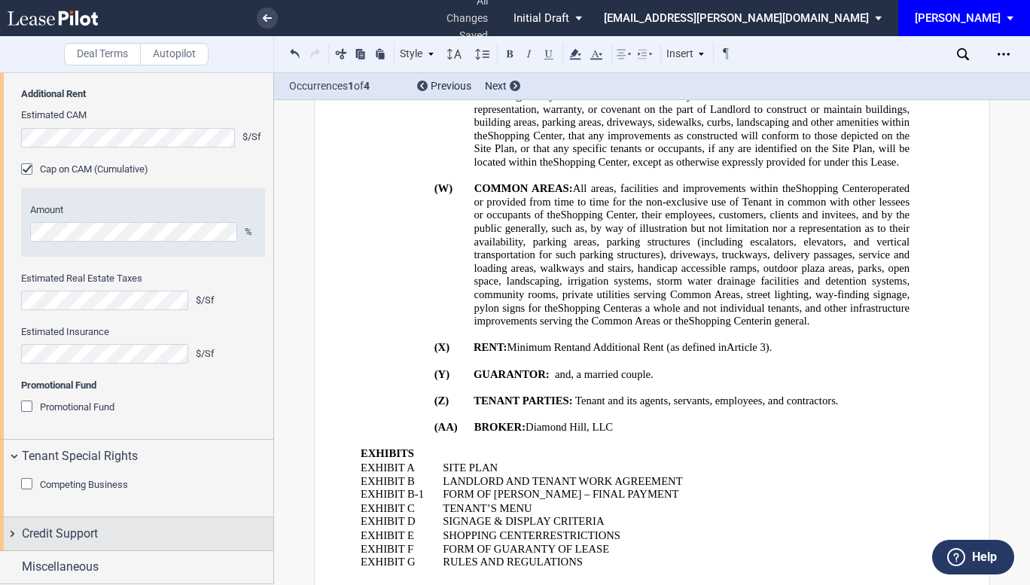
click at [81, 534] on span "Credit Support" at bounding box center [60, 534] width 76 height 18
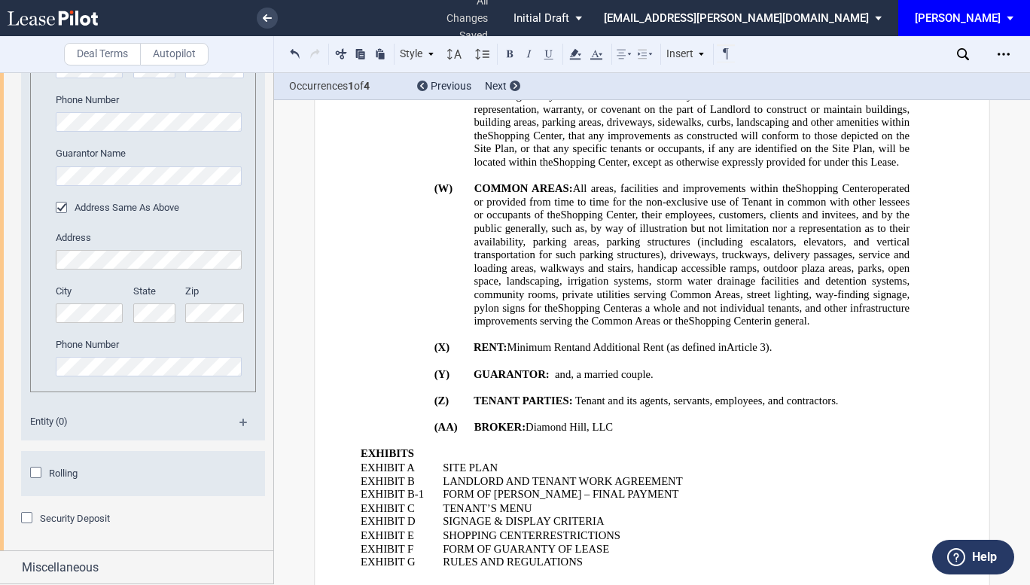
scroll to position [3211, 0]
click at [37, 471] on div "Rolling" at bounding box center [37, 474] width 15 height 15
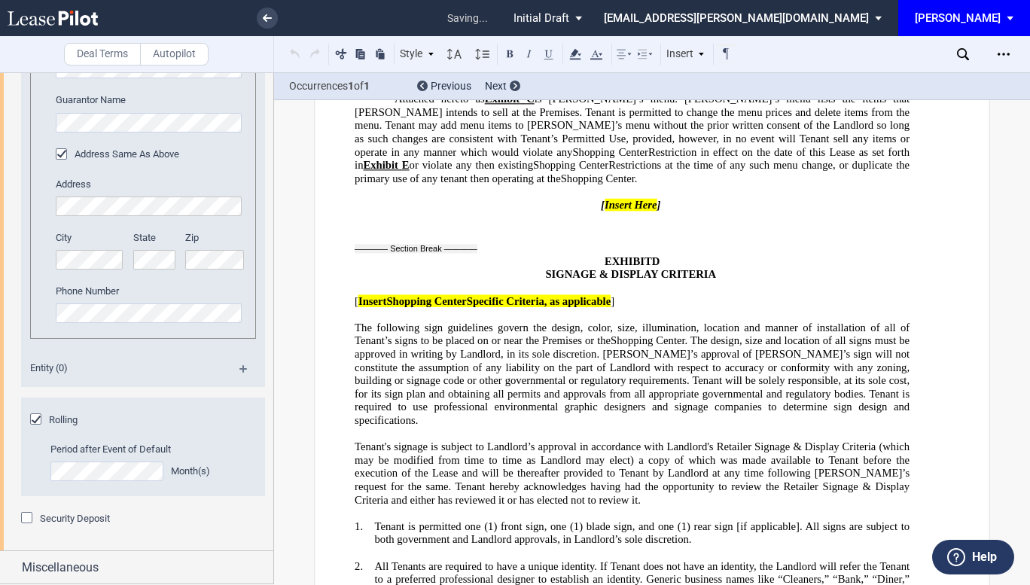
scroll to position [31707, 0]
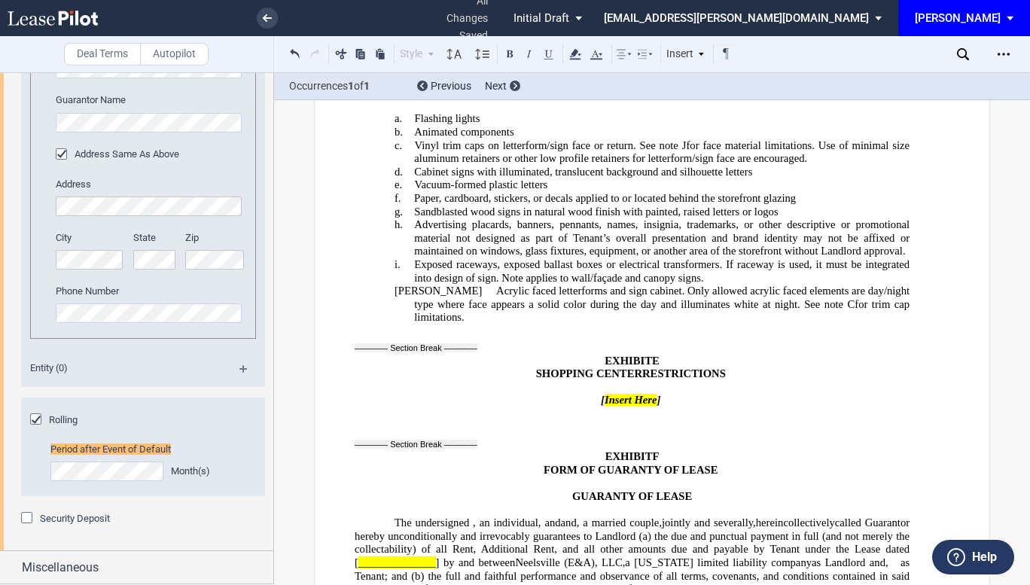
scroll to position [3264, 0]
click at [27, 520] on div "Security Deposit" at bounding box center [28, 519] width 15 height 15
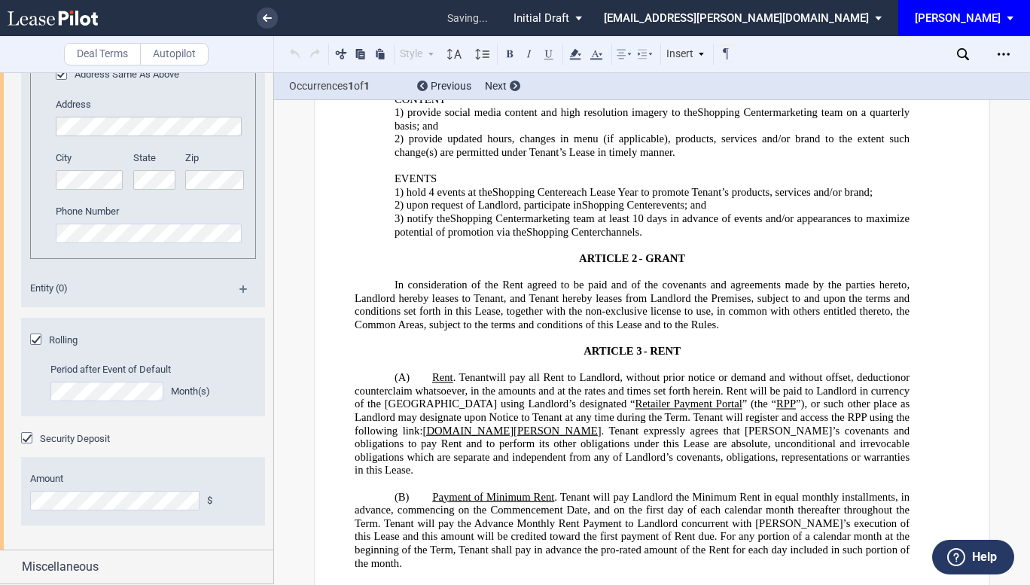
scroll to position [1410, 0]
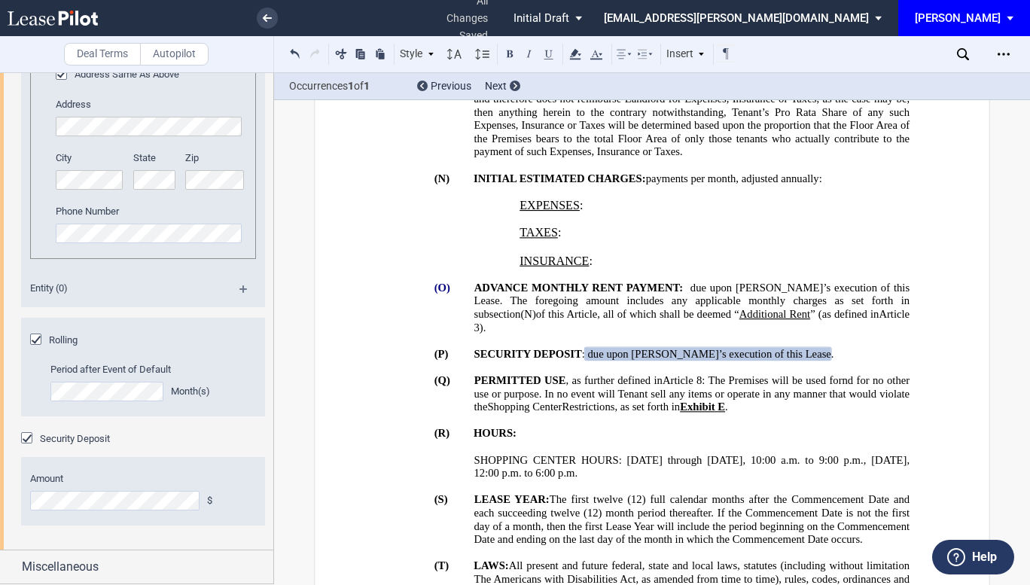
click at [687, 282] on span "﻿ ﻿" at bounding box center [685, 288] width 4 height 13
click at [721, 459] on span "SHOPPING CENTER HOURS: [DATE] through [DATE], 10:00 a.m. to 9:00 p.m., [DATE], …" at bounding box center [693, 467] width 438 height 26
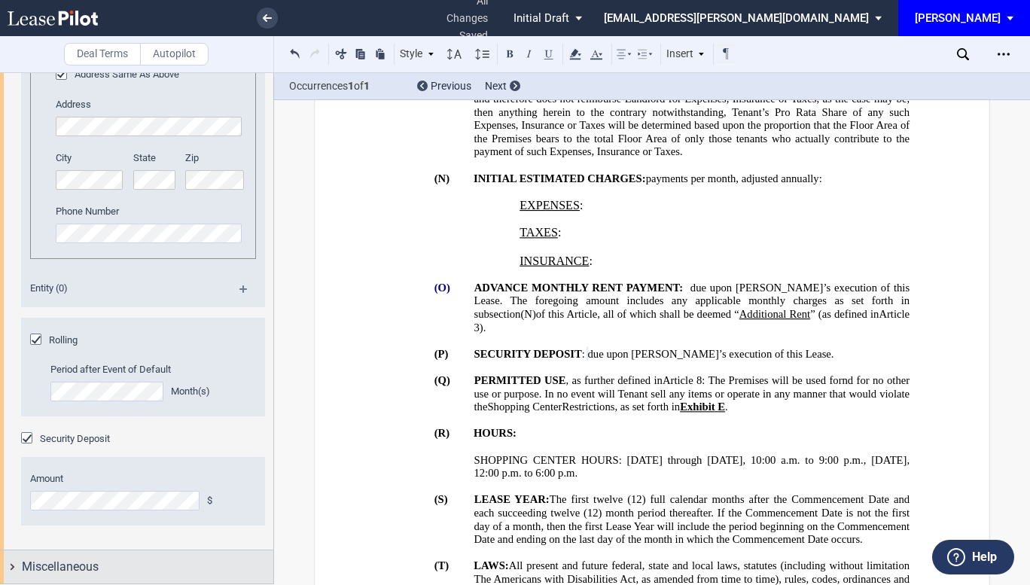
click at [98, 566] on span "Miscellaneous" at bounding box center [60, 567] width 77 height 18
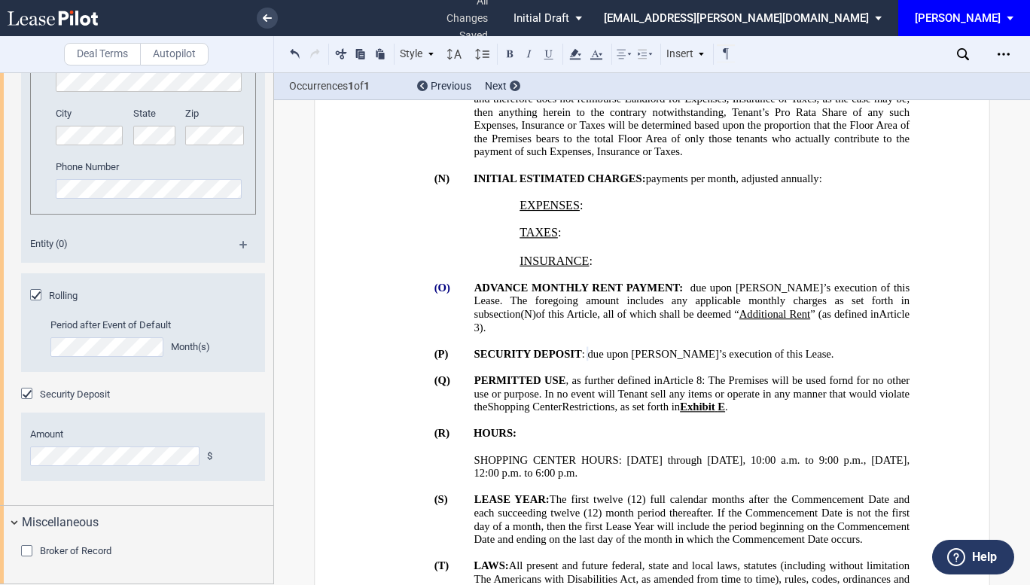
scroll to position [3388, 0]
click at [29, 547] on div "Broker of Record" at bounding box center [28, 552] width 15 height 15
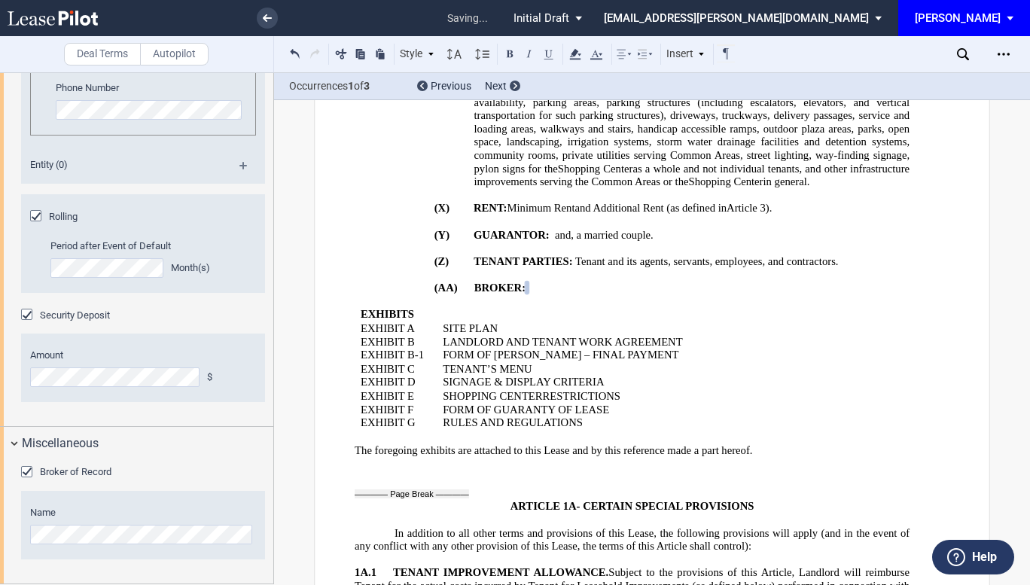
scroll to position [3467, 0]
click at [834, 362] on p "TENANT’S MENU" at bounding box center [662, 369] width 438 height 14
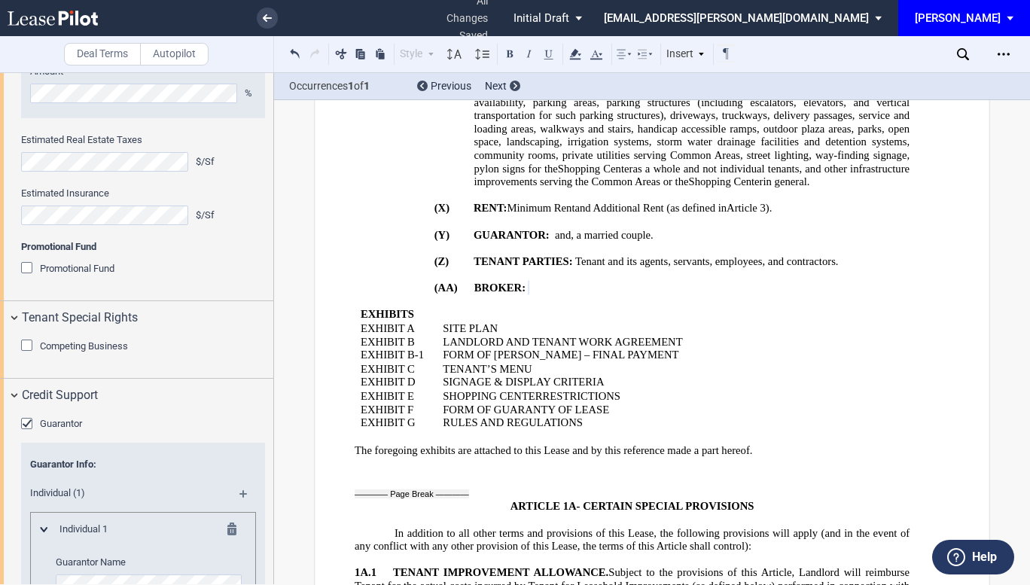
scroll to position [0, 0]
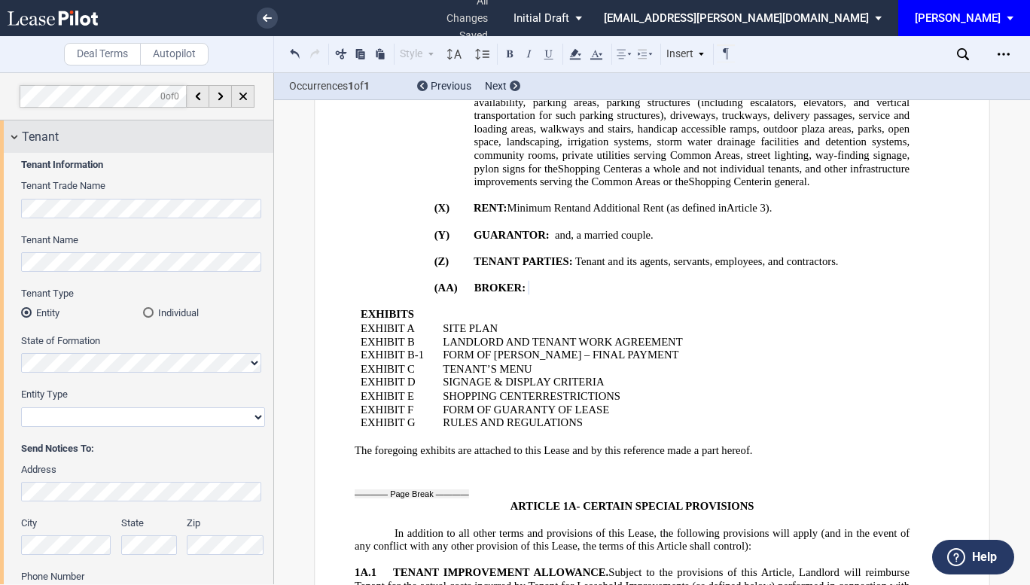
click at [177, 150] on div "Tenant" at bounding box center [136, 136] width 273 height 32
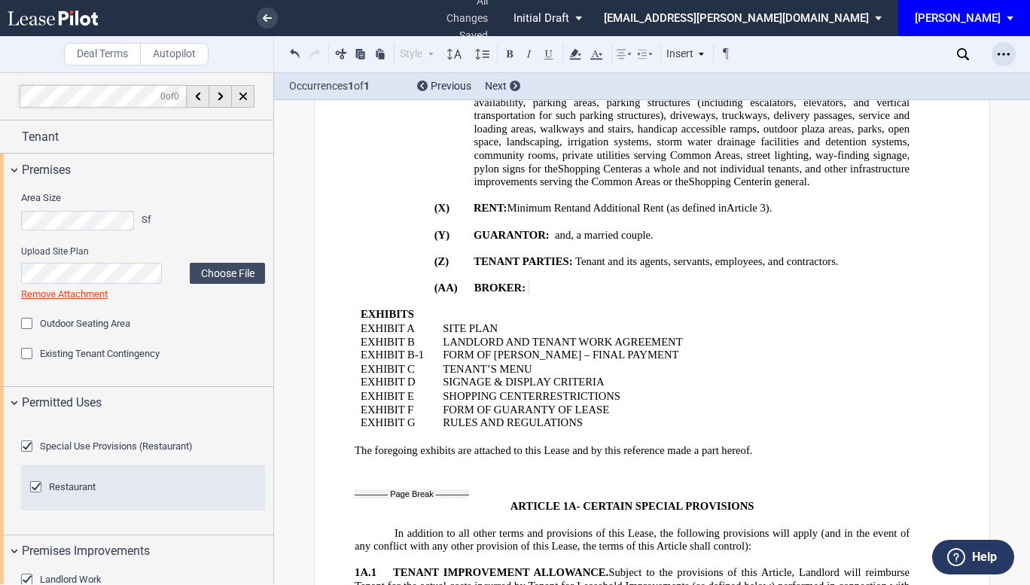
click at [1008, 47] on div "Open Lease options menu" at bounding box center [1004, 54] width 24 height 24
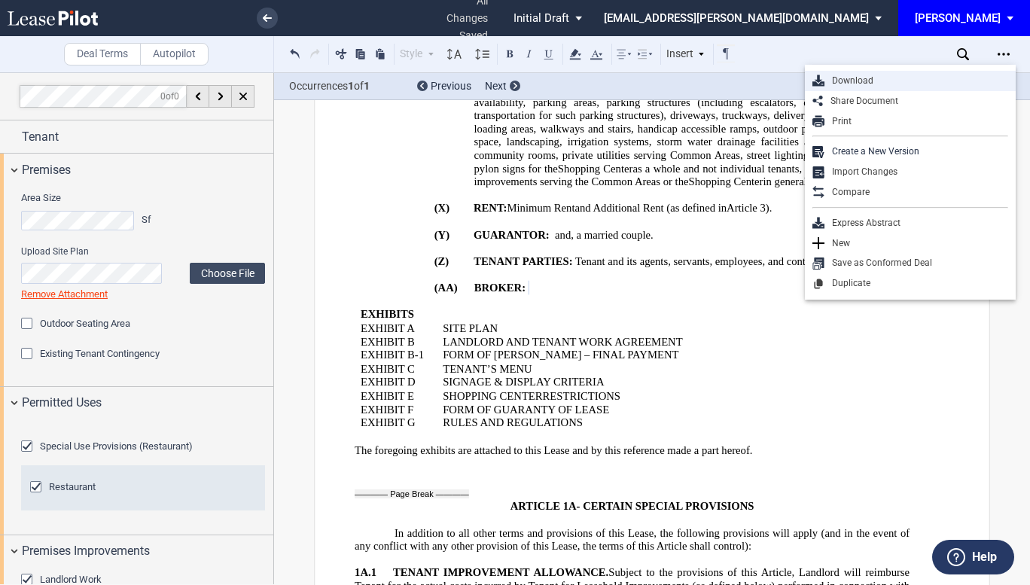
click at [846, 82] on div "Download" at bounding box center [916, 81] width 184 height 13
